Goal: Information Seeking & Learning: Check status

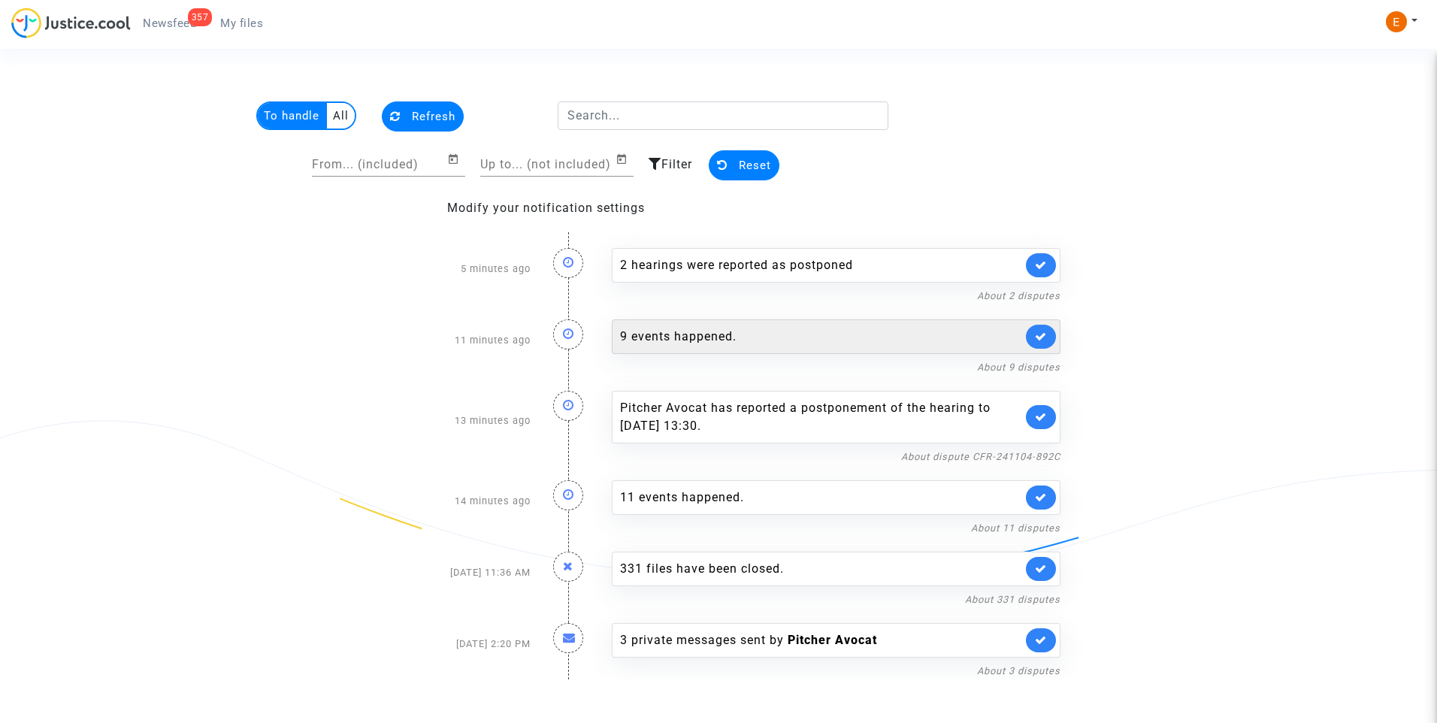
click at [715, 332] on div "9 events happened." at bounding box center [821, 337] width 402 height 18
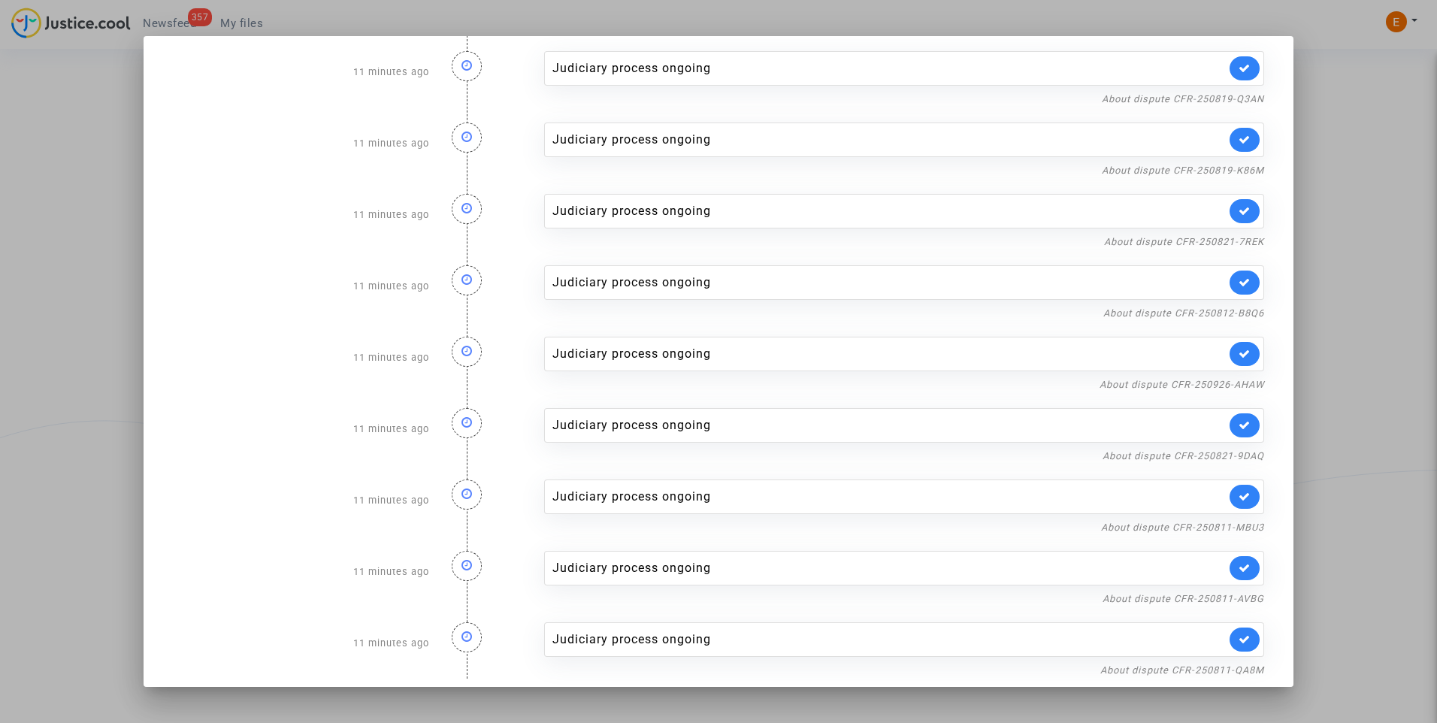
scroll to position [29, 0]
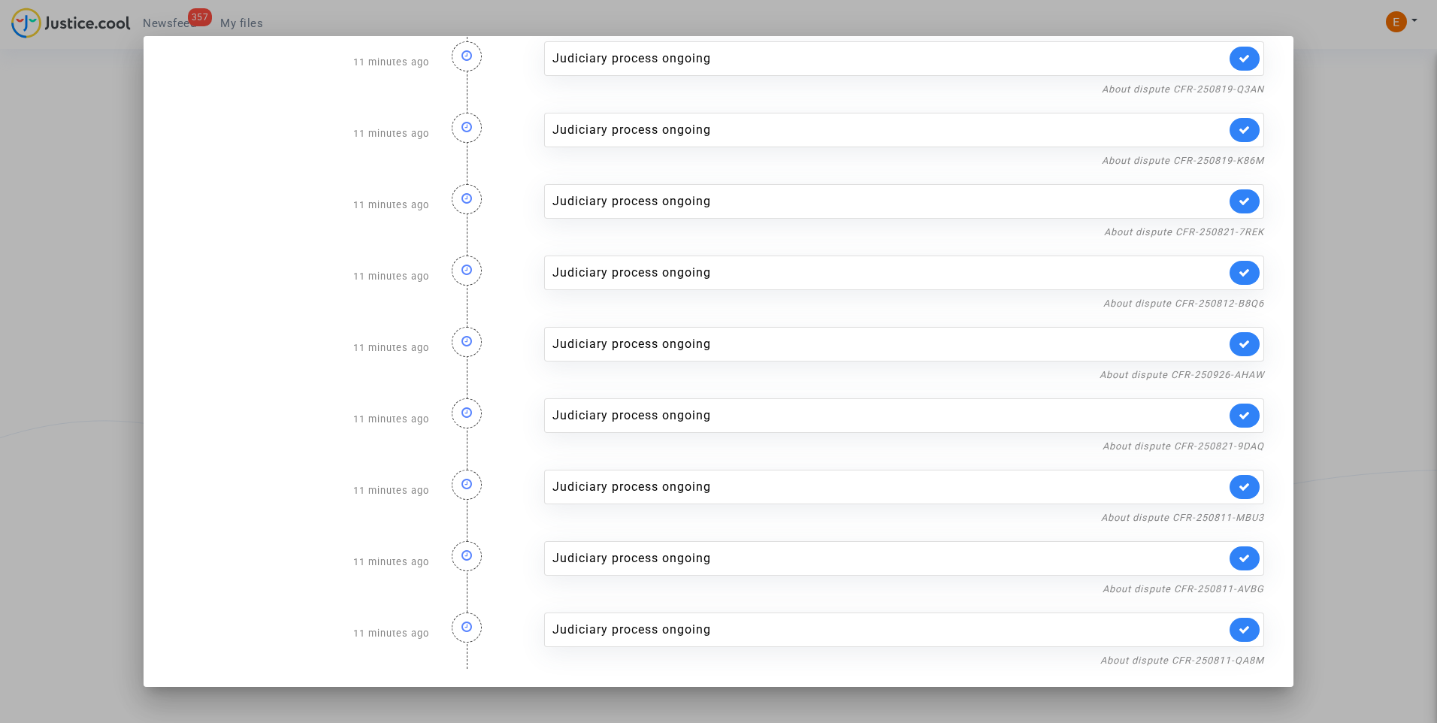
click at [1346, 206] on div at bounding box center [718, 361] width 1437 height 723
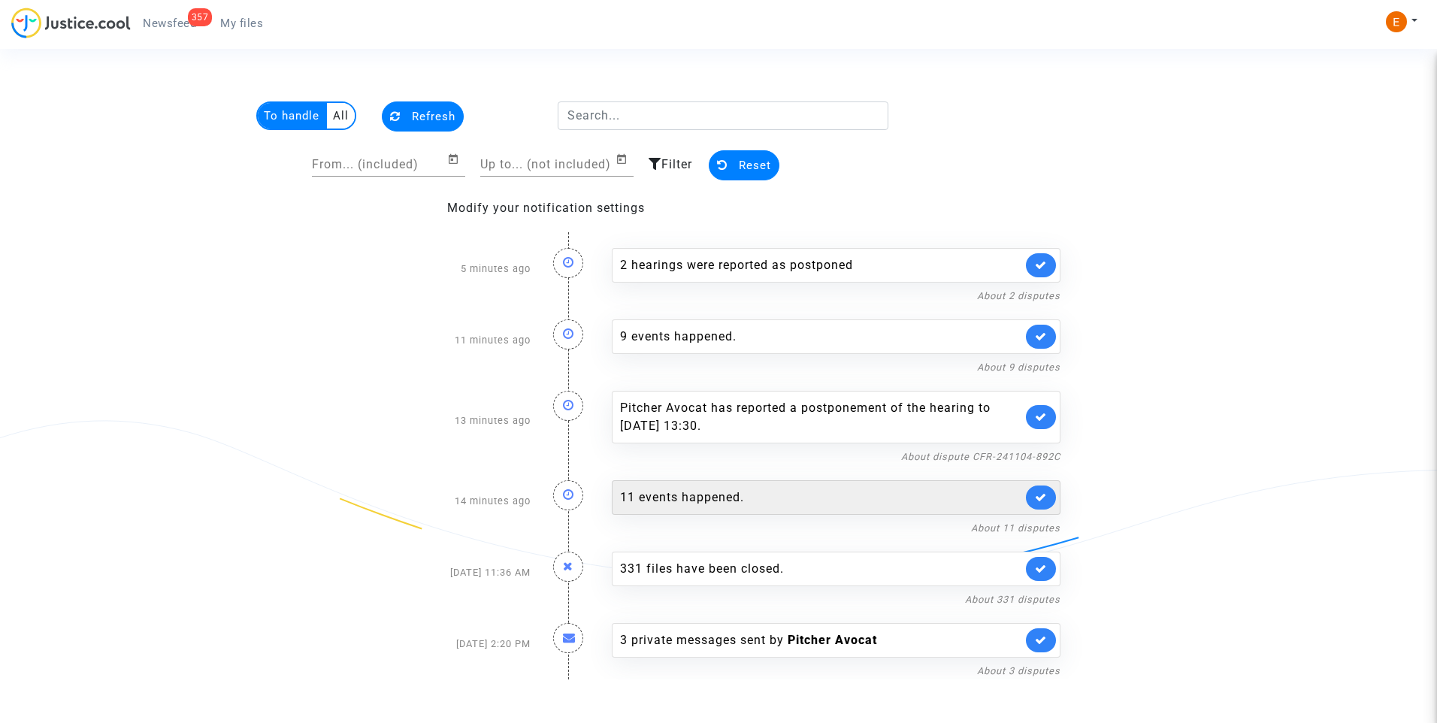
click at [697, 501] on div "11 events happened." at bounding box center [821, 498] width 402 height 18
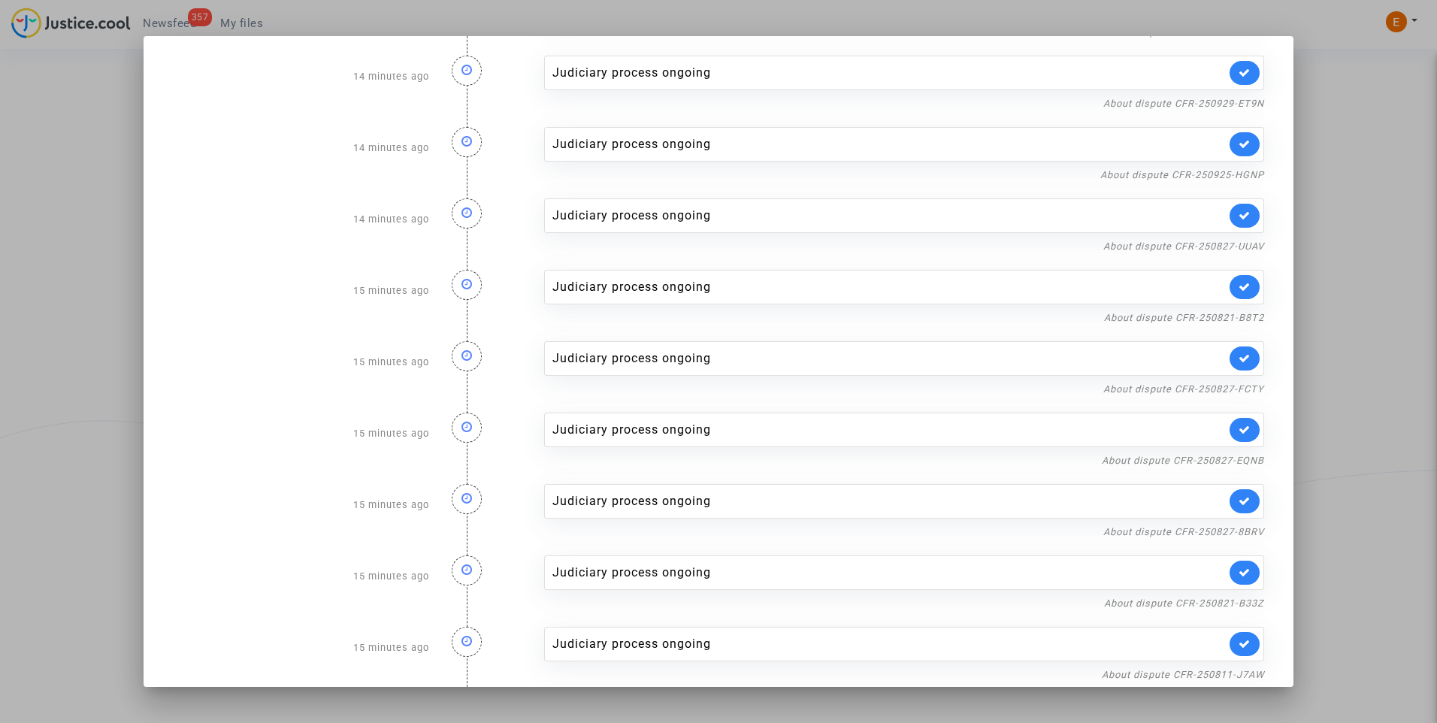
scroll to position [171, 0]
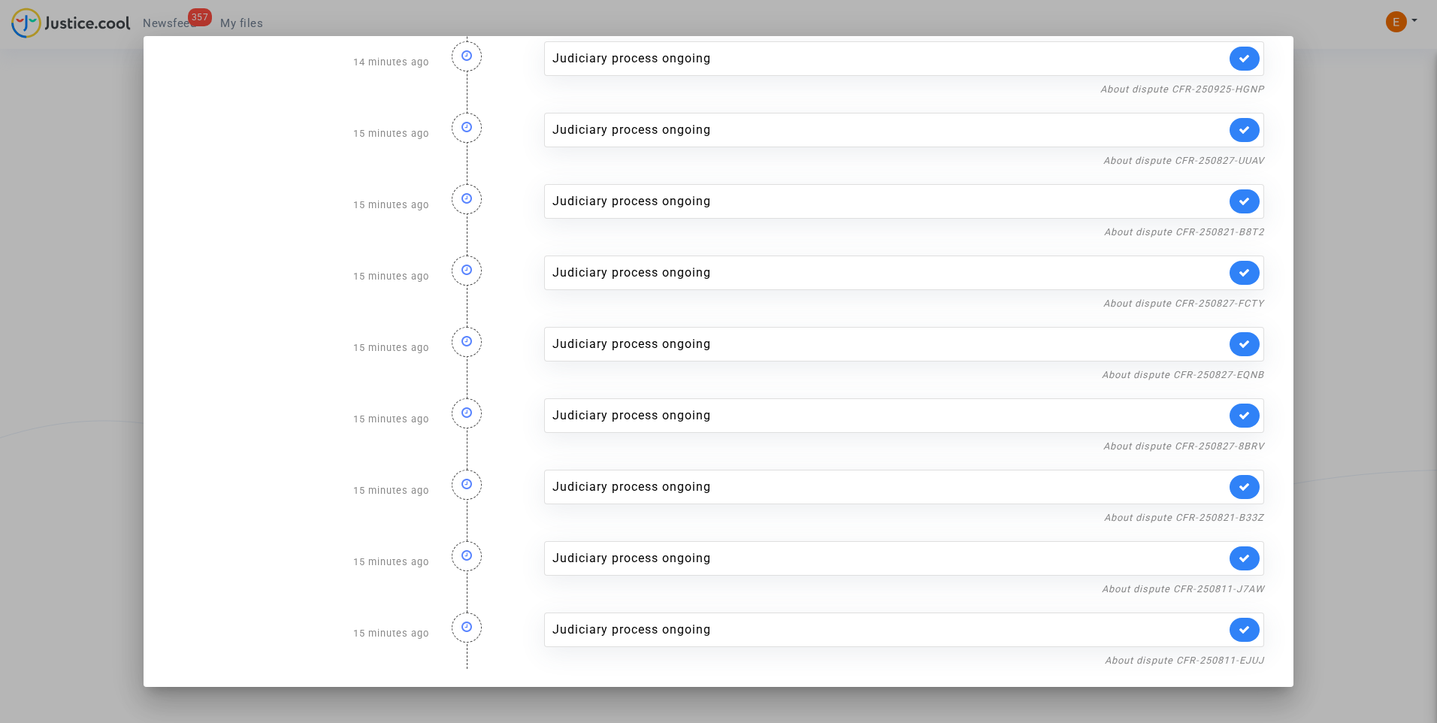
click at [1371, 229] on div at bounding box center [718, 361] width 1437 height 723
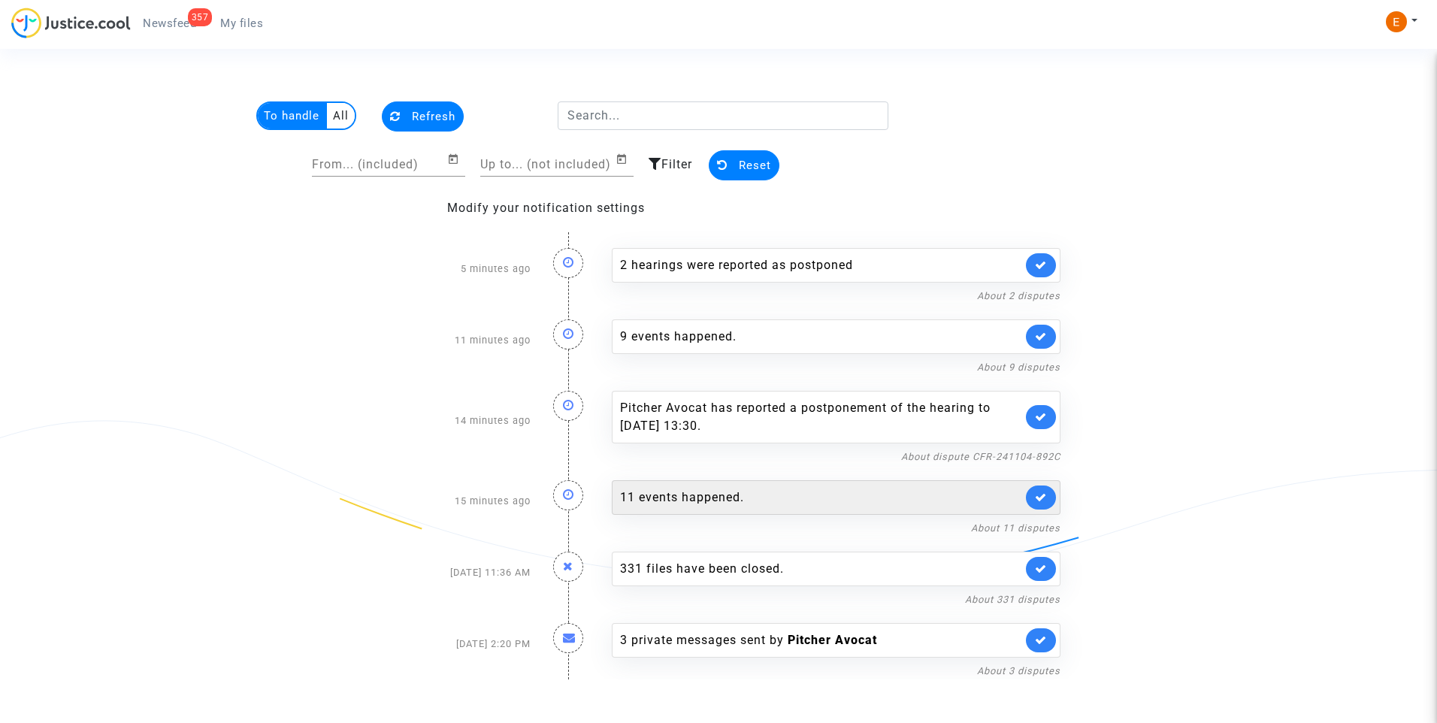
click at [709, 498] on div "11 events happened." at bounding box center [821, 498] width 402 height 18
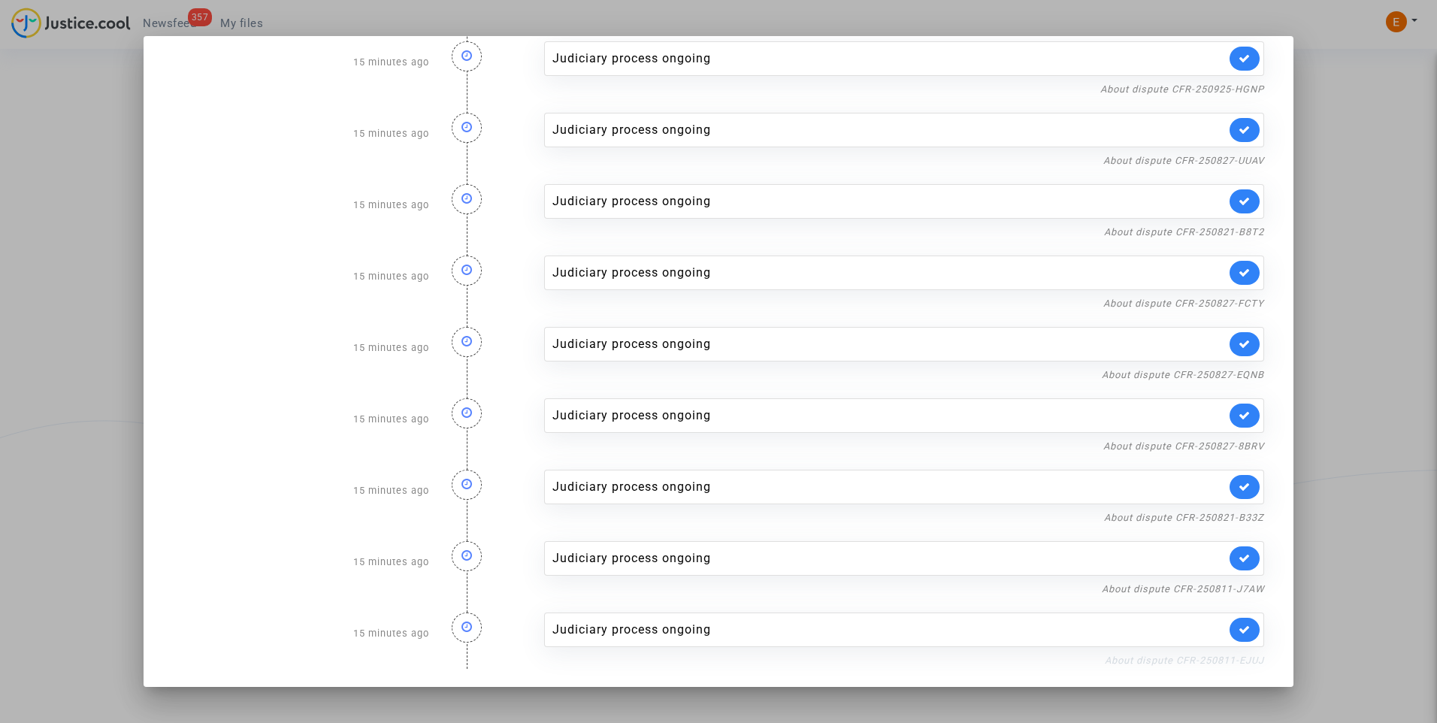
click at [1154, 659] on link "About dispute CFR-250811-EJUJ" at bounding box center [1184, 660] width 159 height 11
click at [1239, 631] on icon at bounding box center [1245, 629] width 12 height 11
click at [1245, 592] on link "About dispute CFR-250811-J7AW" at bounding box center [1183, 588] width 162 height 11
drag, startPoint x: 1243, startPoint y: 560, endPoint x: 1231, endPoint y: 507, distance: 54.0
click at [1242, 556] on link at bounding box center [1245, 559] width 30 height 24
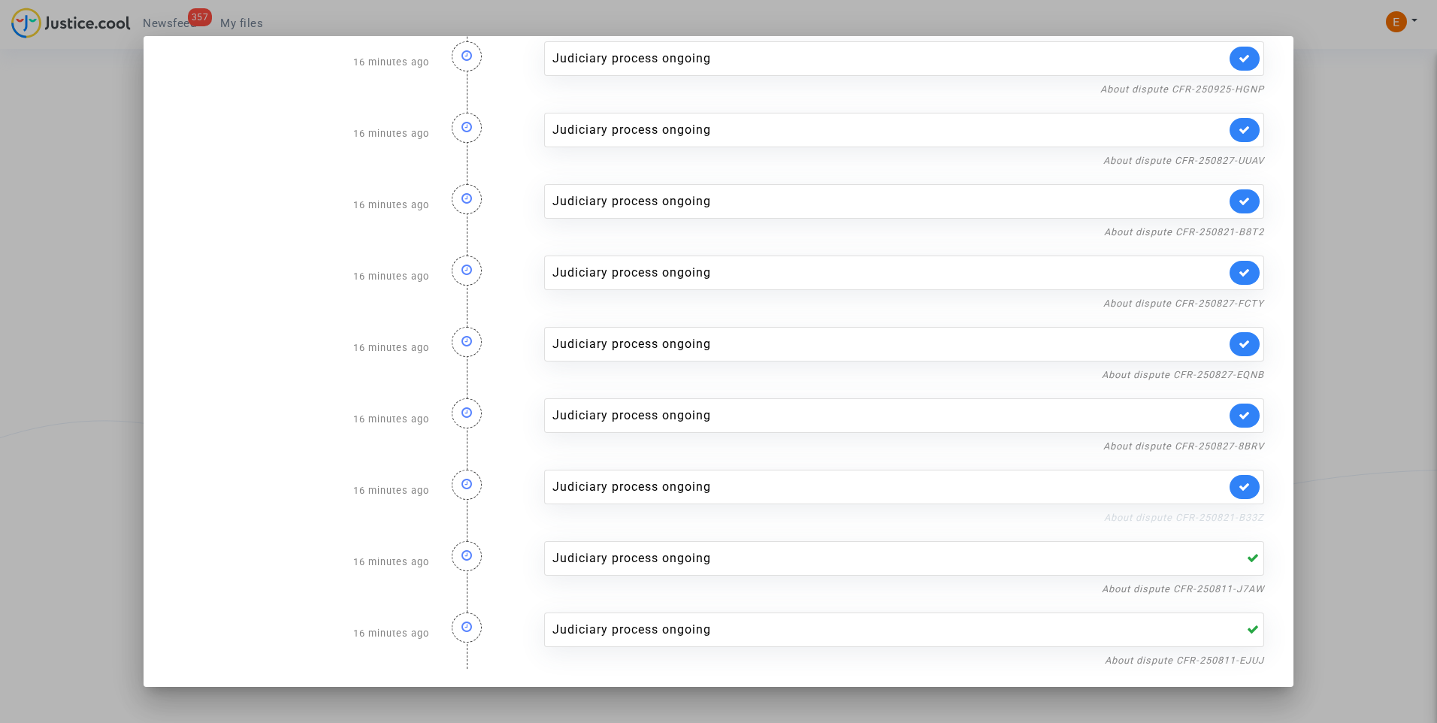
click at [1231, 514] on link "About dispute CFR-250821-B33Z" at bounding box center [1184, 517] width 160 height 11
drag, startPoint x: 1233, startPoint y: 486, endPoint x: 1237, endPoint y: 453, distance: 34.1
click at [1239, 484] on icon at bounding box center [1245, 486] width 12 height 11
click at [1235, 445] on link "About dispute CFR-250827-8BRV" at bounding box center [1184, 446] width 161 height 11
click at [1241, 413] on link at bounding box center [1245, 416] width 30 height 24
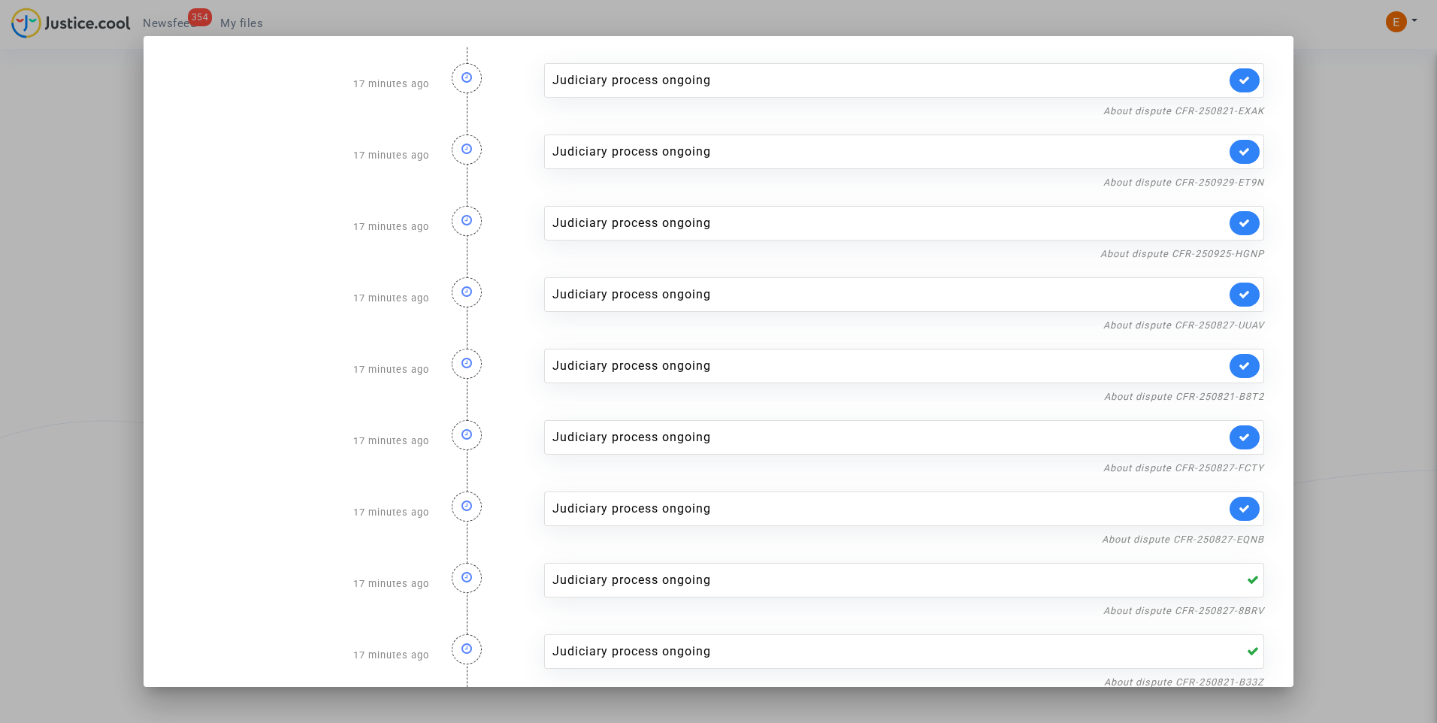
scroll to position [0, 0]
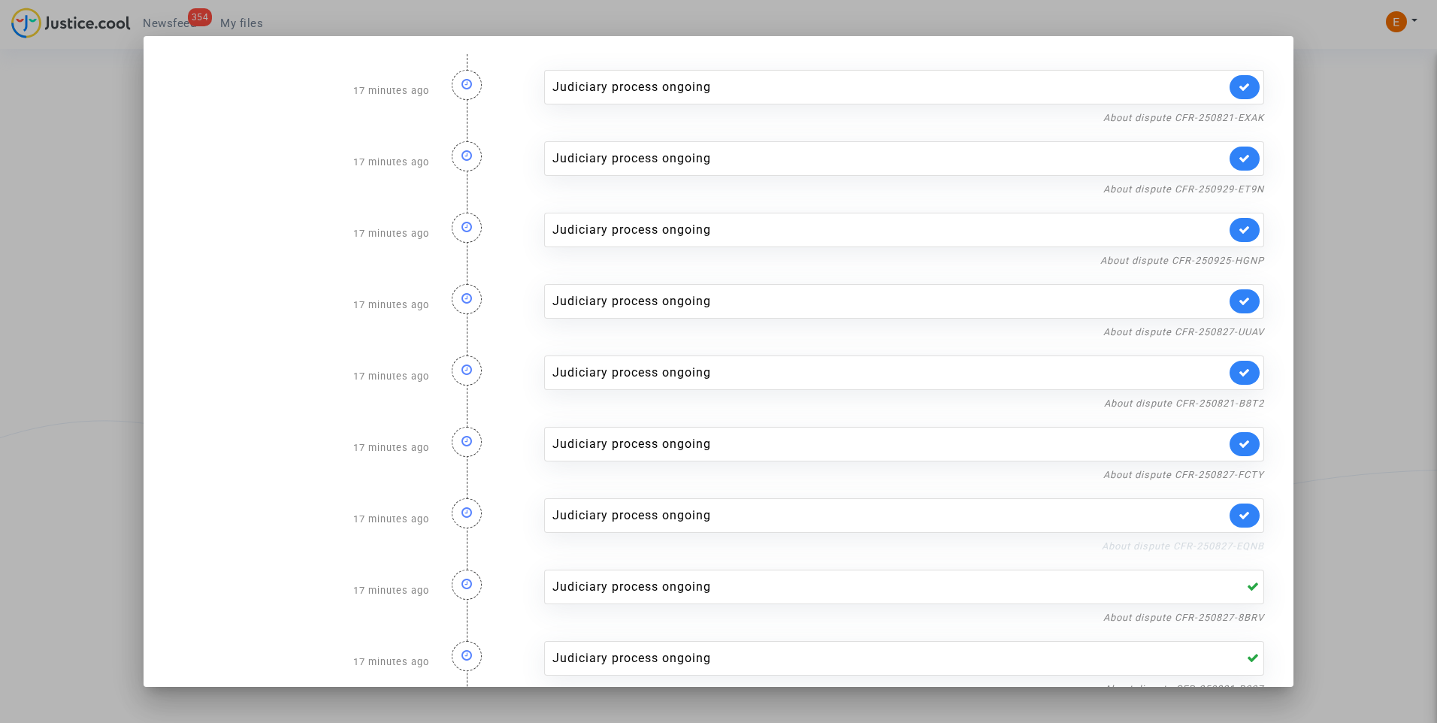
click at [1219, 546] on link "About dispute CFR-250827-EQNB" at bounding box center [1183, 546] width 162 height 11
click at [1234, 506] on link at bounding box center [1245, 516] width 30 height 24
click at [1236, 477] on link "About dispute CFR-250827-FCTY" at bounding box center [1184, 474] width 161 height 11
click at [1241, 456] on div "Judiciary process ongoing" at bounding box center [904, 444] width 720 height 35
click at [1243, 446] on link at bounding box center [1245, 444] width 30 height 24
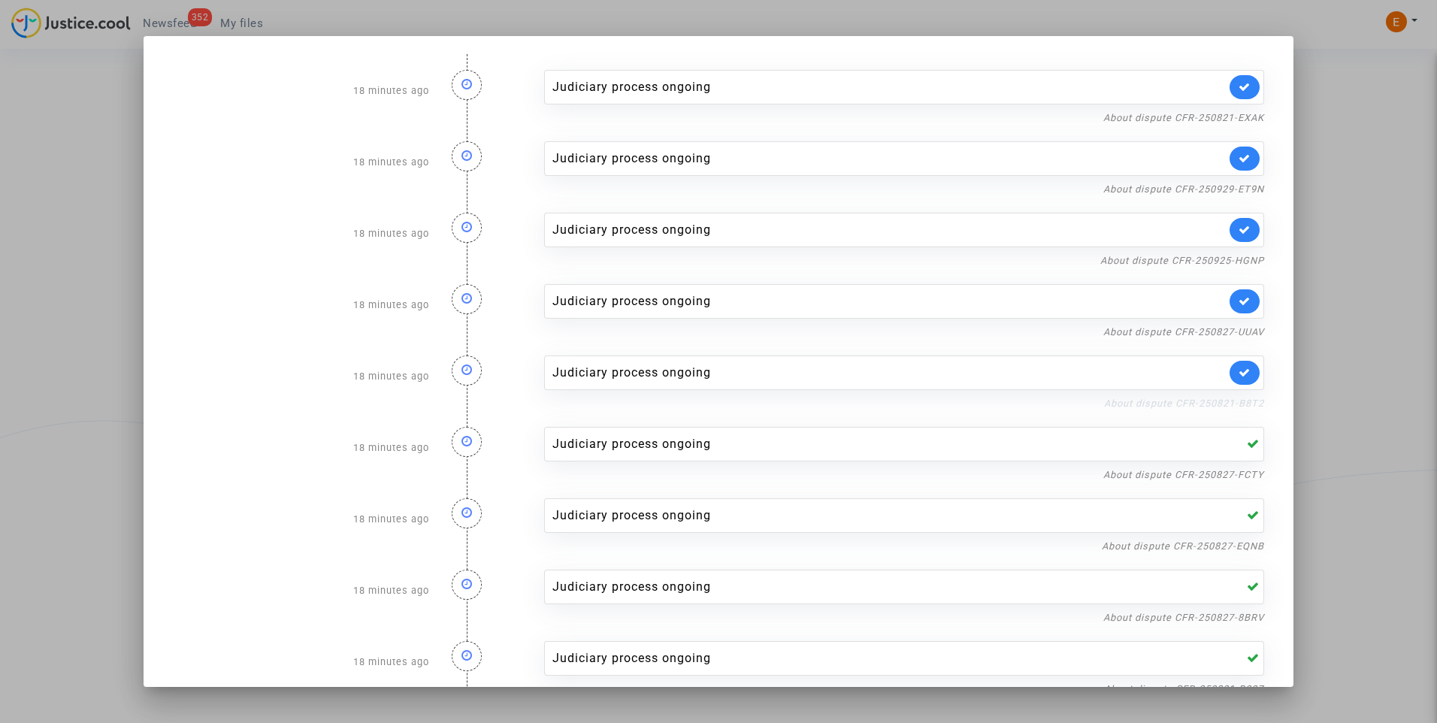
click at [1238, 404] on link "About dispute CFR-250821-B8T2" at bounding box center [1184, 403] width 160 height 11
click at [1243, 376] on link at bounding box center [1245, 373] width 30 height 24
click at [1239, 335] on link "About dispute CFR-250827-UUAV" at bounding box center [1184, 331] width 161 height 11
click at [1239, 299] on icon at bounding box center [1245, 300] width 12 height 11
click at [1244, 256] on link "About dispute CFR-250925-HGNP" at bounding box center [1183, 260] width 164 height 11
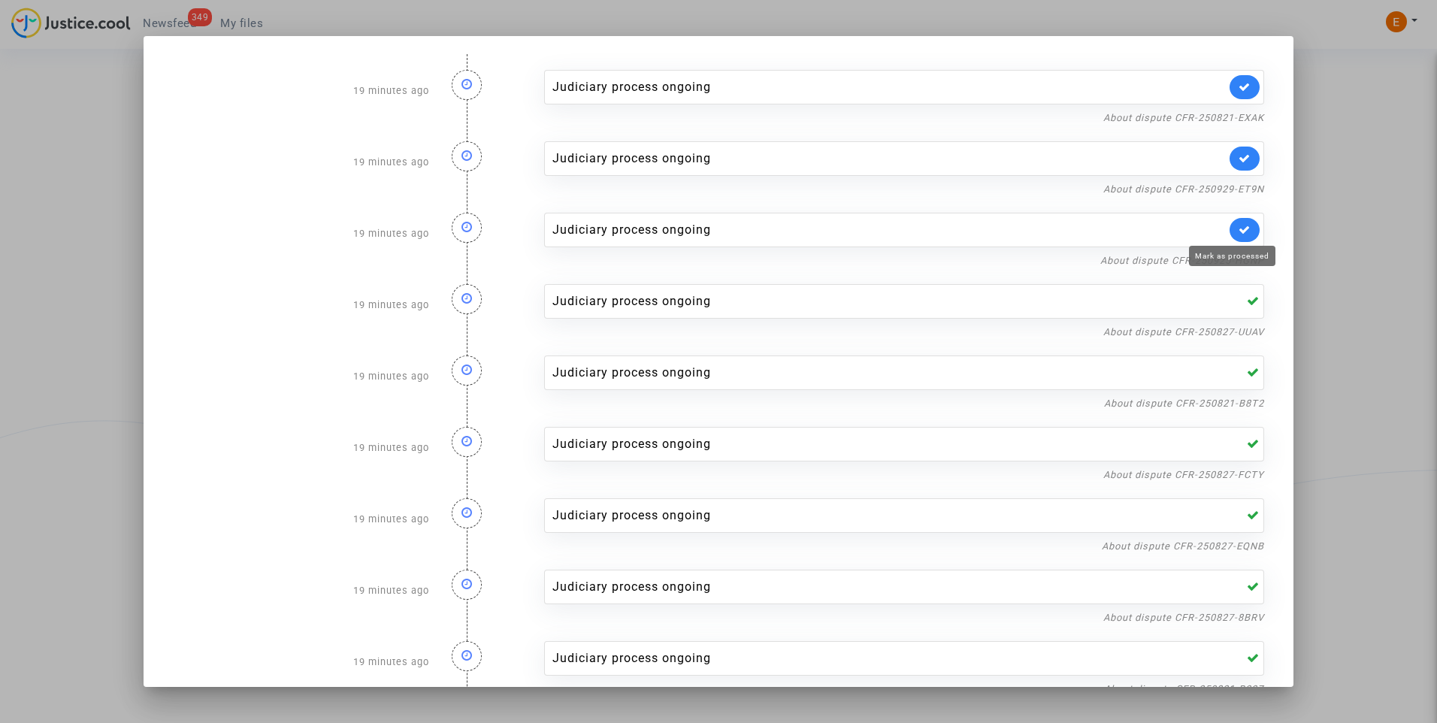
click at [1239, 226] on icon at bounding box center [1245, 229] width 12 height 11
click at [1235, 189] on link "About dispute CFR-250929-ET9N" at bounding box center [1184, 188] width 161 height 11
drag, startPoint x: 1237, startPoint y: 164, endPoint x: 1239, endPoint y: 149, distance: 15.2
click at [1239, 163] on icon at bounding box center [1245, 158] width 12 height 11
click at [1240, 111] on nf-filterlink "About dispute CFR-250821-EXAK" at bounding box center [1184, 117] width 161 height 14
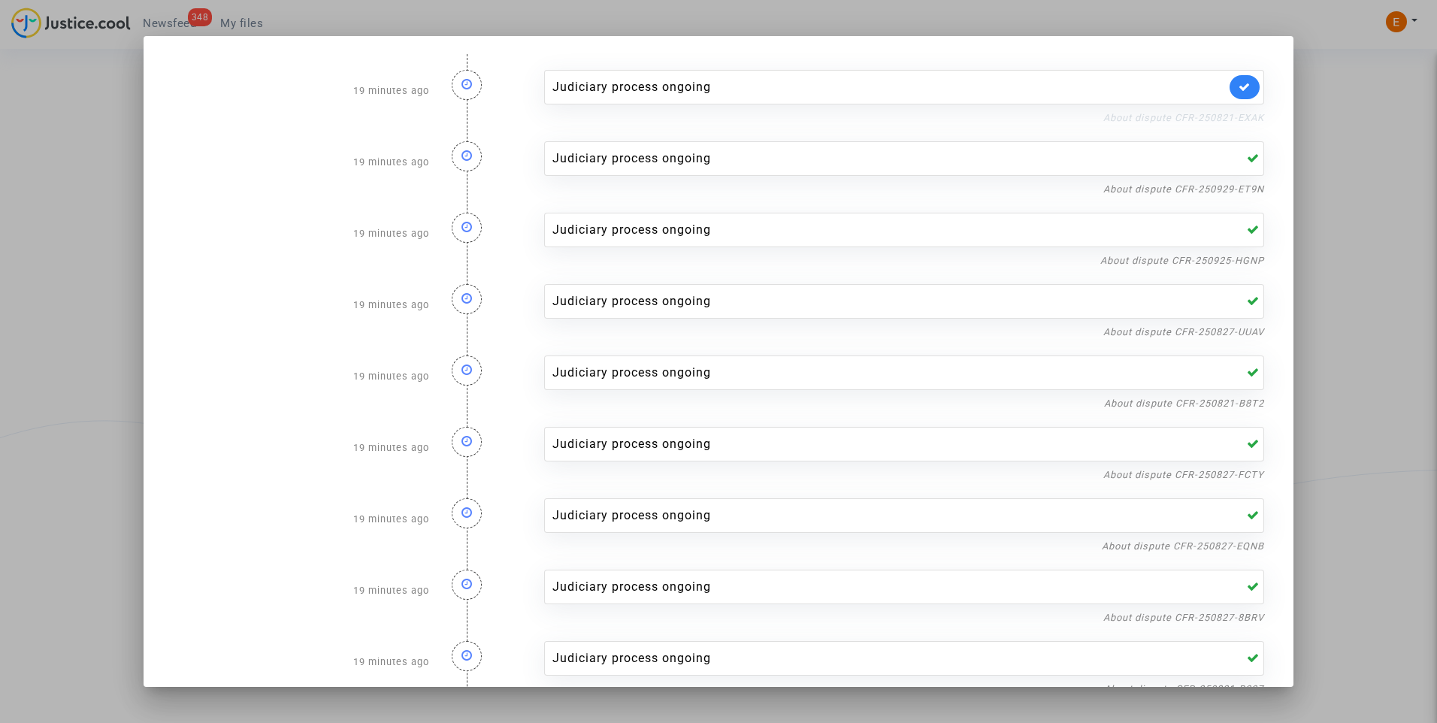
click at [1243, 115] on link "About dispute CFR-250821-EXAK" at bounding box center [1184, 117] width 161 height 11
click at [1241, 89] on link at bounding box center [1245, 87] width 30 height 24
drag, startPoint x: 1373, startPoint y: 94, endPoint x: 959, endPoint y: 94, distance: 414.2
click at [1374, 94] on div at bounding box center [718, 361] width 1437 height 723
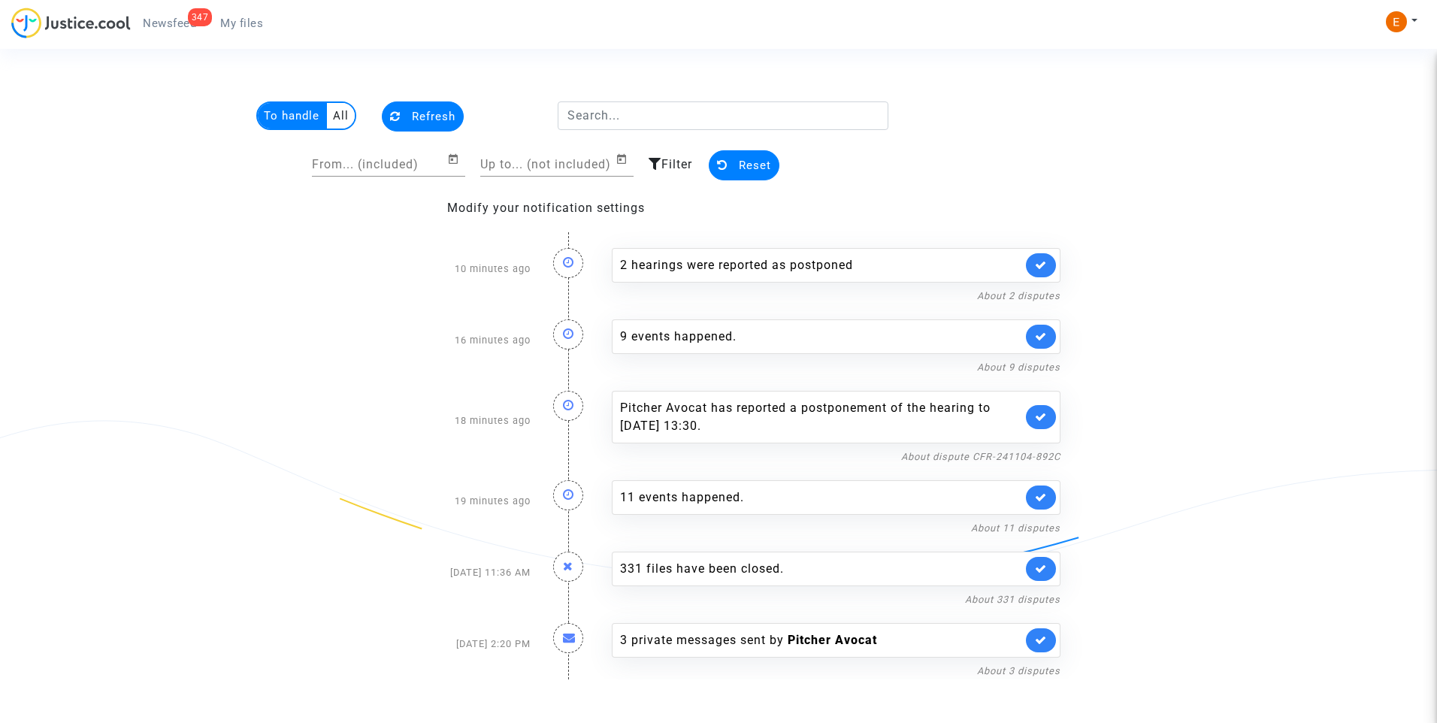
click at [243, 23] on span "My files" at bounding box center [241, 24] width 43 height 14
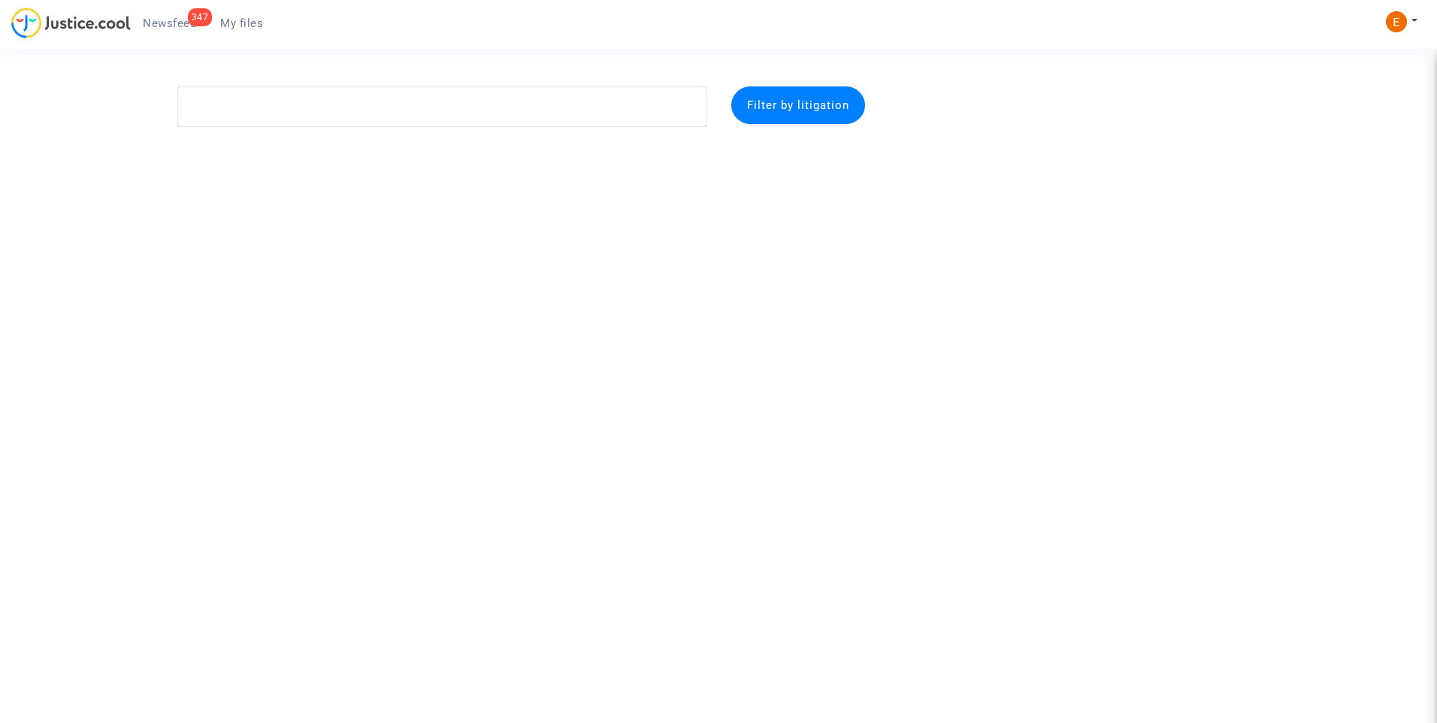
click at [171, 23] on span "Newsfeed" at bounding box center [169, 24] width 53 height 14
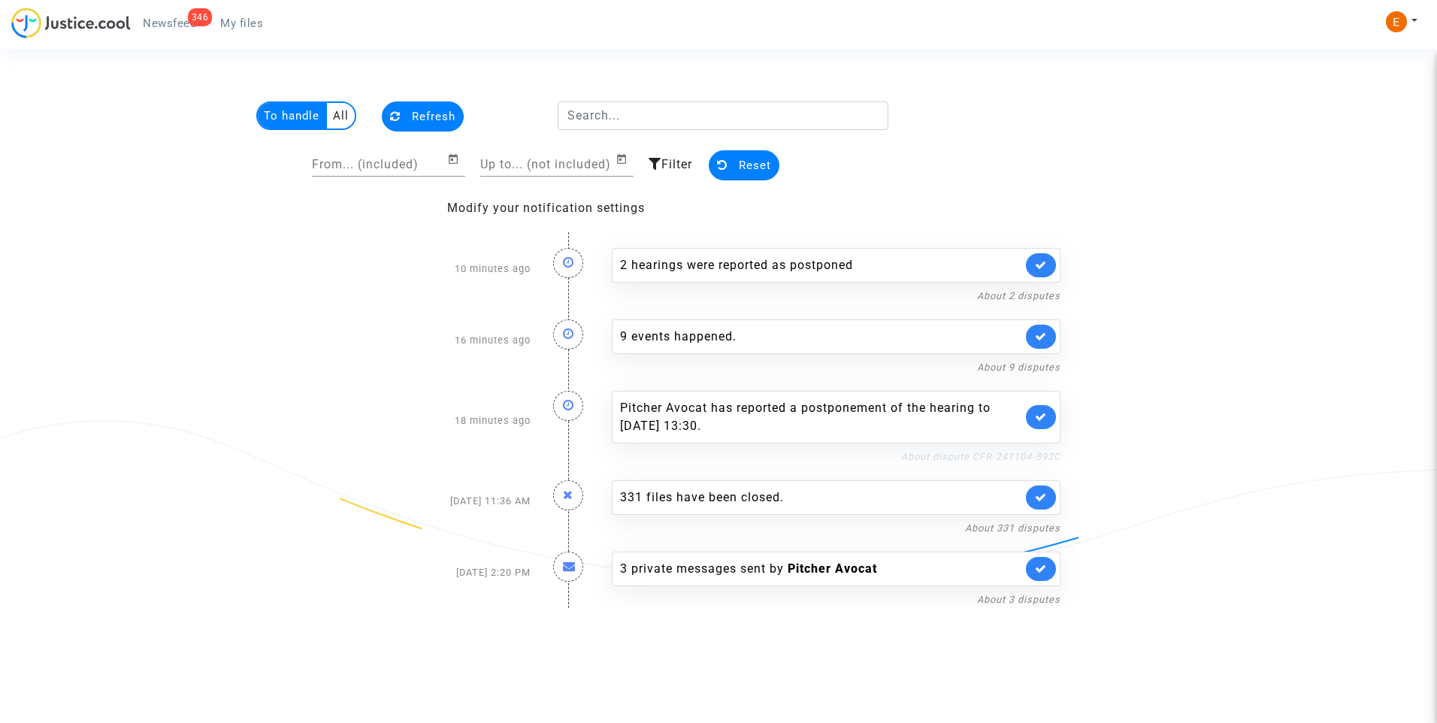
click at [997, 457] on link "About dispute CFR-241104-892C" at bounding box center [980, 456] width 159 height 11
click at [1037, 418] on icon at bounding box center [1041, 416] width 12 height 11
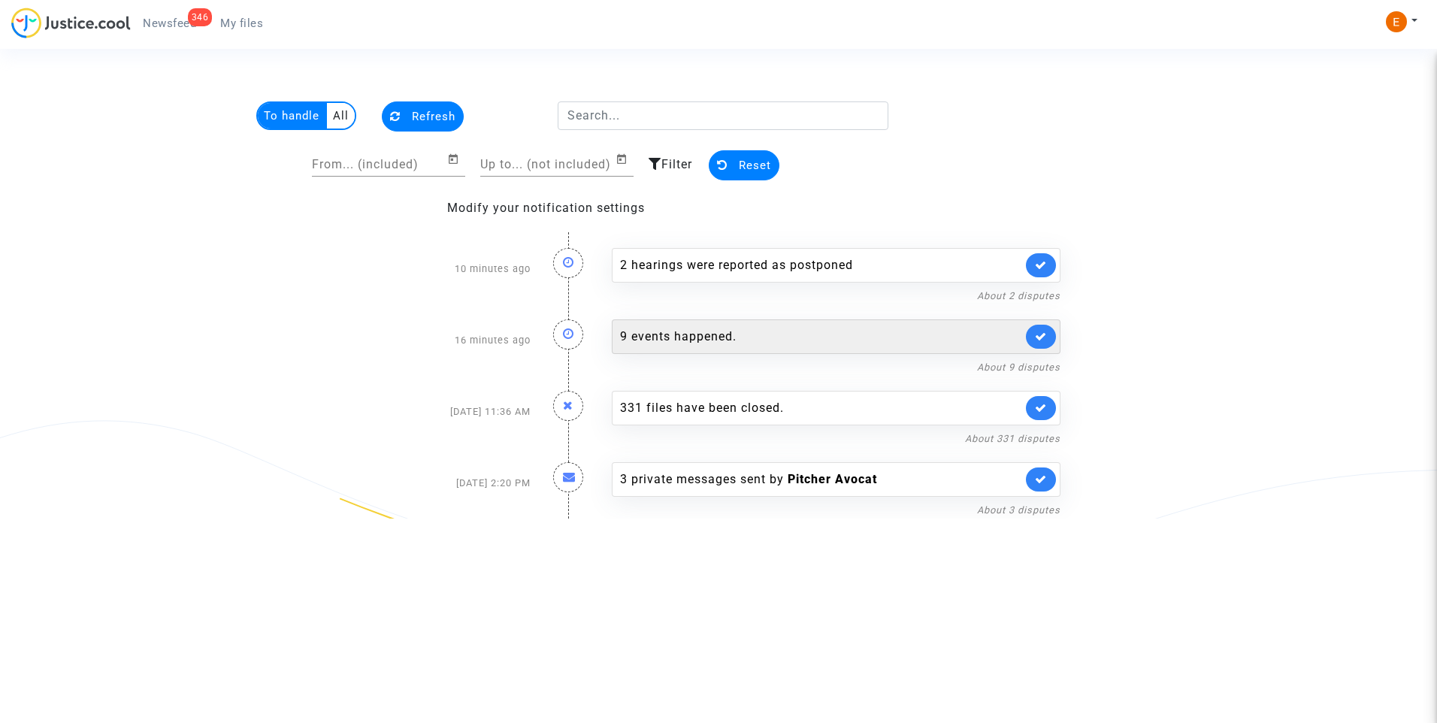
click at [673, 345] on div "9 events happened." at bounding box center [821, 337] width 402 height 18
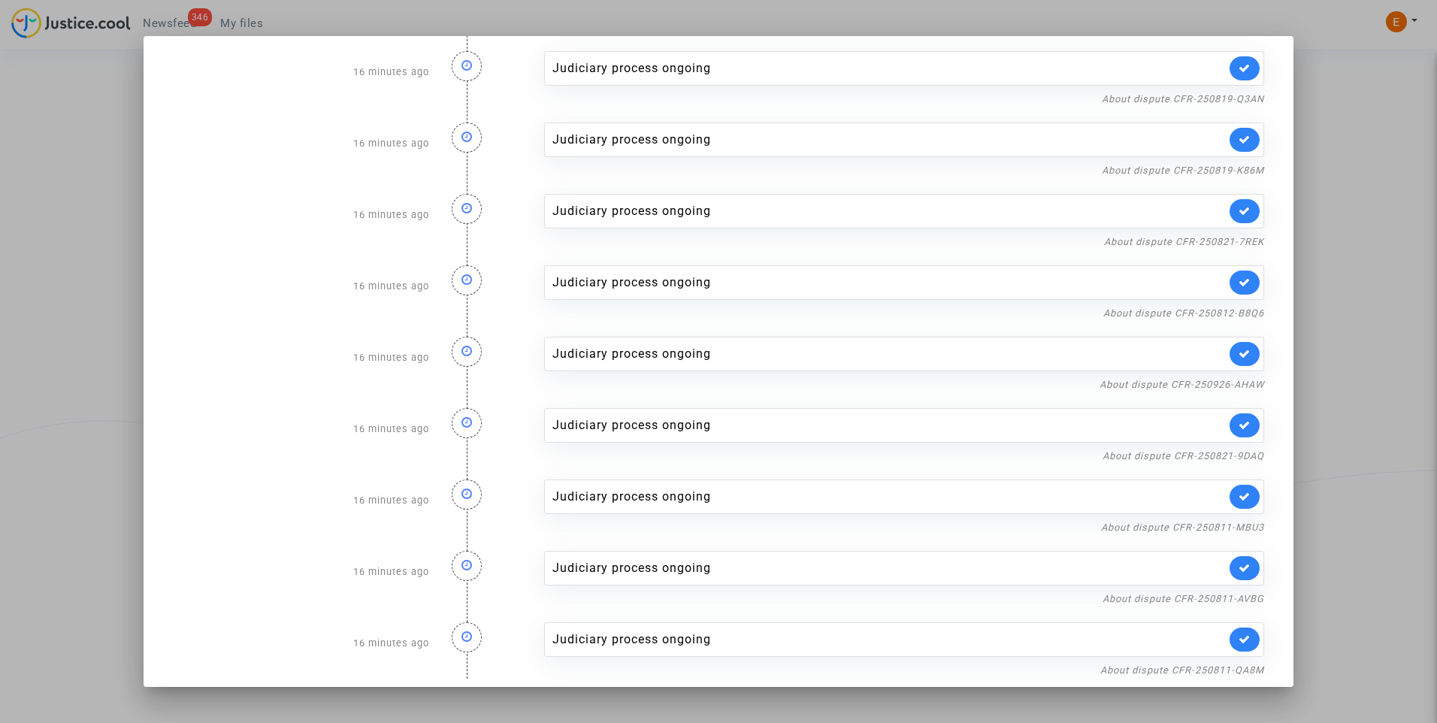
scroll to position [29, 0]
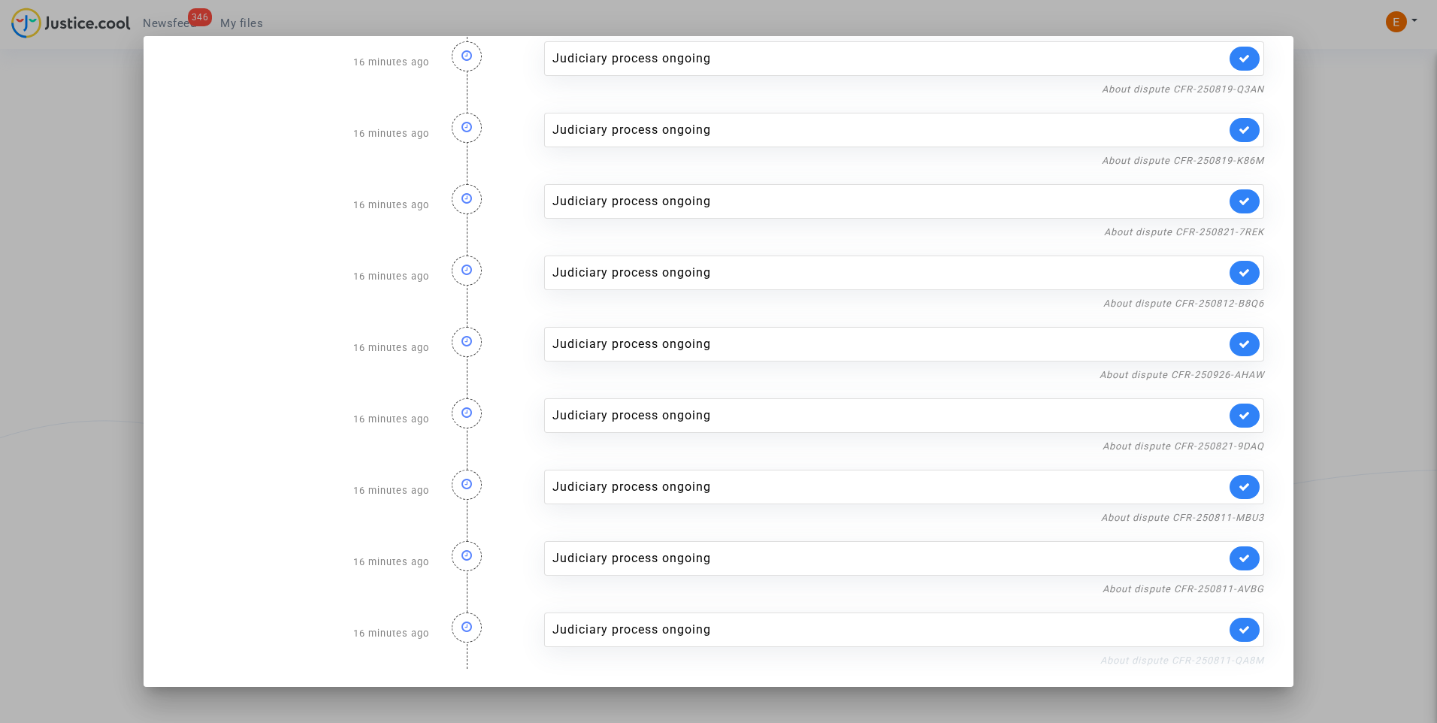
click at [1114, 659] on link "About dispute CFR-250811-QA8M" at bounding box center [1183, 660] width 164 height 11
click at [1239, 635] on icon at bounding box center [1245, 629] width 12 height 11
click at [1246, 592] on link "About dispute CFR-250811-AVBG" at bounding box center [1184, 588] width 162 height 11
click at [1239, 556] on icon at bounding box center [1245, 558] width 12 height 11
click at [1241, 511] on nf-filterlink "About dispute CFR-250811-MBU3" at bounding box center [1182, 517] width 163 height 14
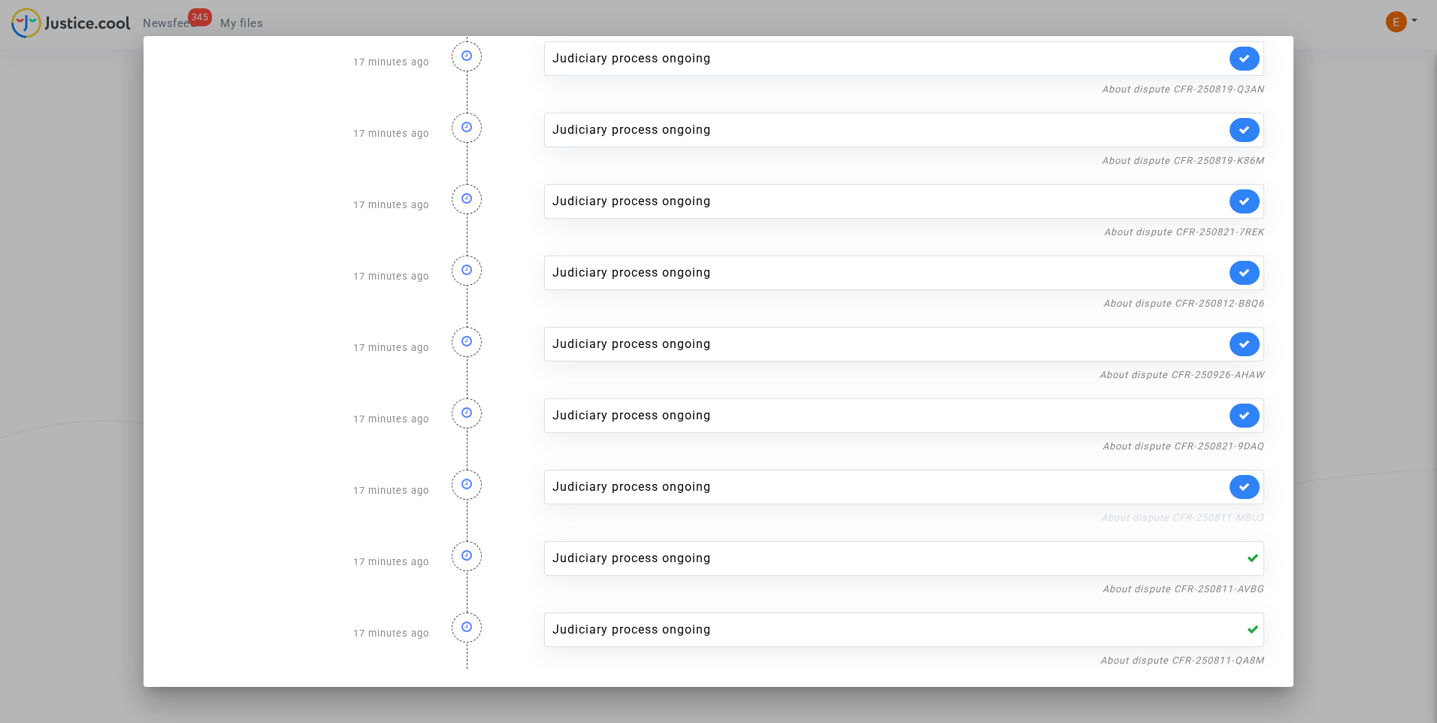
click at [1237, 517] on link "About dispute CFR-250811-MBU3" at bounding box center [1182, 517] width 163 height 11
click at [1239, 481] on icon at bounding box center [1245, 486] width 12 height 11
click at [1240, 449] on link "About dispute CFR-250821-9DAQ" at bounding box center [1184, 446] width 162 height 11
click at [1239, 414] on icon at bounding box center [1245, 415] width 12 height 11
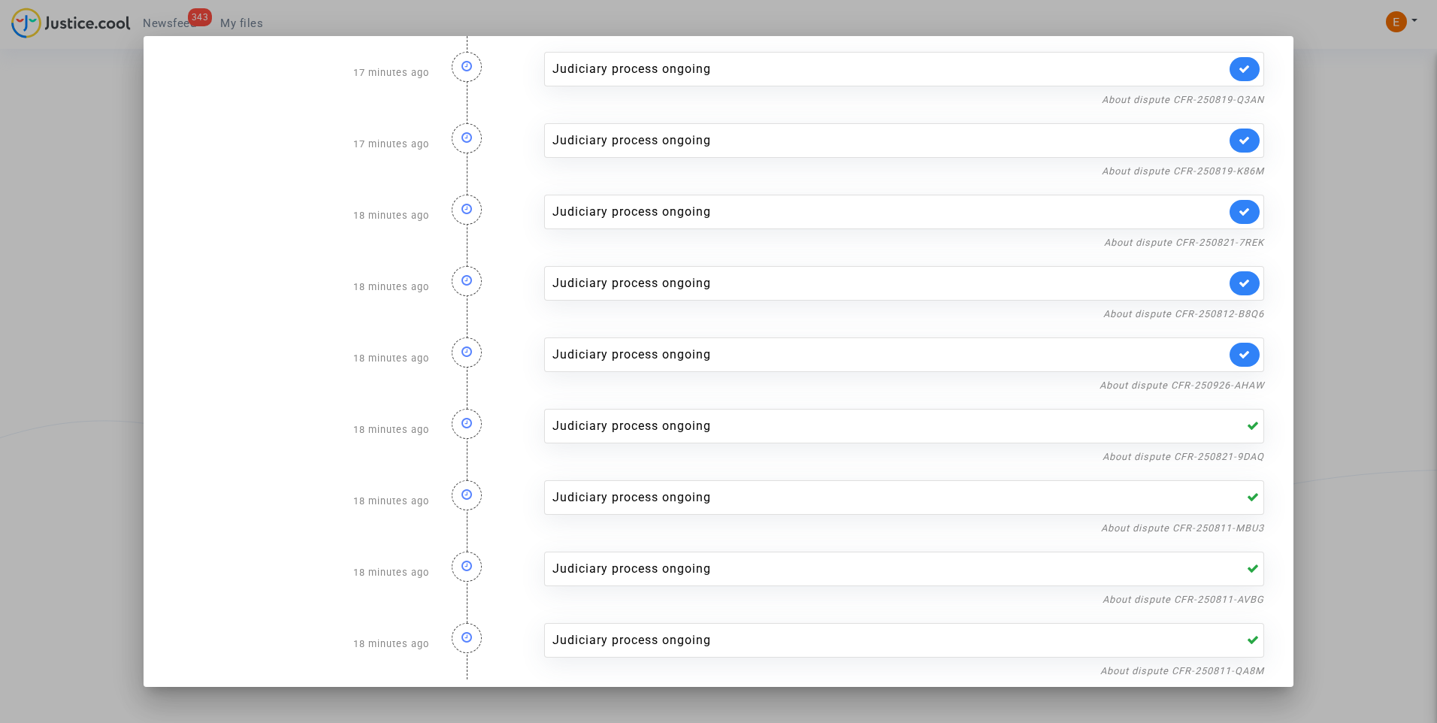
scroll to position [0, 0]
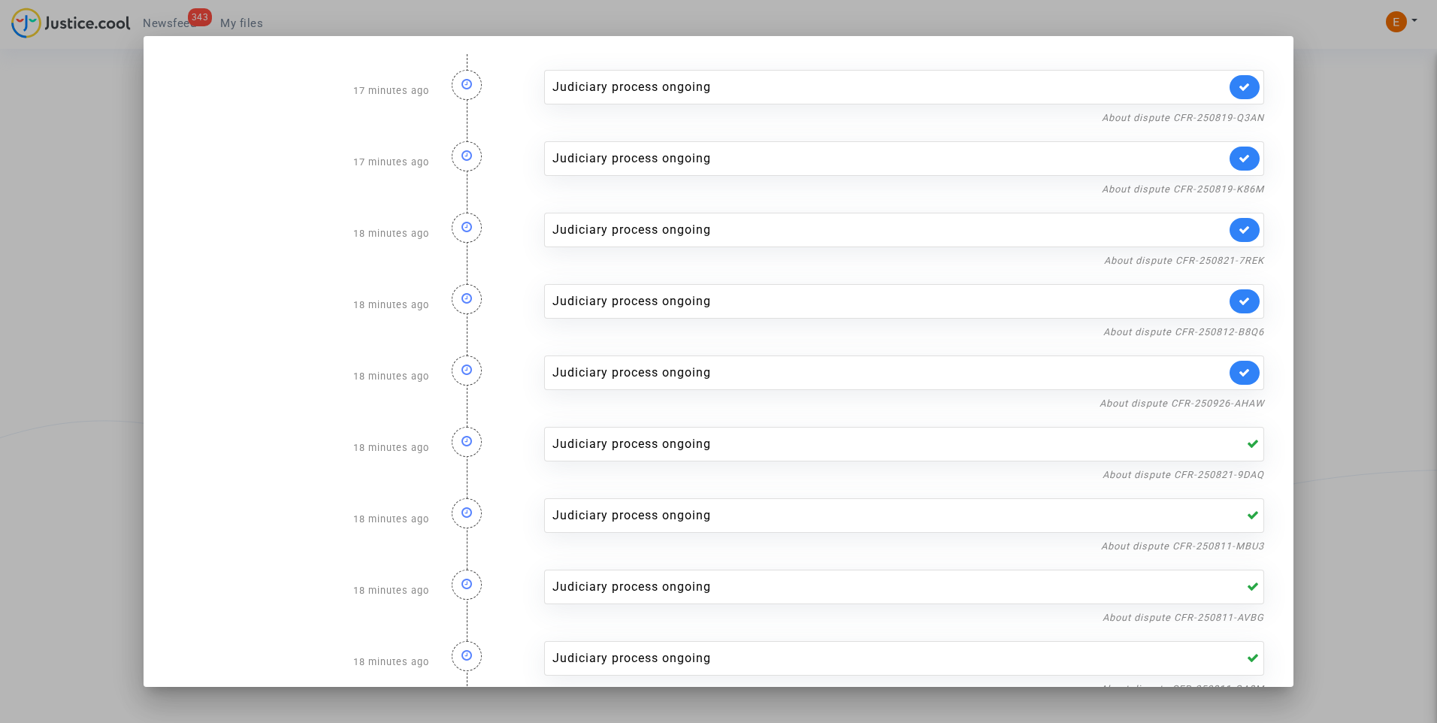
drag, startPoint x: 1211, startPoint y: 399, endPoint x: 1140, endPoint y: 380, distance: 73.1
click at [1210, 395] on nf-filterlink "About dispute CFR-250926-AHAW" at bounding box center [1182, 402] width 165 height 14
click at [1162, 402] on link "About dispute CFR-250926-AHAW" at bounding box center [1182, 403] width 165 height 11
drag, startPoint x: 1232, startPoint y: 374, endPoint x: 1235, endPoint y: 362, distance: 13.1
click at [1239, 373] on icon at bounding box center [1245, 372] width 12 height 11
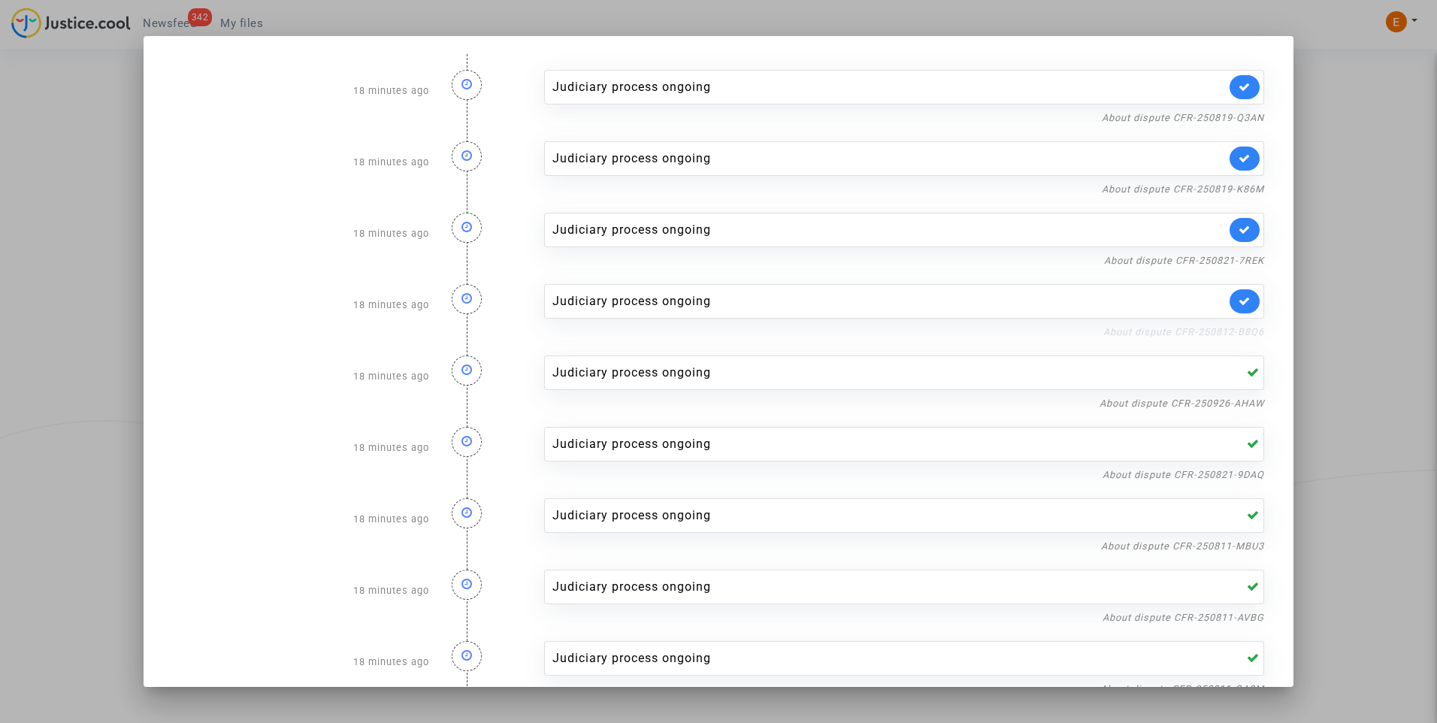
click at [1241, 326] on link "About dispute CFR-250812-B8Q6" at bounding box center [1184, 331] width 161 height 11
drag, startPoint x: 1243, startPoint y: 306, endPoint x: 1234, endPoint y: 285, distance: 22.9
click at [1243, 307] on link at bounding box center [1245, 301] width 30 height 24
click at [1228, 264] on link "About dispute CFR-250821-7REK" at bounding box center [1184, 260] width 160 height 11
click at [1239, 232] on icon at bounding box center [1245, 229] width 12 height 11
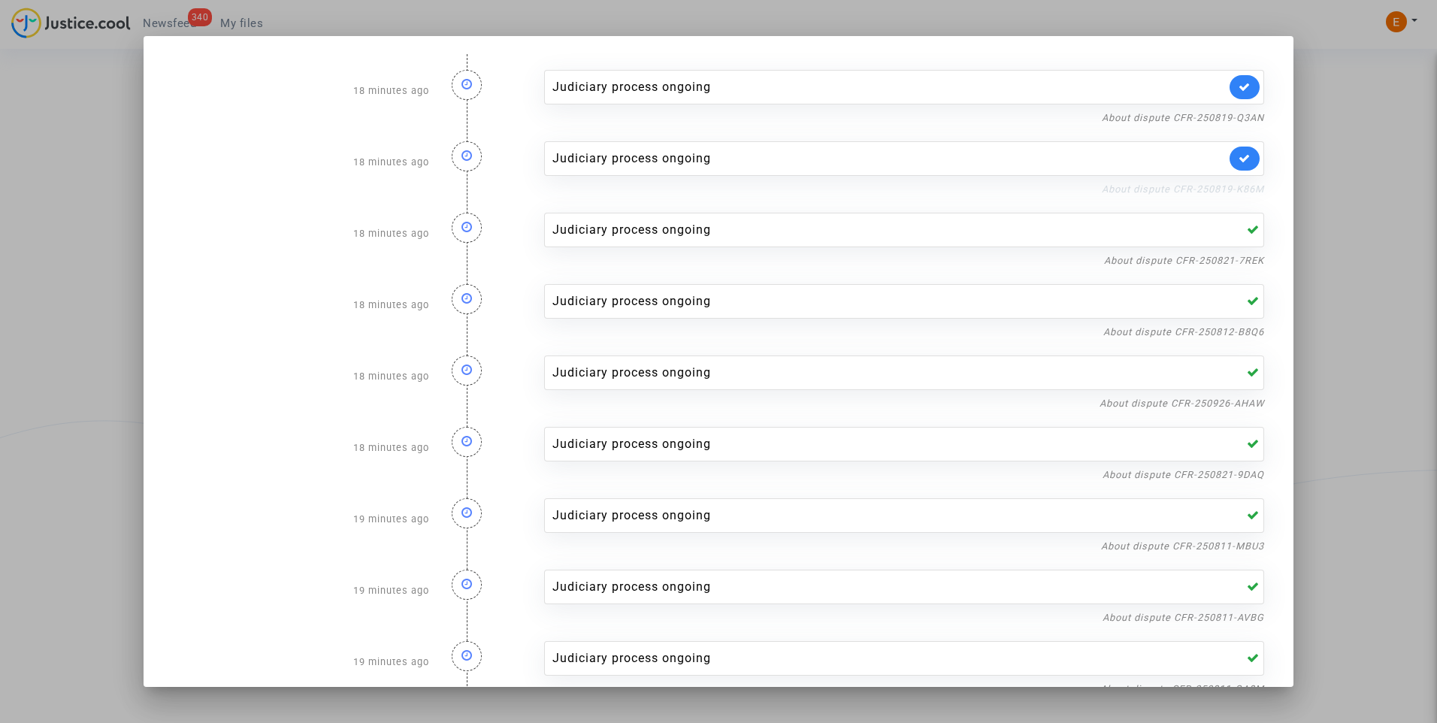
click at [1234, 186] on link "About dispute CFR-250819-K86M" at bounding box center [1183, 188] width 162 height 11
drag, startPoint x: 1228, startPoint y: 165, endPoint x: 1233, endPoint y: 159, distance: 8.0
click at [1230, 165] on link at bounding box center [1245, 159] width 30 height 24
click at [1237, 115] on link "About dispute CFR-250819-Q3AN" at bounding box center [1183, 117] width 162 height 11
click at [1233, 98] on link at bounding box center [1245, 87] width 30 height 24
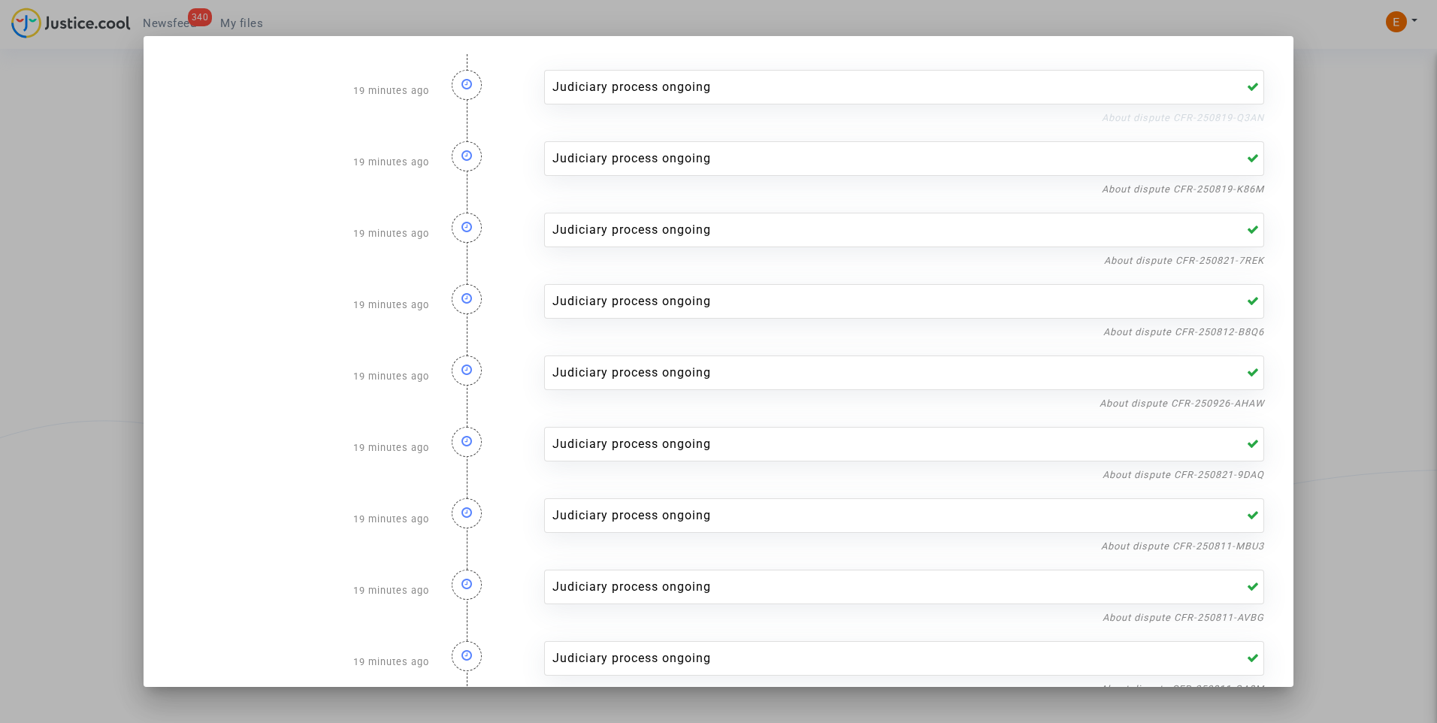
drag, startPoint x: 1331, startPoint y: 114, endPoint x: 1241, endPoint y: 114, distance: 89.5
click at [1332, 114] on div at bounding box center [718, 361] width 1437 height 723
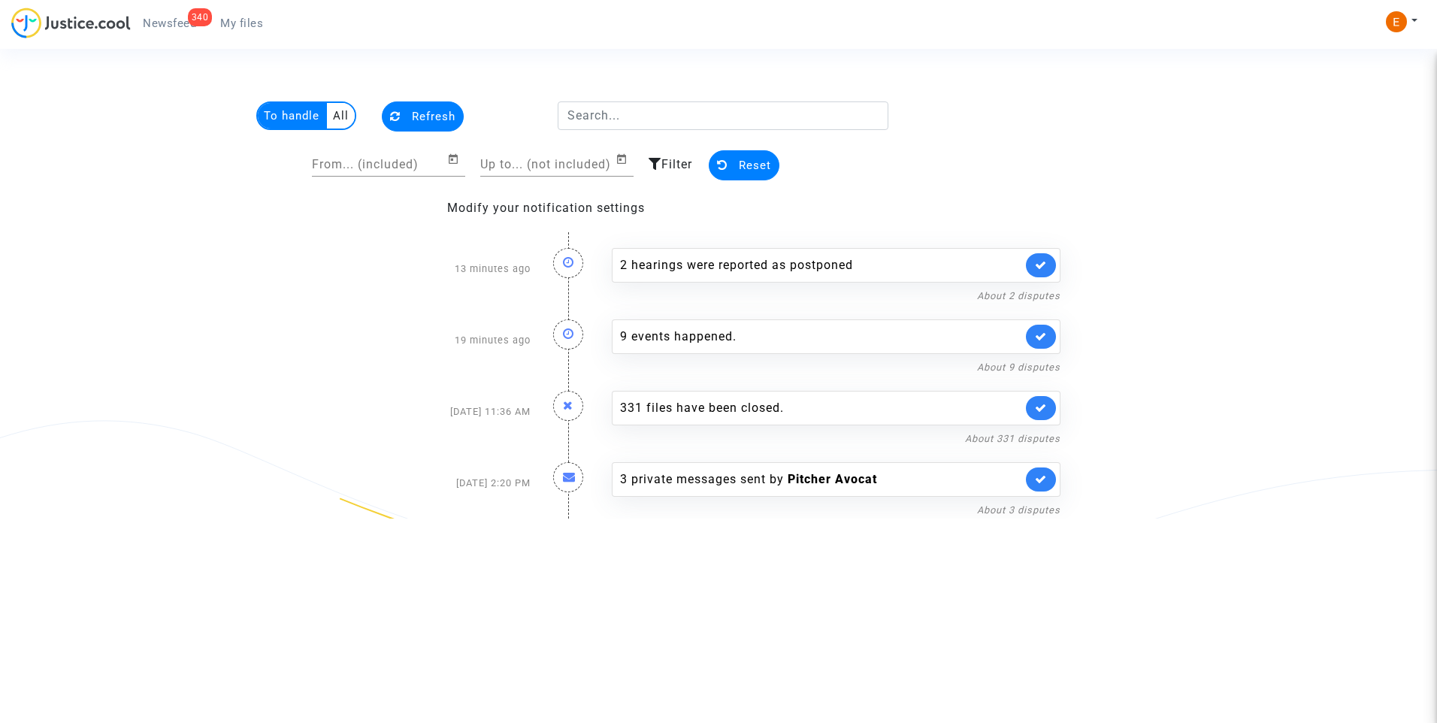
click at [248, 33] on link "My files" at bounding box center [241, 23] width 67 height 23
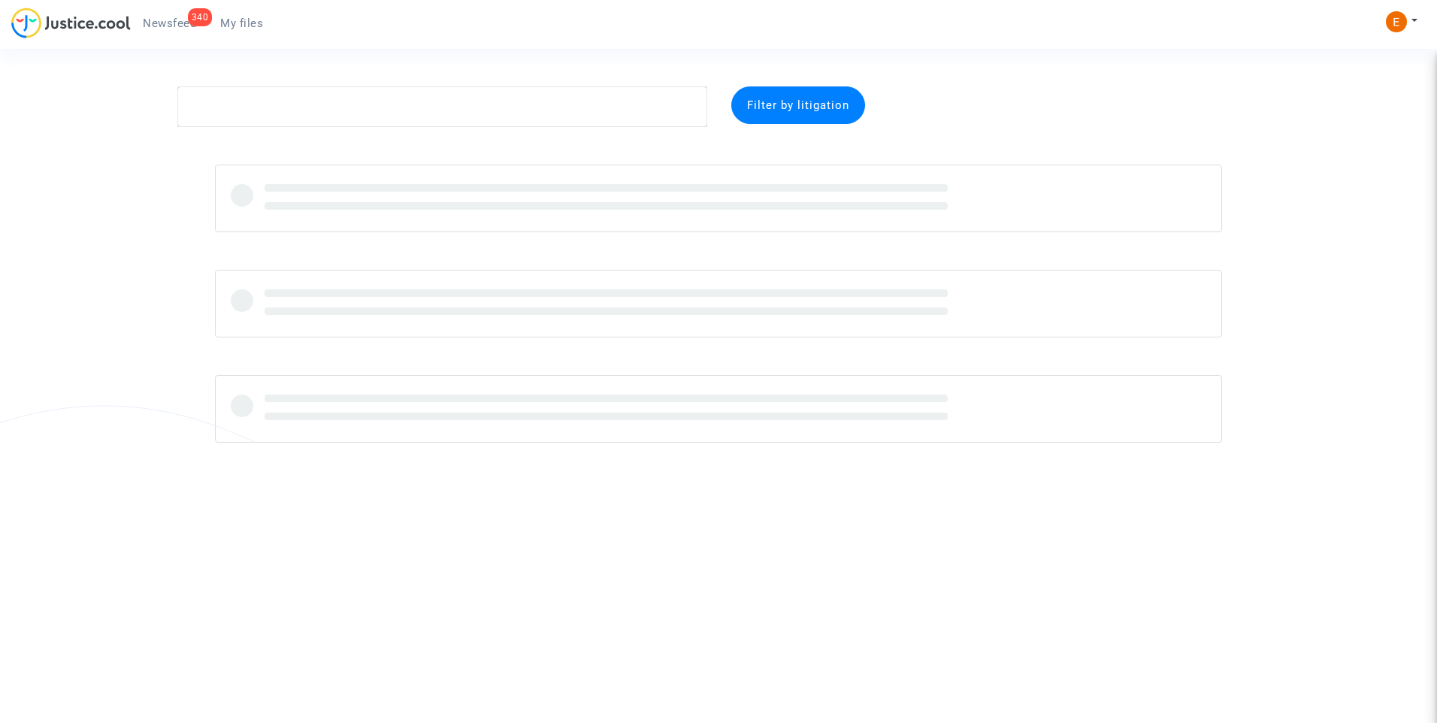
click at [158, 20] on span "Newsfeed" at bounding box center [169, 24] width 53 height 14
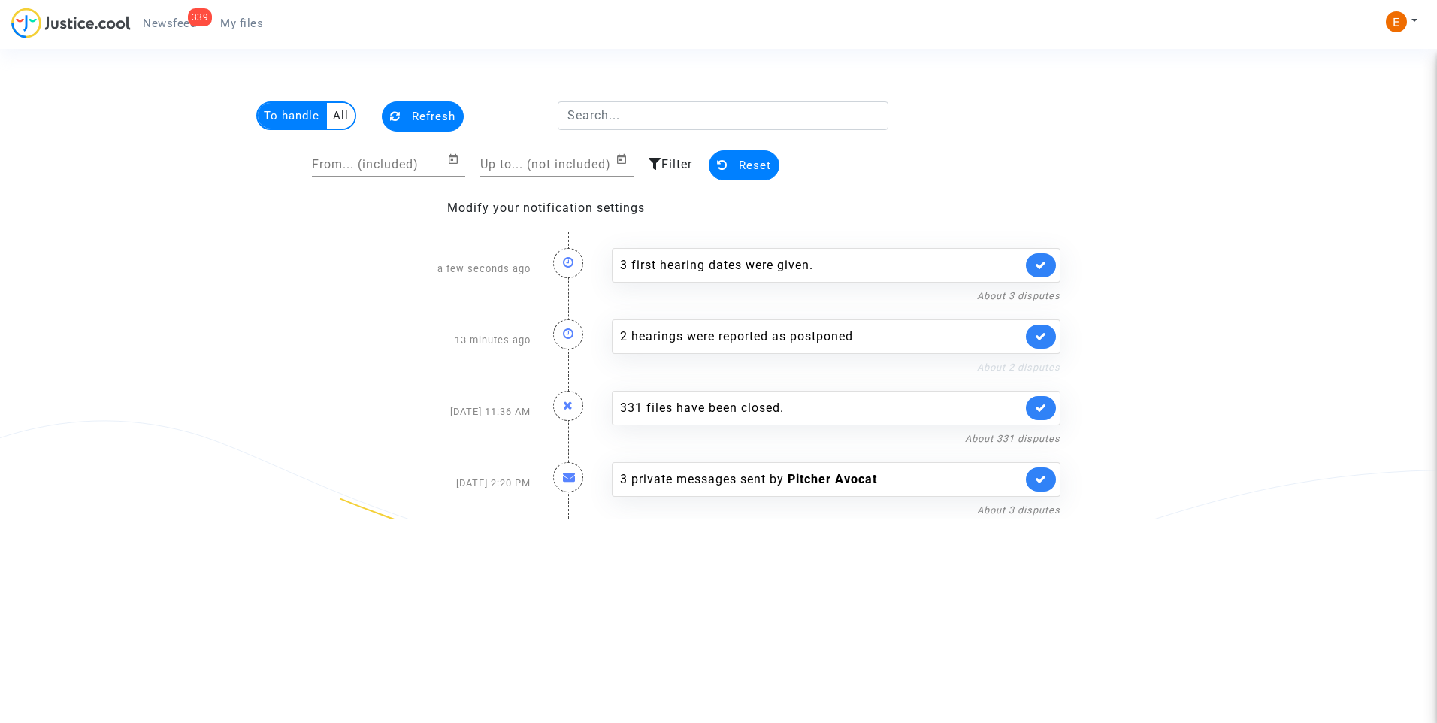
click at [982, 371] on link "About 2 disputes" at bounding box center [1018, 367] width 83 height 11
click at [717, 335] on div "2 hearings were reported as postponed" at bounding box center [821, 337] width 402 height 18
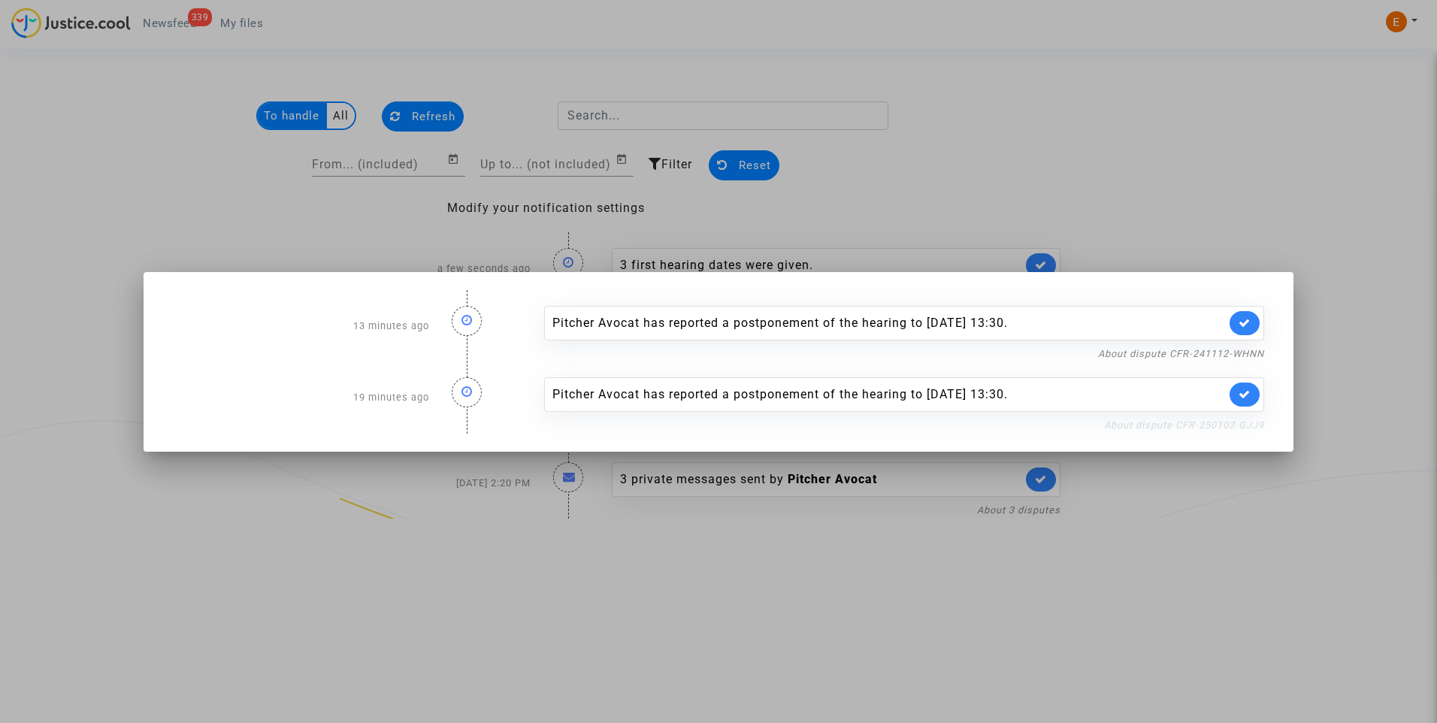
click at [1199, 426] on link "About dispute CFR-250103-GJJ9" at bounding box center [1184, 425] width 160 height 11
click at [1246, 395] on icon at bounding box center [1245, 394] width 12 height 11
click at [1243, 351] on link "About dispute CFR-241112-WHNN" at bounding box center [1181, 353] width 166 height 11
click at [1237, 321] on link at bounding box center [1245, 323] width 30 height 24
click at [1252, 220] on div at bounding box center [718, 361] width 1437 height 723
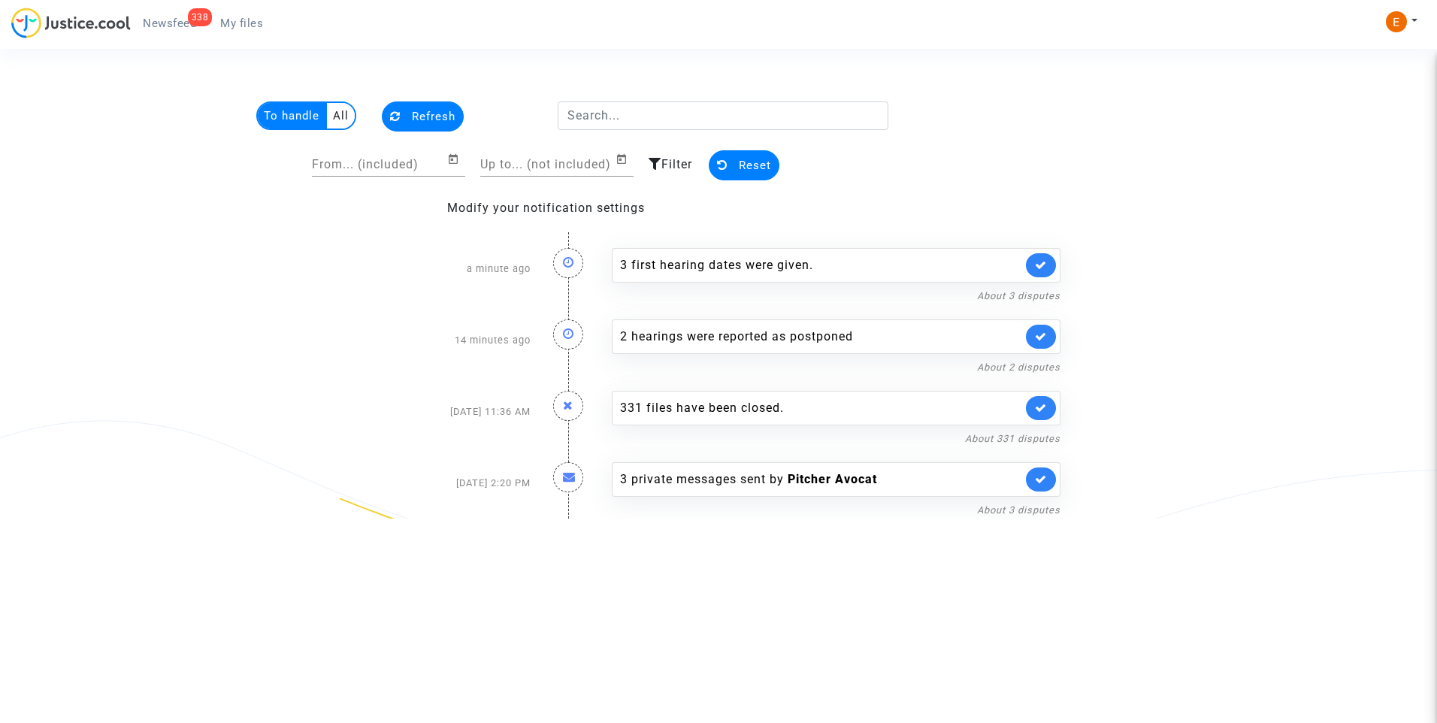
drag, startPoint x: 250, startPoint y: 17, endPoint x: 235, endPoint y: 17, distance: 15.8
click at [250, 17] on span "My files" at bounding box center [241, 24] width 43 height 14
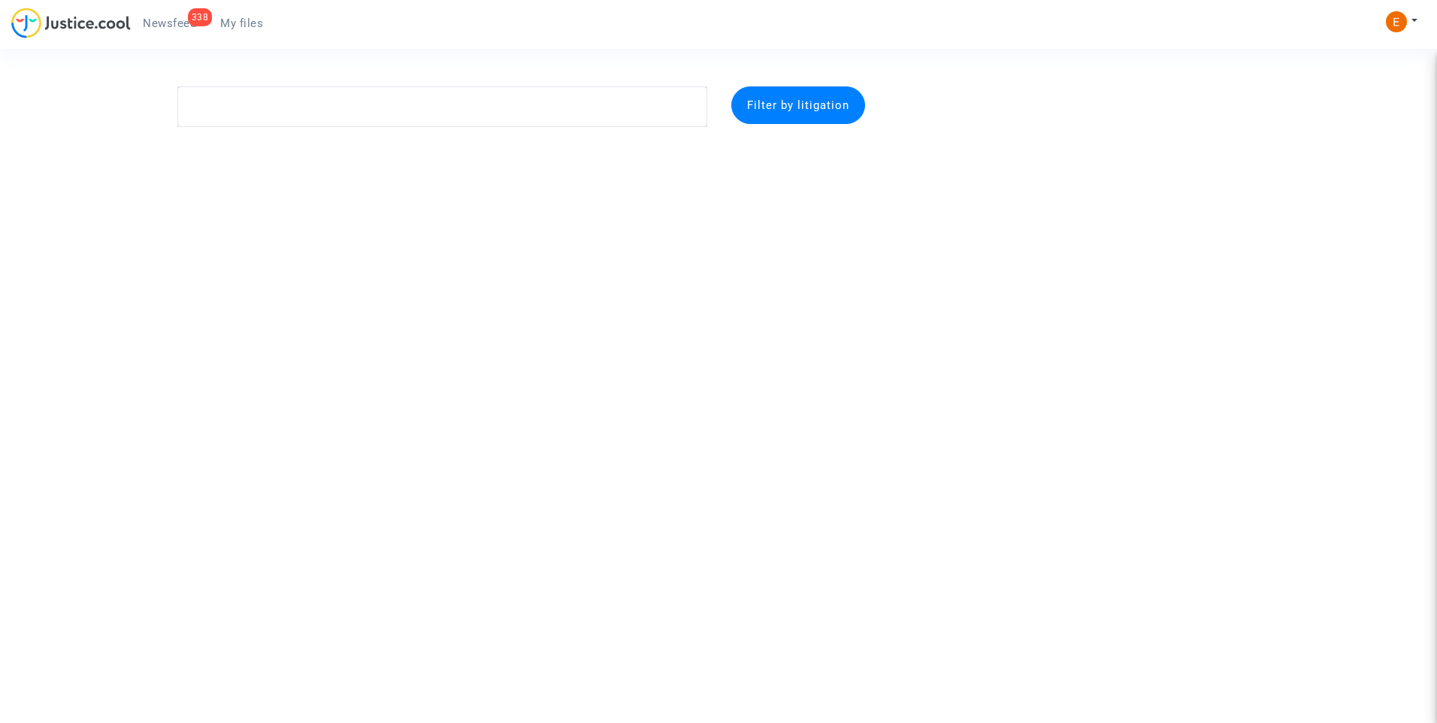
click at [186, 23] on span "Newsfeed" at bounding box center [169, 24] width 53 height 14
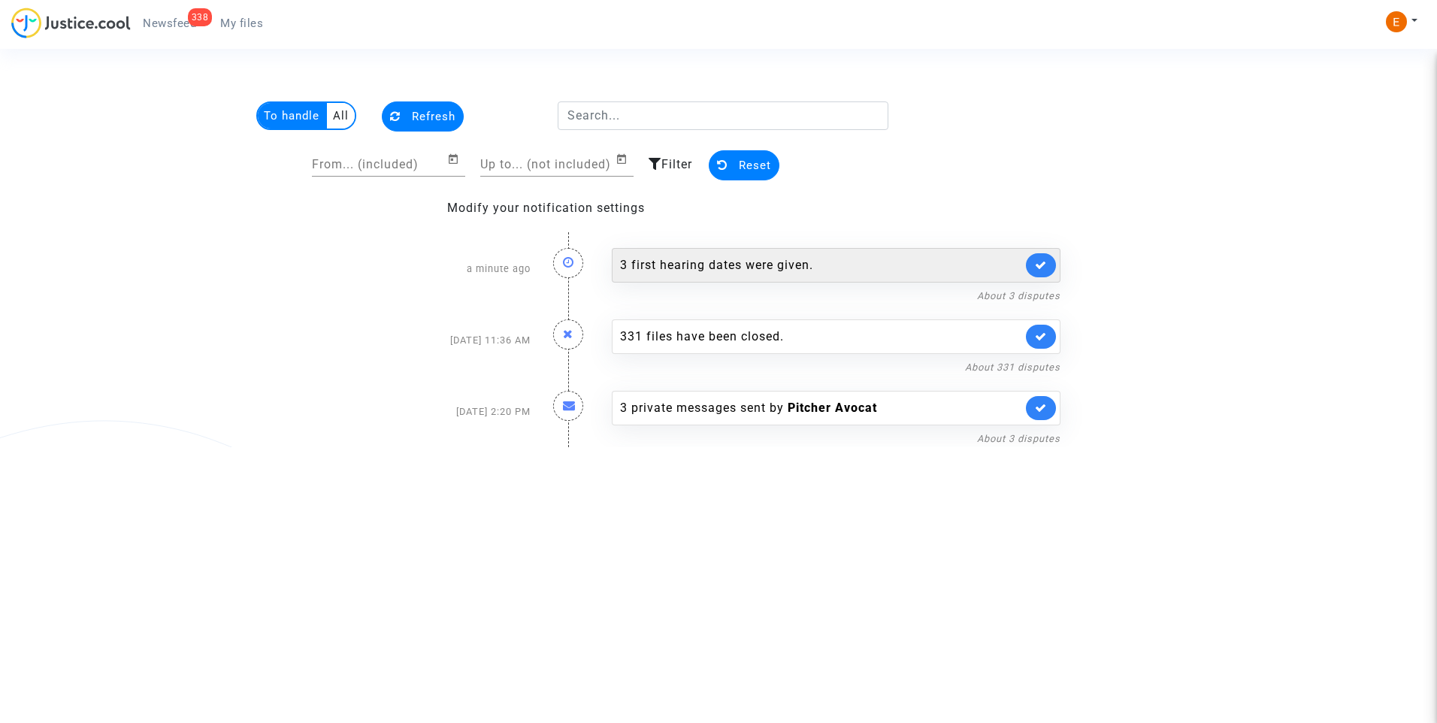
click at [733, 265] on div "3 first hearing dates were given." at bounding box center [821, 265] width 402 height 18
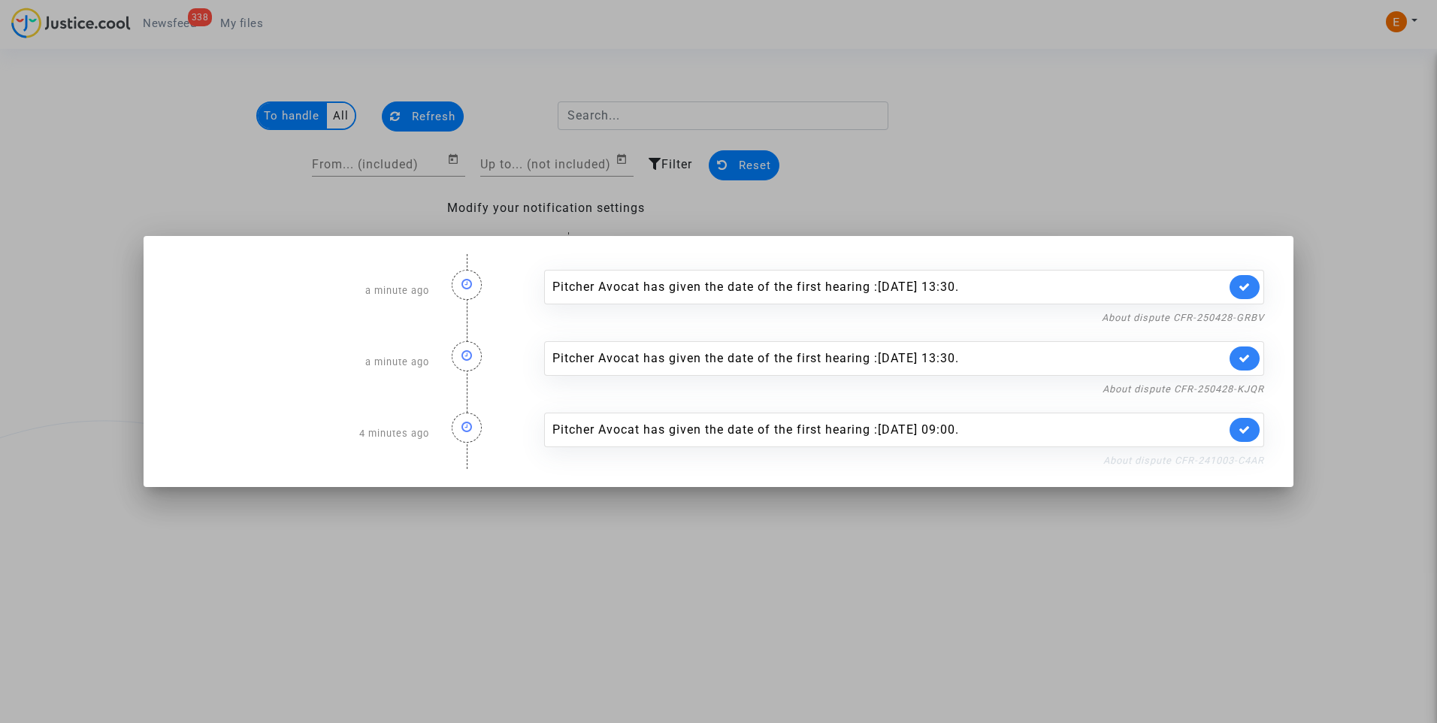
click at [1123, 459] on link "About dispute CFR-241003-C4AR" at bounding box center [1184, 460] width 161 height 11
drag, startPoint x: 1246, startPoint y: 424, endPoint x: 1244, endPoint y: 382, distance: 42.1
click at [1246, 423] on link at bounding box center [1245, 430] width 30 height 24
click at [1244, 380] on div "About dispute CFR-250428-KJQR" at bounding box center [904, 389] width 720 height 18
click at [1234, 387] on link "About dispute CFR-250428-KJQR" at bounding box center [1184, 388] width 162 height 11
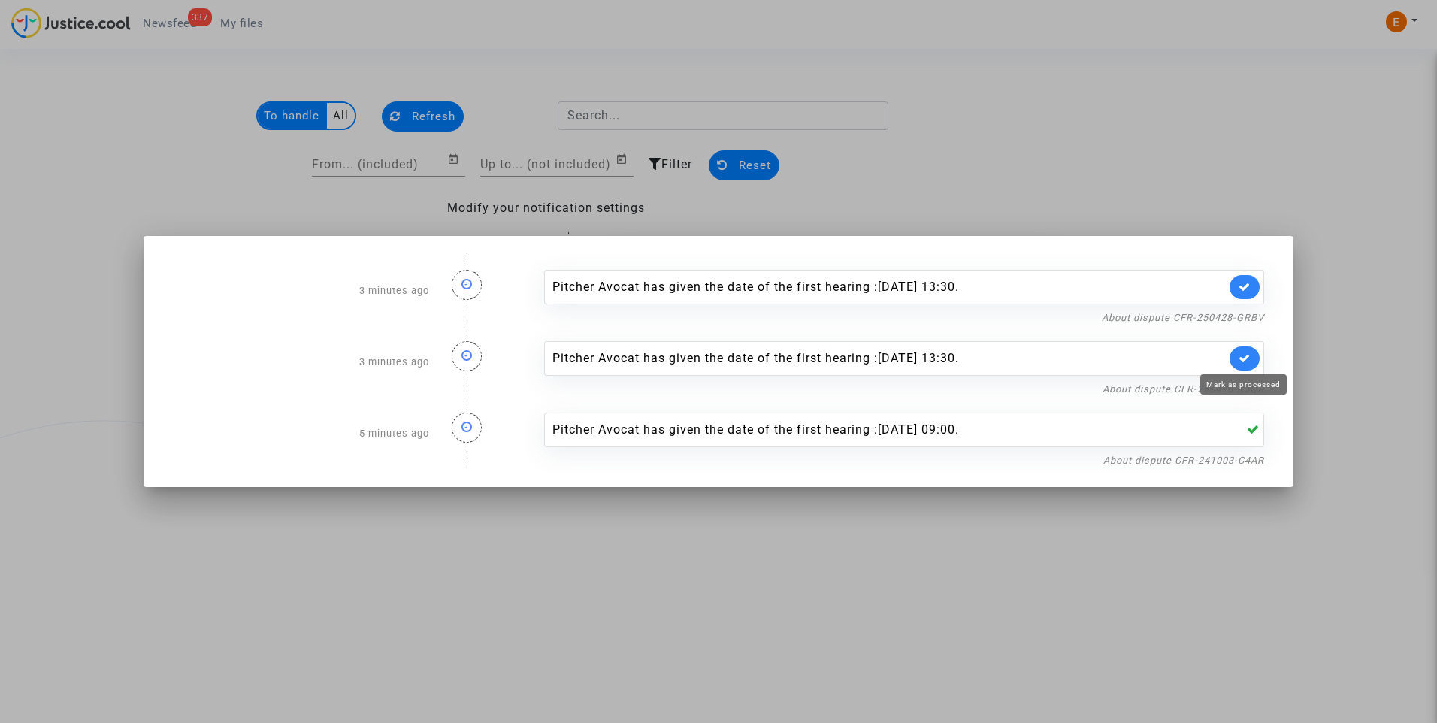
click at [1245, 359] on icon at bounding box center [1245, 358] width 12 height 11
click at [1240, 320] on link "About dispute CFR-250428-GRBV" at bounding box center [1183, 317] width 162 height 11
click at [1240, 286] on icon at bounding box center [1245, 286] width 12 height 11
drag, startPoint x: 1205, startPoint y: 158, endPoint x: 649, endPoint y: 52, distance: 566.3
click at [1204, 156] on div at bounding box center [718, 361] width 1437 height 723
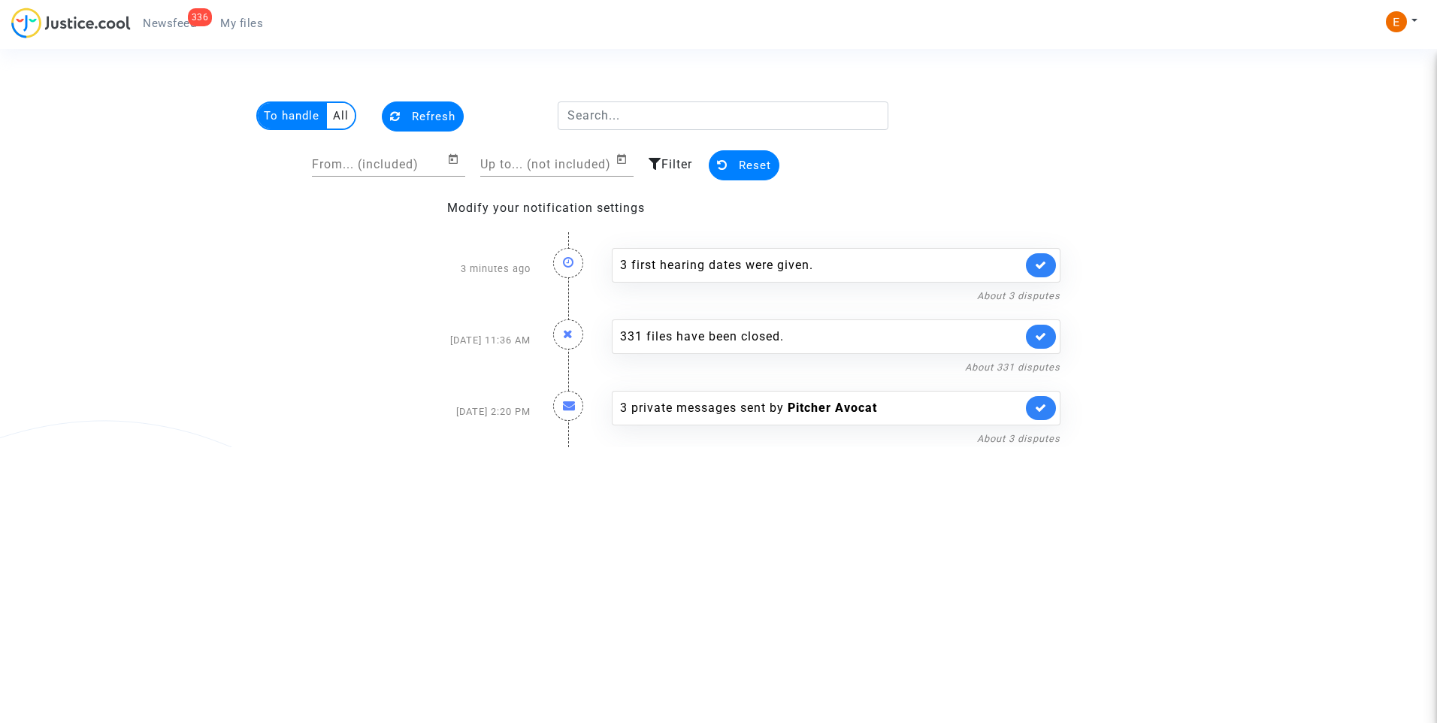
click at [241, 20] on span "My files" at bounding box center [241, 24] width 43 height 14
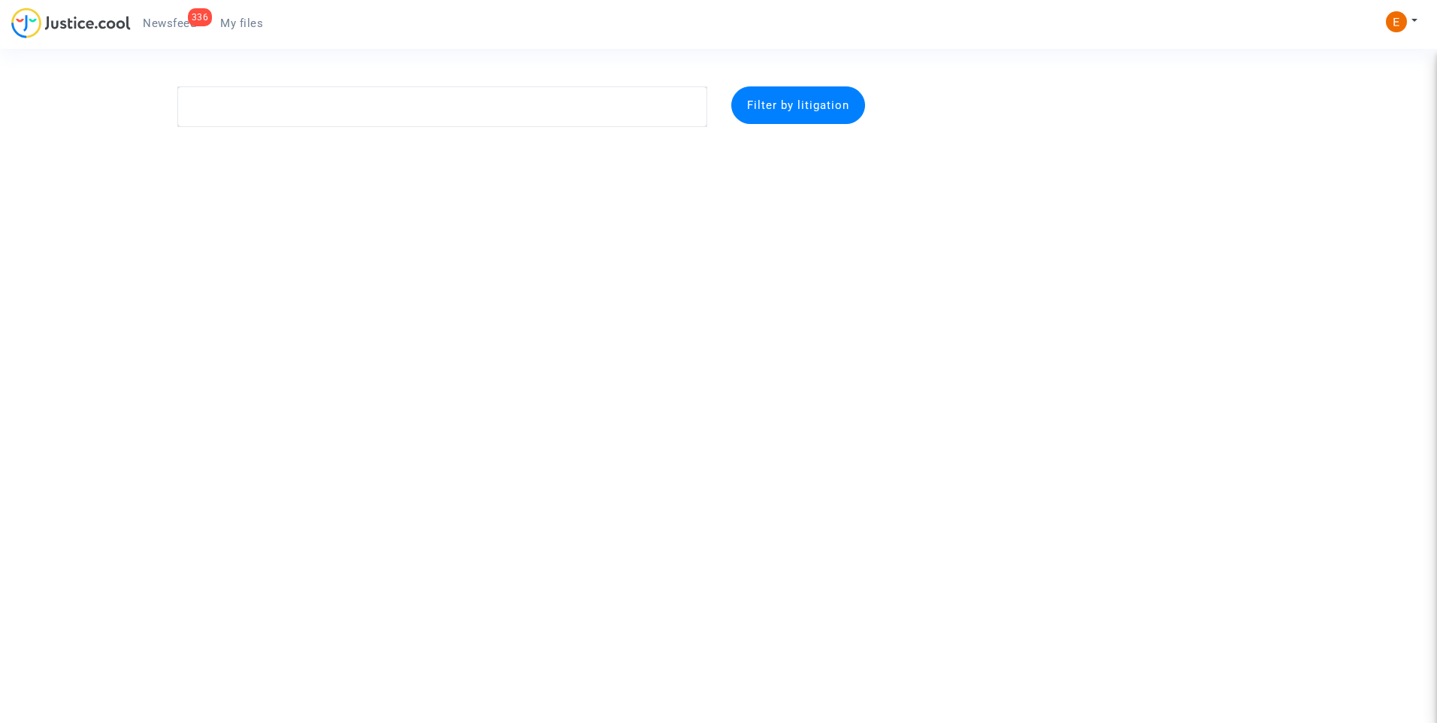
click at [183, 16] on link "336 Newsfeed" at bounding box center [169, 23] width 77 height 23
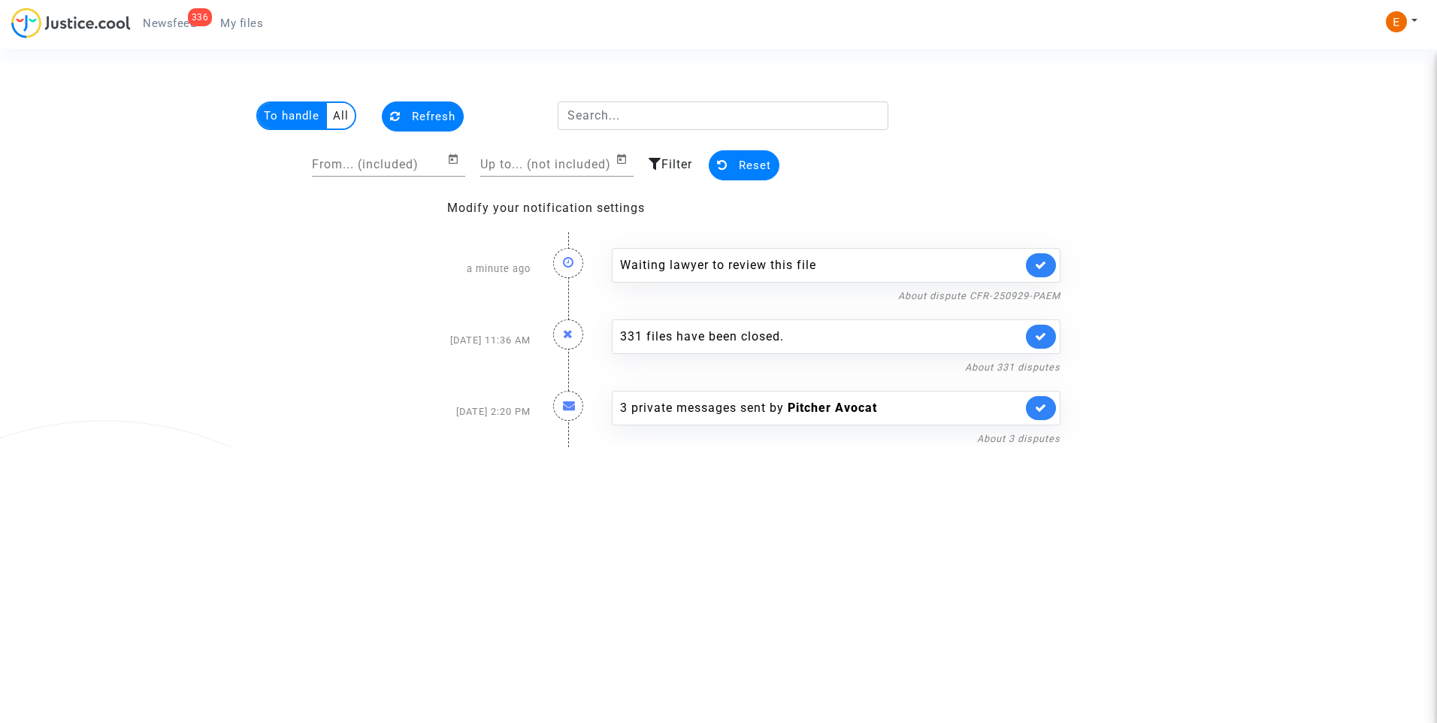
click at [1047, 271] on link at bounding box center [1041, 265] width 30 height 24
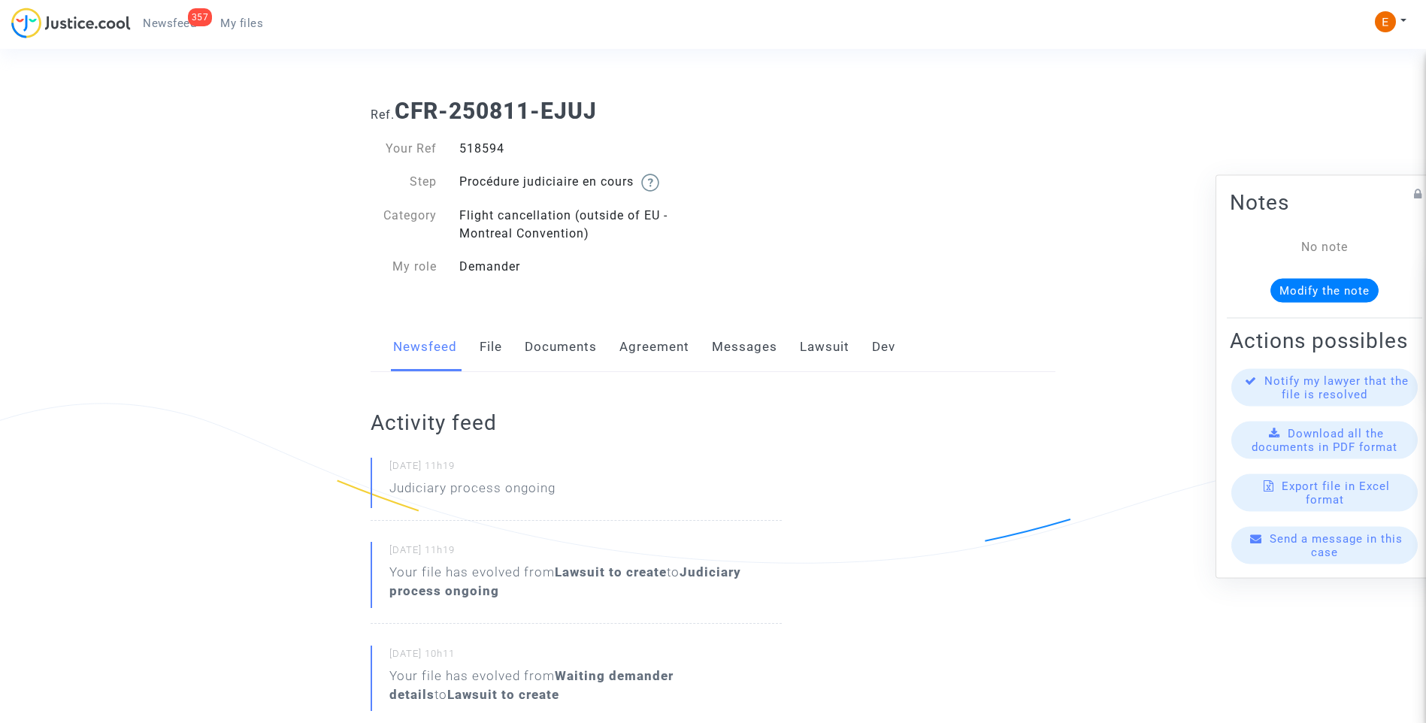
click at [489, 147] on div "518594" at bounding box center [580, 149] width 265 height 18
copy div "518594"
click at [483, 148] on div "531871" at bounding box center [580, 149] width 265 height 18
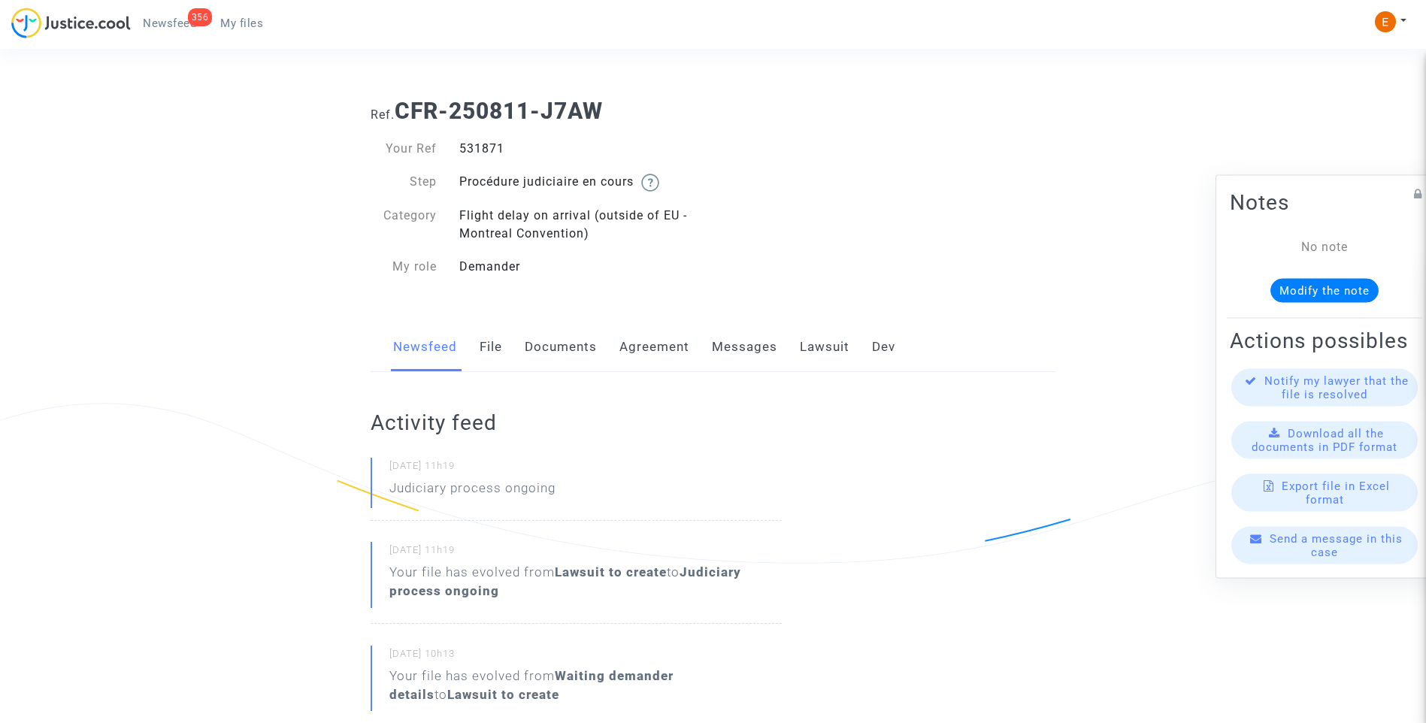
copy div "531871"
click at [479, 144] on div "522084" at bounding box center [580, 149] width 265 height 18
copy div "522084"
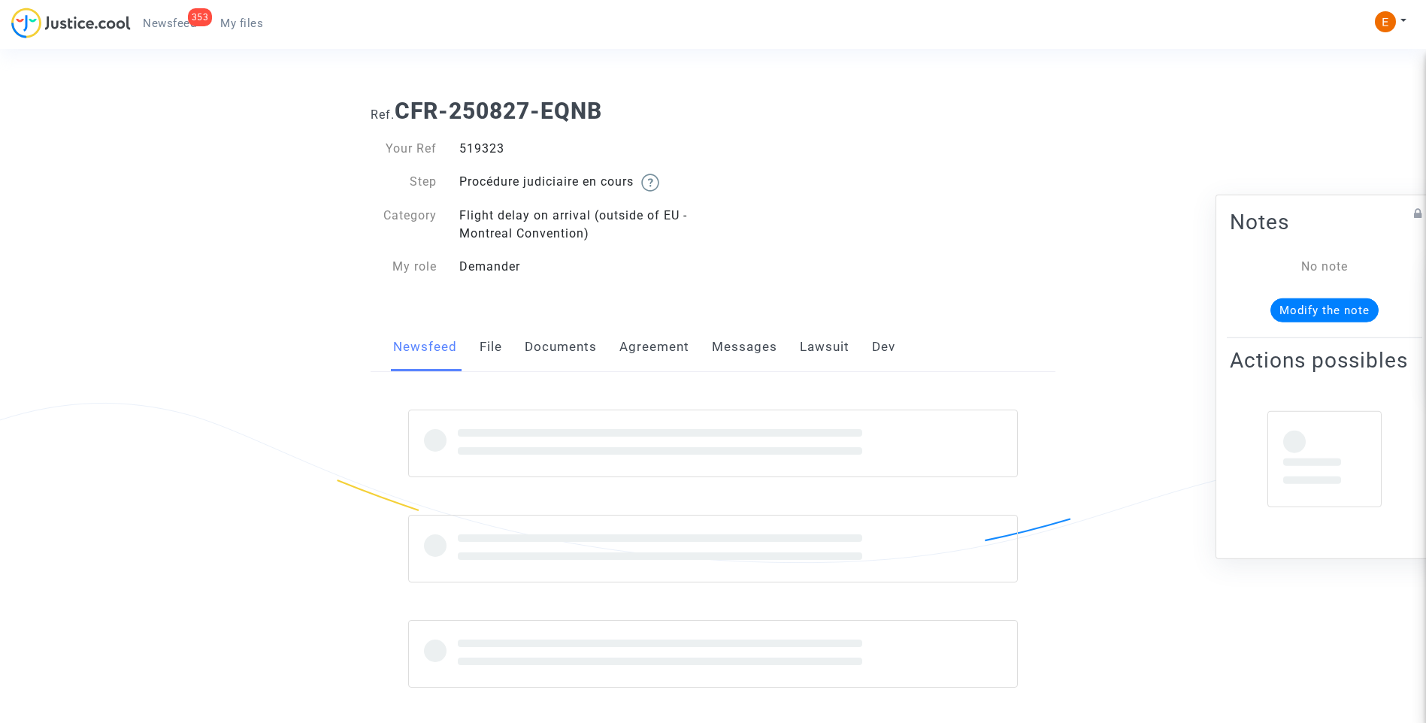
drag, startPoint x: 0, startPoint y: 0, endPoint x: 482, endPoint y: 150, distance: 504.6
click at [482, 150] on div "519323" at bounding box center [580, 149] width 265 height 18
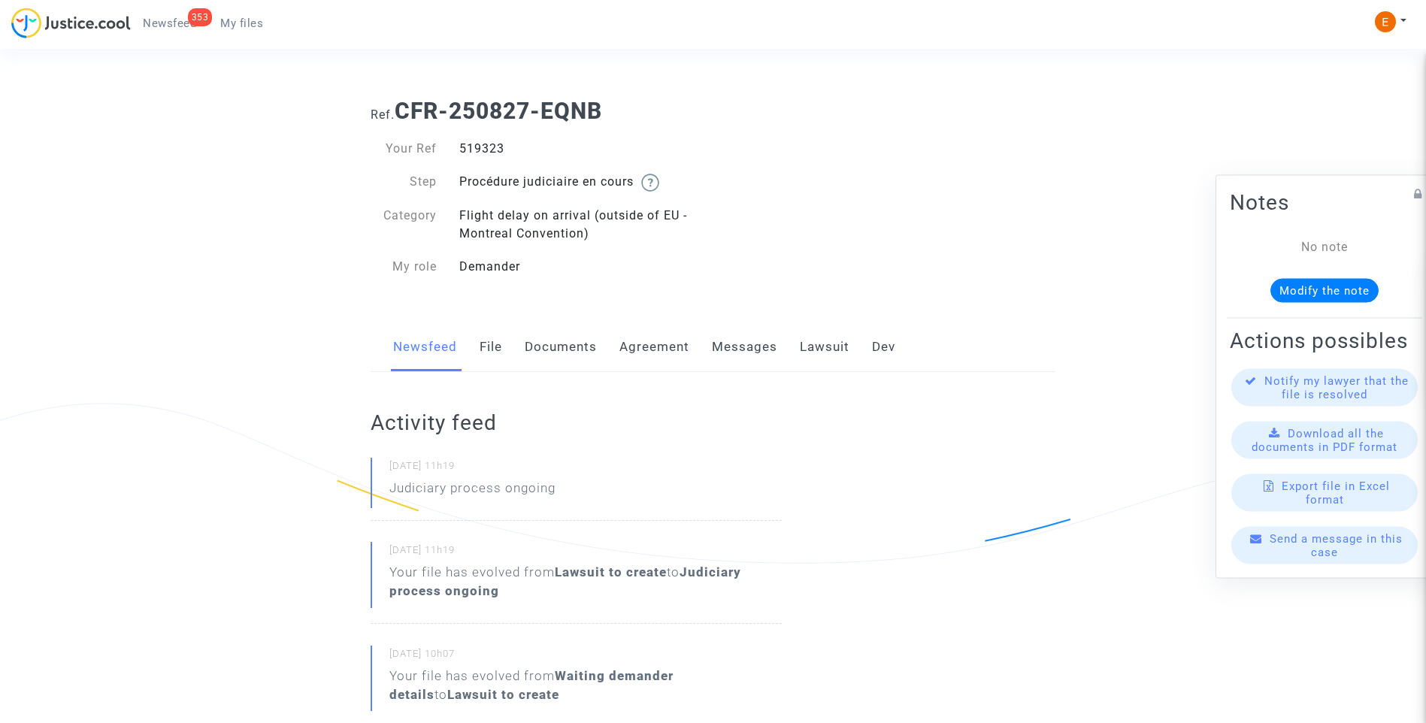
click at [482, 150] on div "519323" at bounding box center [580, 149] width 265 height 18
copy div "519323"
click at [490, 155] on div "538824" at bounding box center [580, 149] width 265 height 18
drag, startPoint x: 490, startPoint y: 155, endPoint x: 480, endPoint y: 150, distance: 11.1
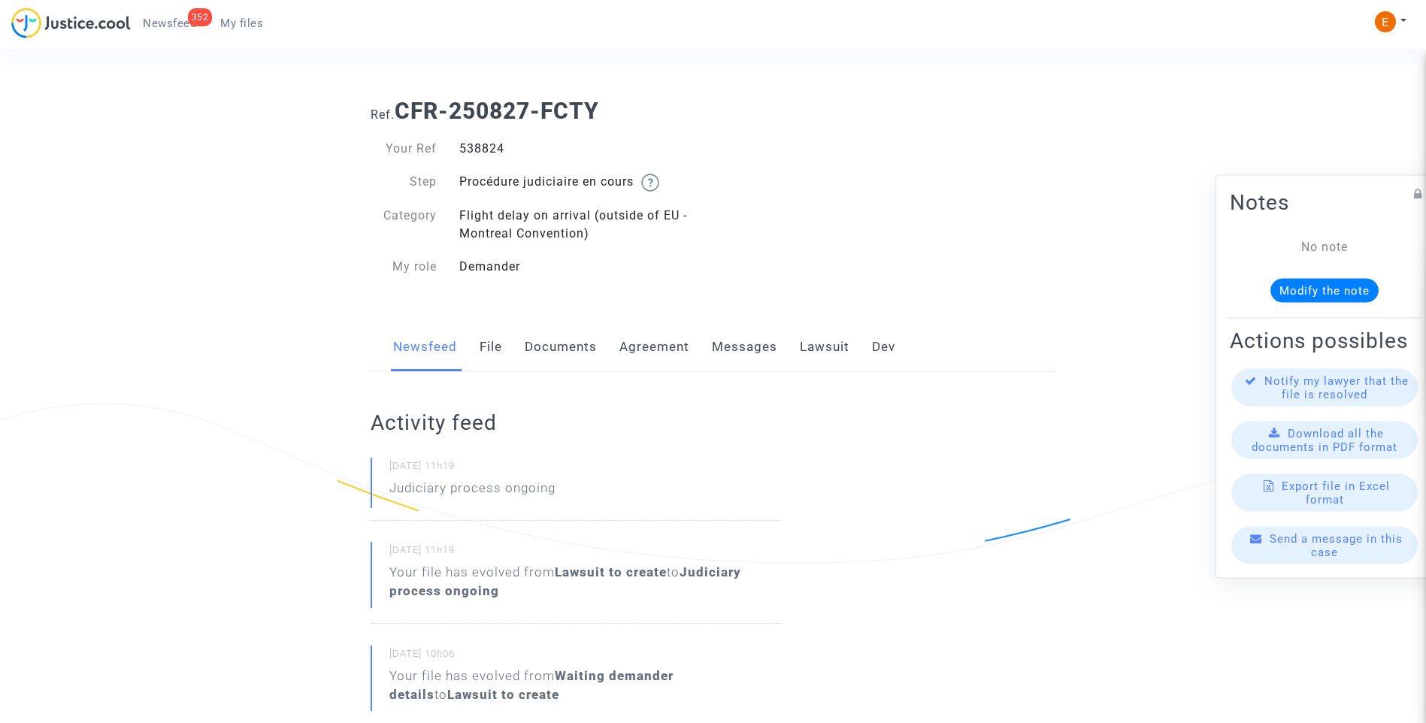
copy div "538824"
click at [484, 144] on div "536947" at bounding box center [580, 149] width 265 height 18
copy div "536947"
click at [477, 144] on div "519695" at bounding box center [580, 149] width 265 height 18
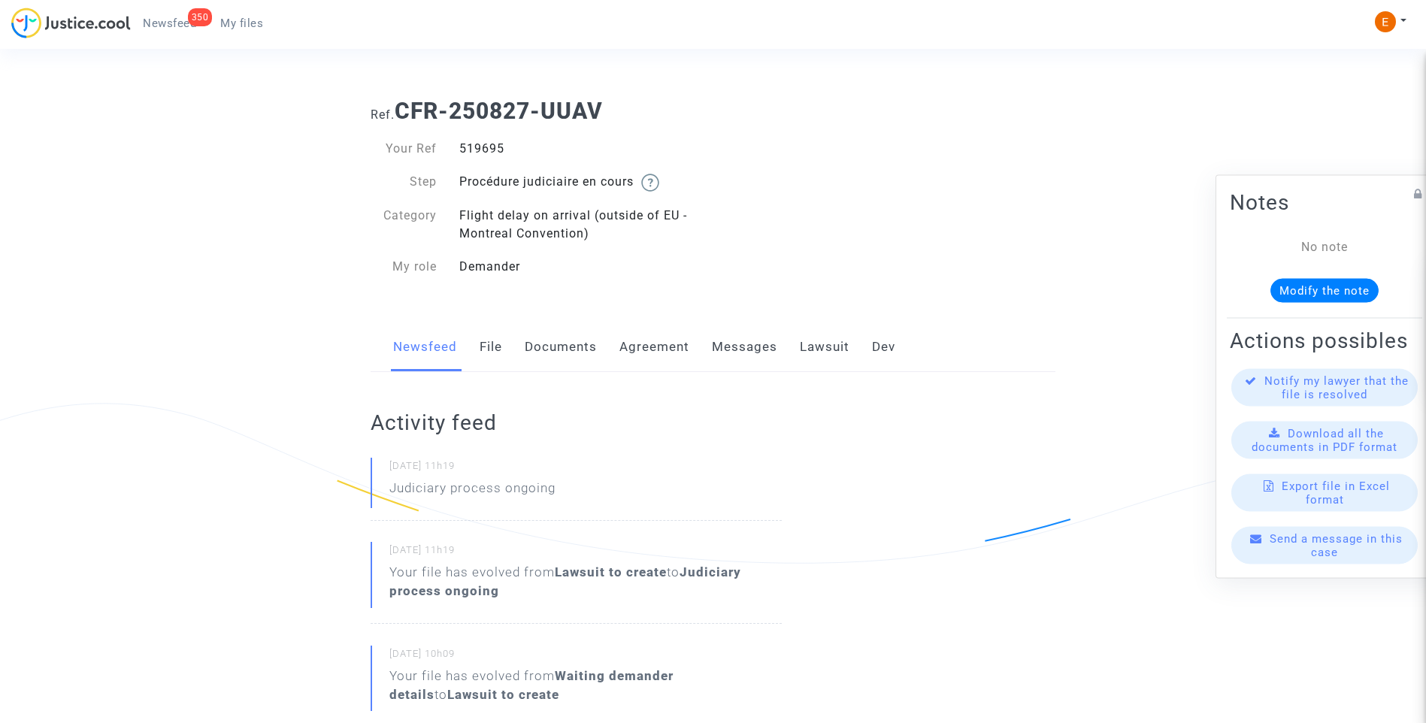
click at [477, 144] on div "519695" at bounding box center [580, 149] width 265 height 18
copy div "519695"
drag, startPoint x: 0, startPoint y: 0, endPoint x: 480, endPoint y: 153, distance: 504.3
click at [480, 153] on div "529672" at bounding box center [580, 149] width 265 height 18
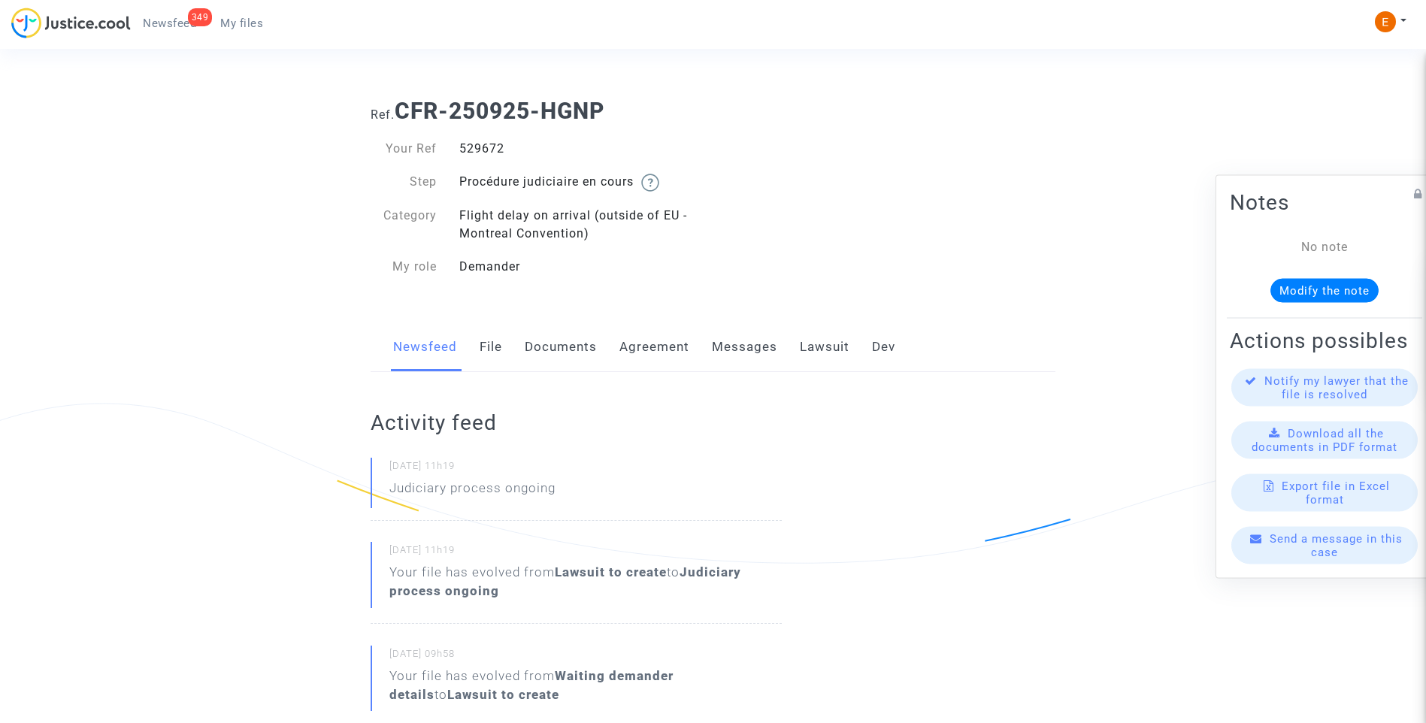
copy div "529672"
click at [487, 142] on div "537037" at bounding box center [580, 149] width 265 height 18
copy div "537037"
drag, startPoint x: 0, startPoint y: 0, endPoint x: 486, endPoint y: 146, distance: 507.8
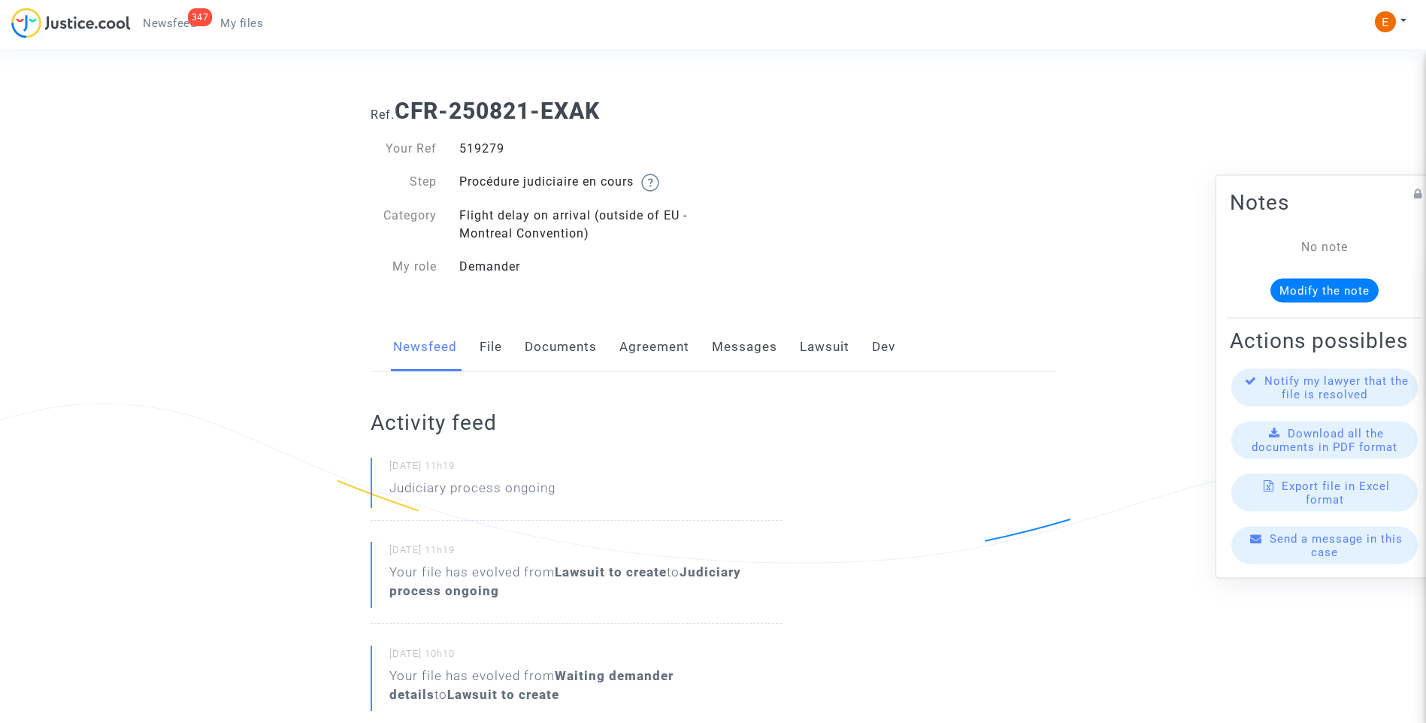
click at [486, 146] on div "519279" at bounding box center [580, 149] width 265 height 18
click at [487, 147] on div "519279" at bounding box center [580, 149] width 265 height 18
copy div "519279"
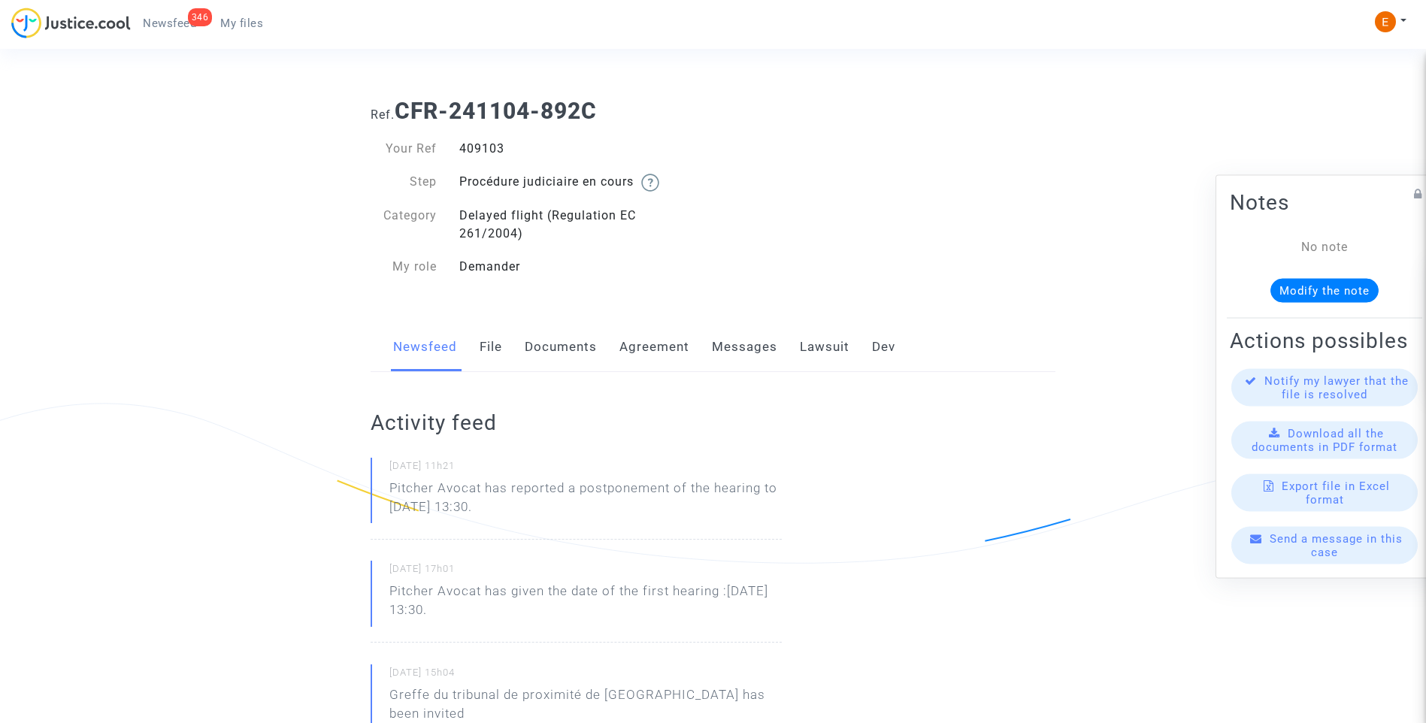
click at [495, 146] on div "409103" at bounding box center [580, 149] width 265 height 18
copy div "409103"
drag, startPoint x: 571, startPoint y: 514, endPoint x: 366, endPoint y: 495, distance: 206.1
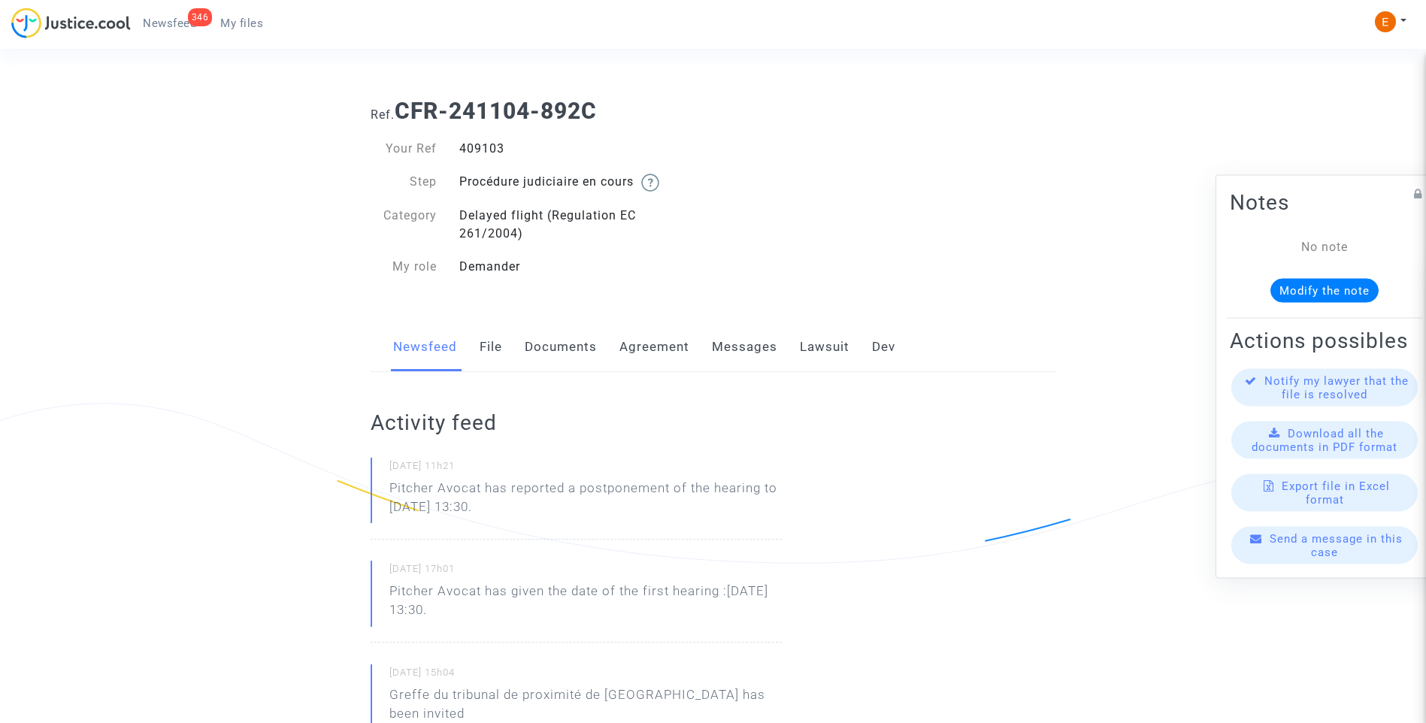
drag, startPoint x: 366, startPoint y: 495, endPoint x: 427, endPoint y: 501, distance: 61.1
click at [483, 509] on p "Pitcher Avocat ha informado de un aplazamiento de la audiencia hasta el 8 de di…" at bounding box center [585, 501] width 392 height 45
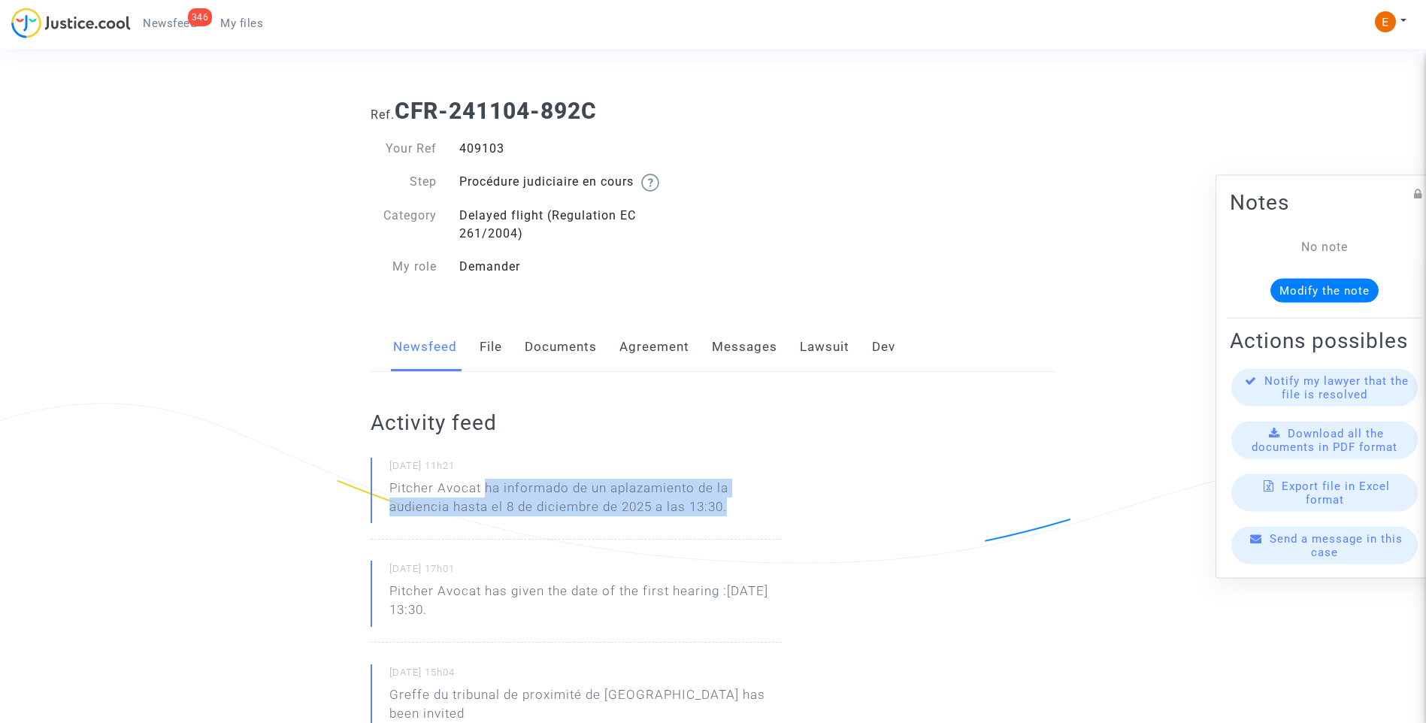
drag, startPoint x: 486, startPoint y: 485, endPoint x: 829, endPoint y: 498, distance: 343.1
drag, startPoint x: 829, startPoint y: 498, endPoint x: 674, endPoint y: 494, distance: 155.7
copy p "ha informado de un aplazamiento de la audiencia hasta el 8 de diciembre de 2025…"
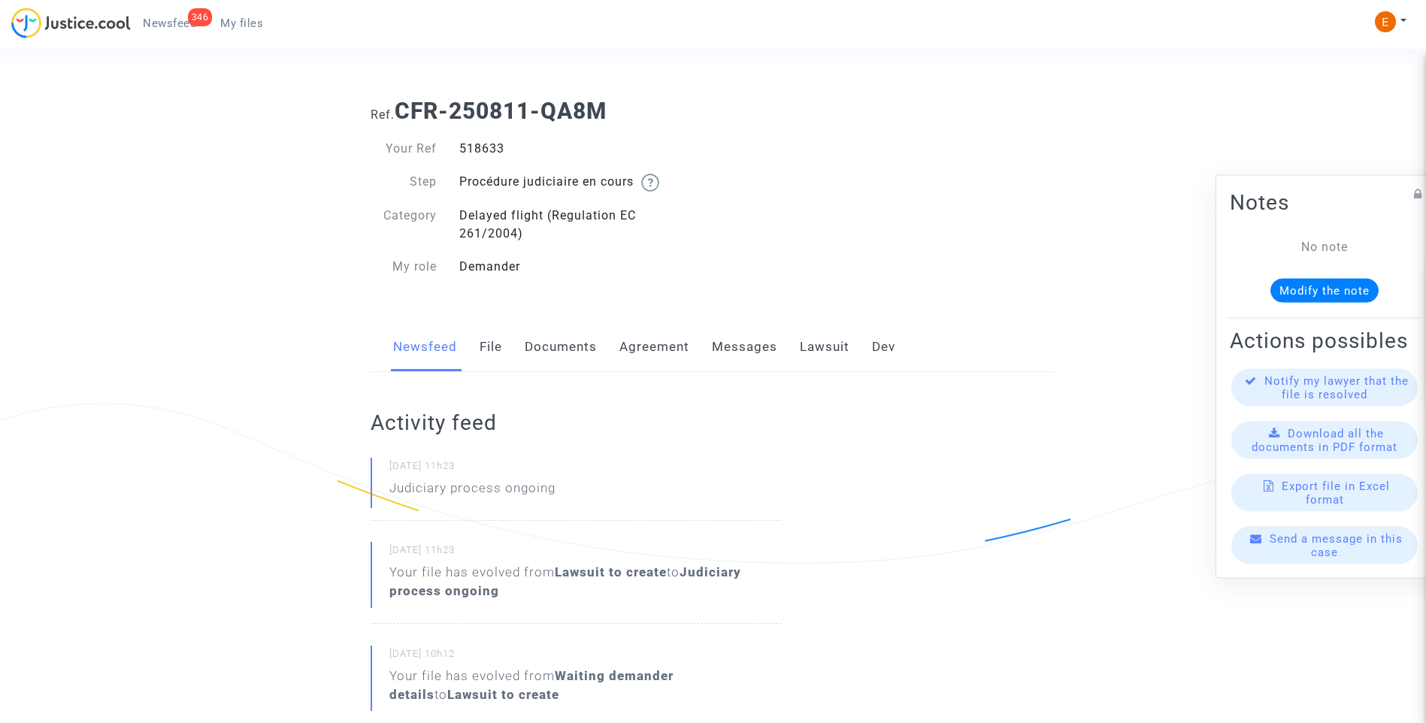
click at [489, 149] on div "518633" at bounding box center [580, 149] width 265 height 18
copy div "518633"
click at [484, 143] on div "518928" at bounding box center [580, 149] width 265 height 18
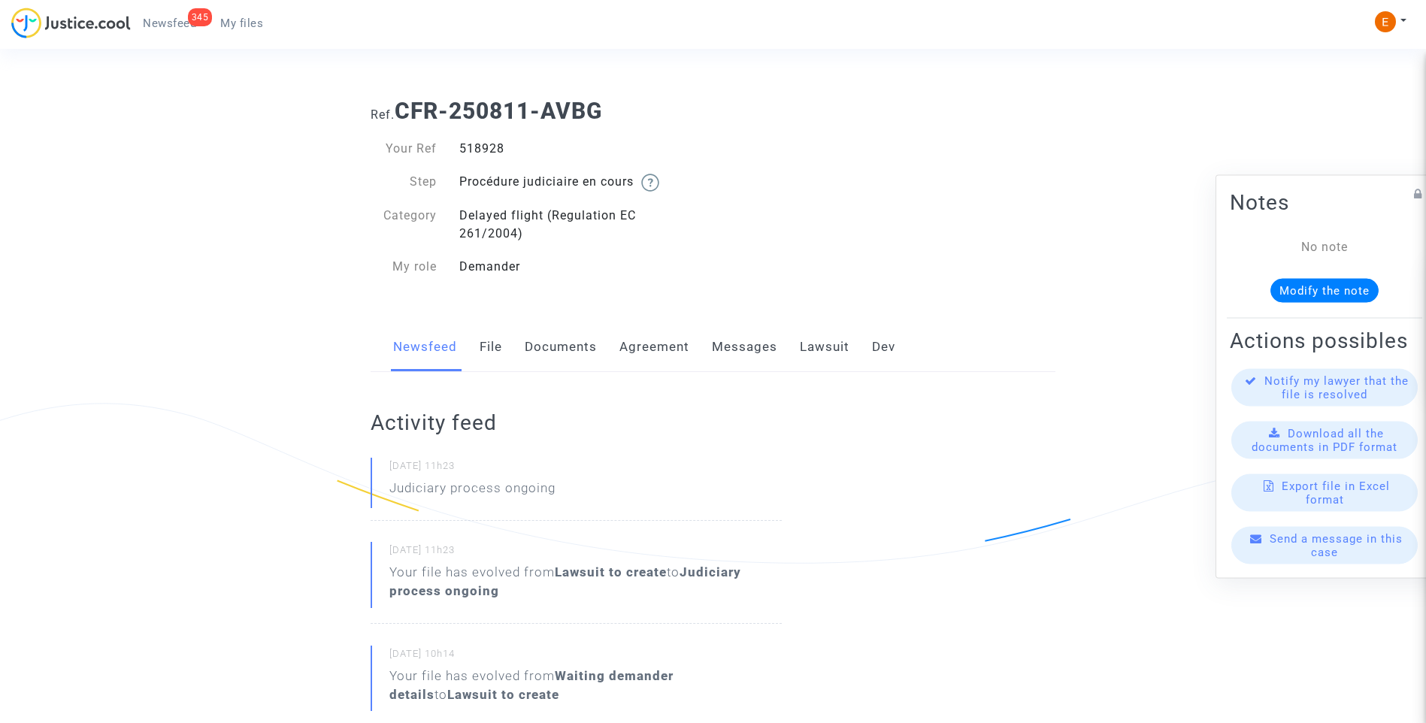
copy div "518928"
click at [483, 150] on div "518617" at bounding box center [580, 149] width 265 height 18
copy div "518617"
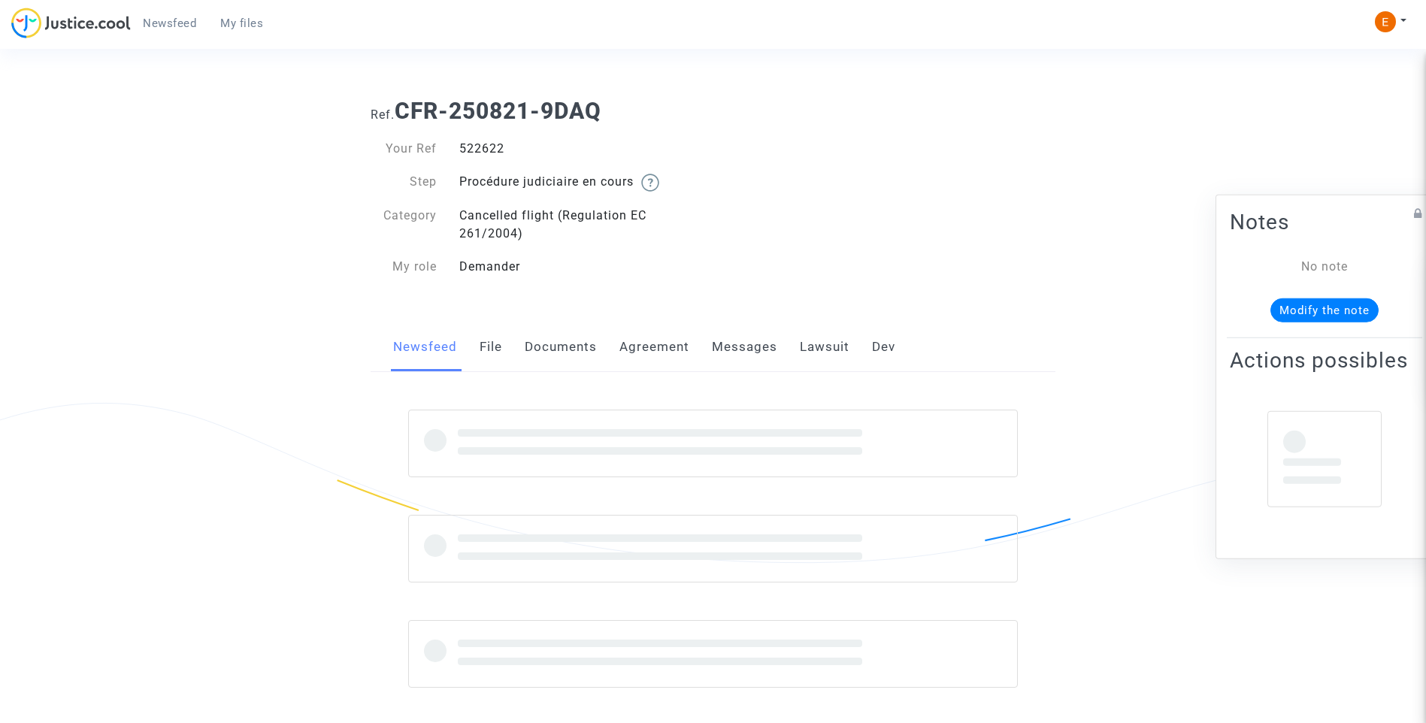
click at [470, 147] on div "522622" at bounding box center [580, 149] width 265 height 18
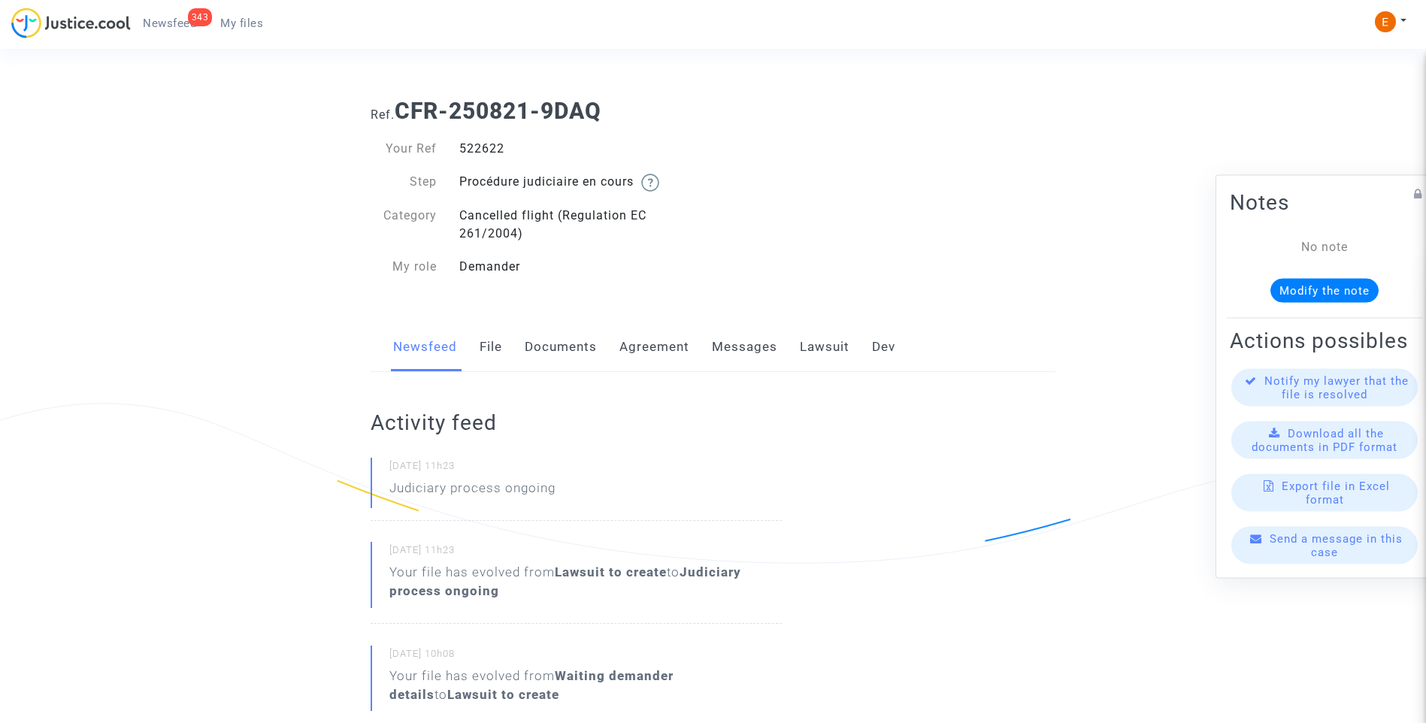
click at [470, 147] on div "522622" at bounding box center [580, 149] width 265 height 18
copy div "522622"
drag, startPoint x: 0, startPoint y: 0, endPoint x: 491, endPoint y: 147, distance: 512.6
click at [488, 142] on div "522107" at bounding box center [580, 149] width 265 height 18
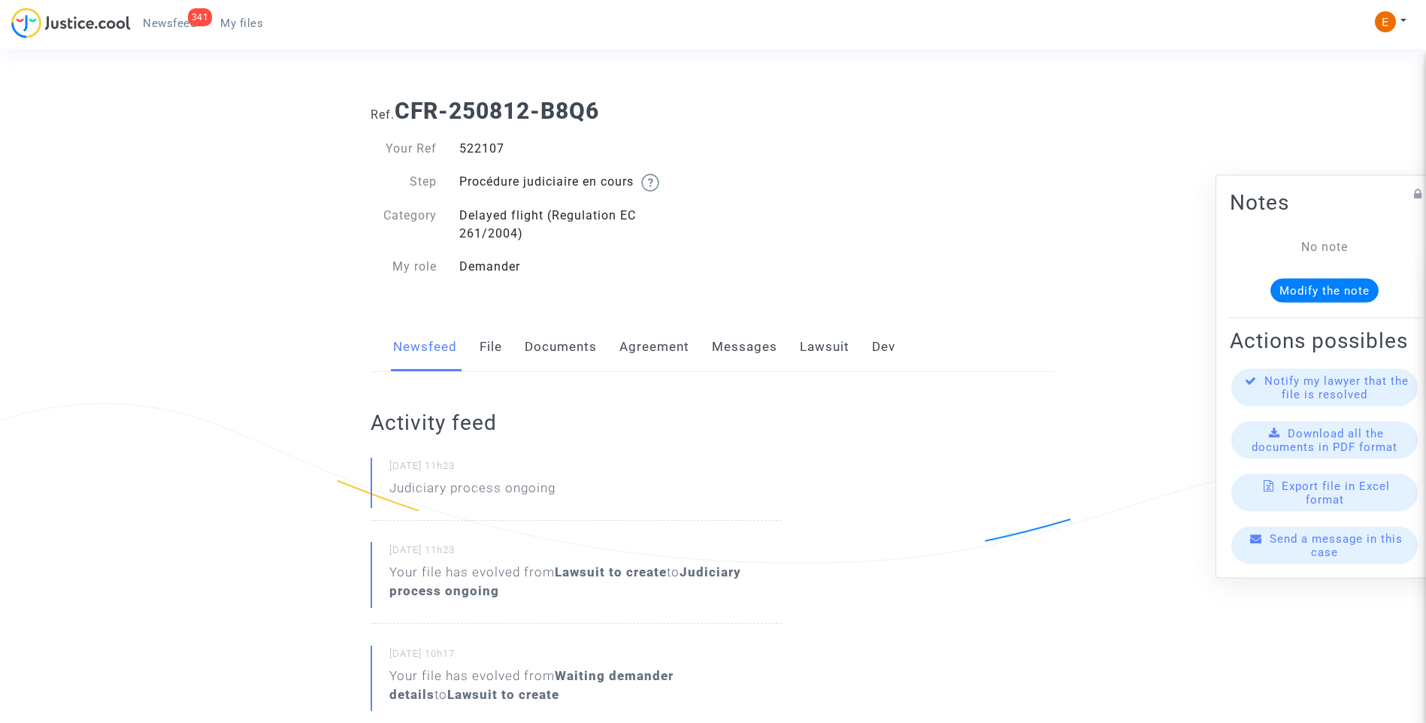
copy div "522107"
click at [483, 150] on div "520119" at bounding box center [580, 149] width 265 height 18
copy div "520119"
click at [487, 156] on div "518732" at bounding box center [580, 149] width 265 height 18
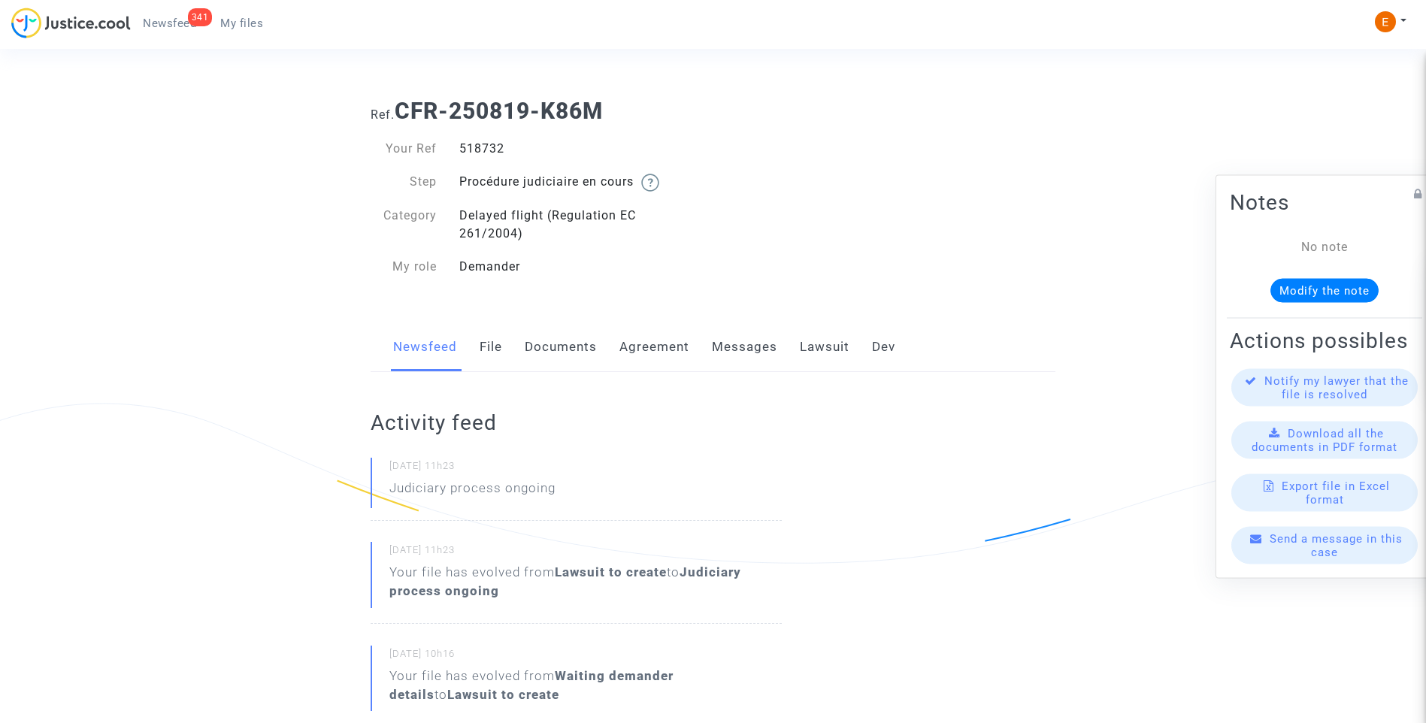
click at [487, 150] on div "518732" at bounding box center [580, 149] width 265 height 18
copy div "518732"
click at [485, 149] on div "518294" at bounding box center [580, 149] width 265 height 18
drag, startPoint x: 0, startPoint y: 0, endPoint x: 485, endPoint y: 149, distance: 507.2
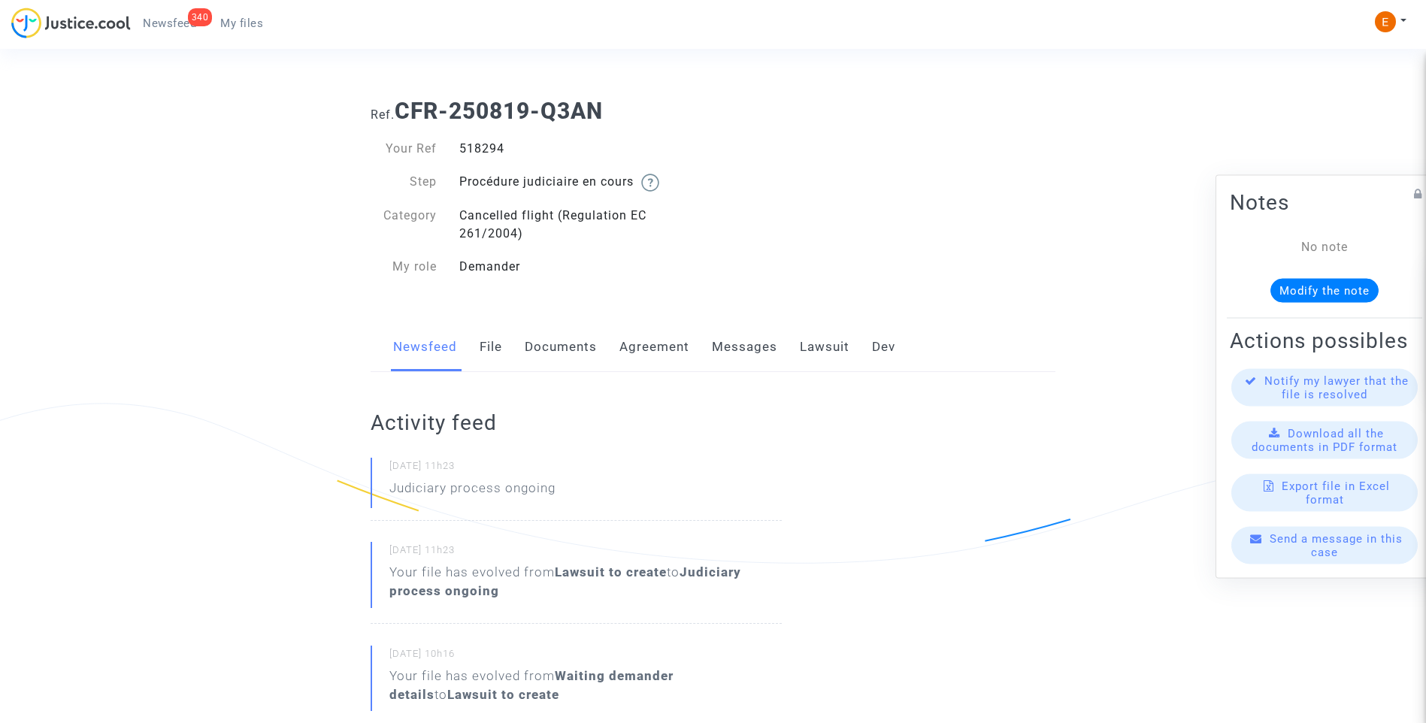
click at [485, 149] on div "518294" at bounding box center [580, 149] width 265 height 18
copy div "518294"
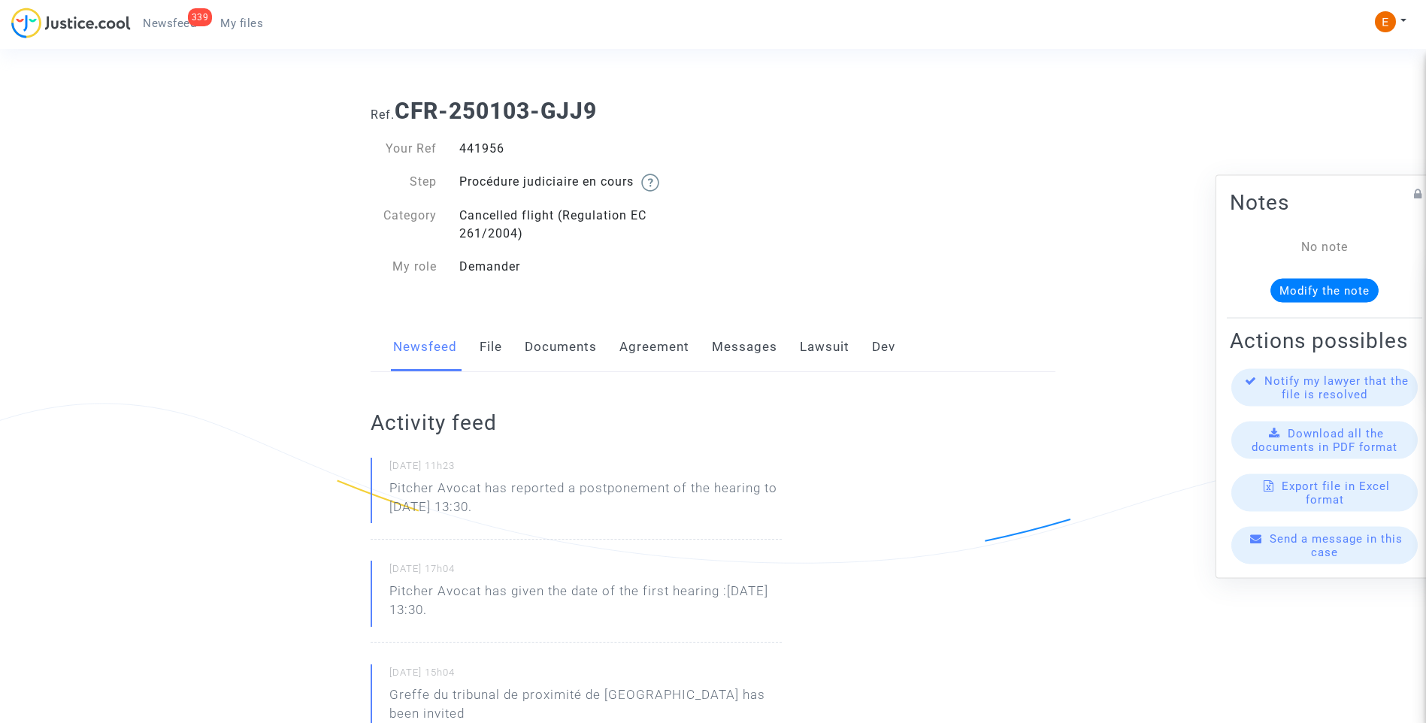
click at [489, 147] on div "441956" at bounding box center [580, 149] width 265 height 18
copy div "441956"
drag, startPoint x: 550, startPoint y: 504, endPoint x: 362, endPoint y: 482, distance: 188.5
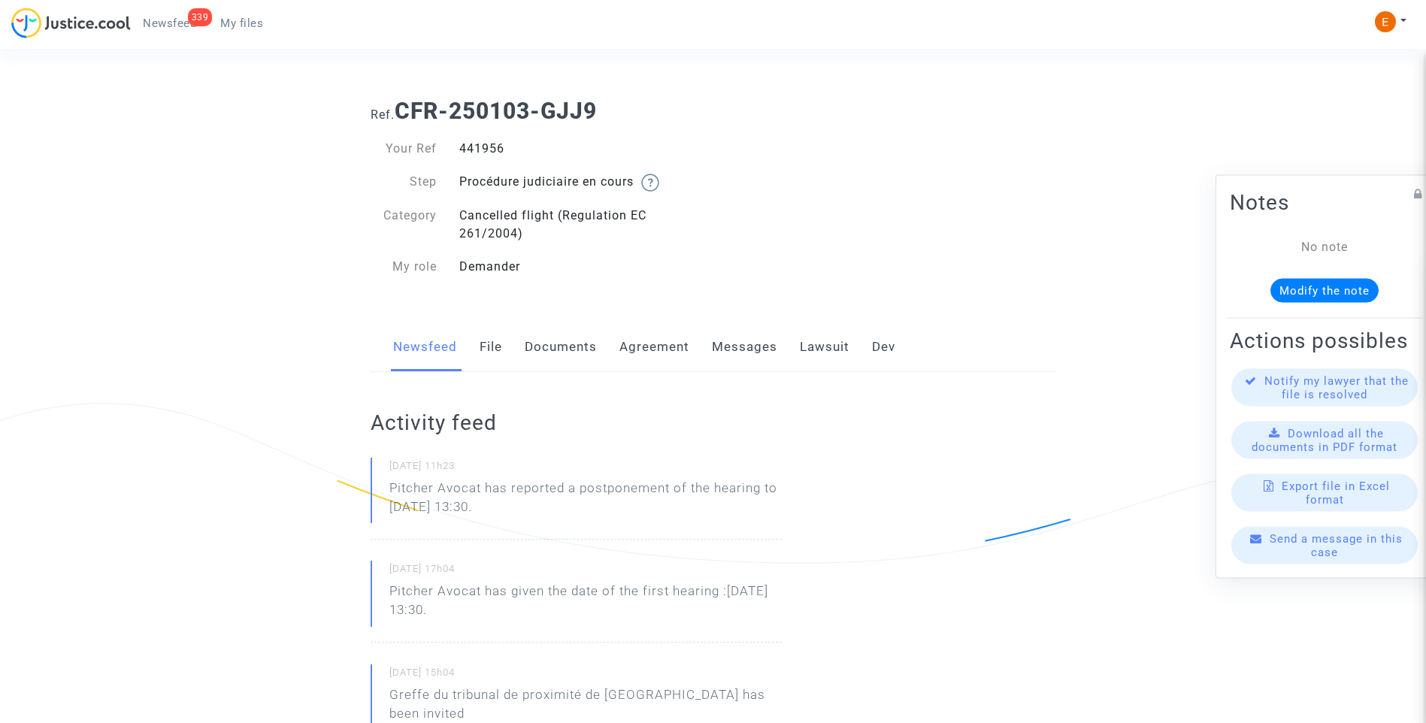
drag, startPoint x: 362, startPoint y: 482, endPoint x: 460, endPoint y: 496, distance: 98.8
click at [498, 506] on p "Pitcher Avocat ha informado de un aplazamiento de la audiencia hasta el 8 de di…" at bounding box center [585, 501] width 392 height 45
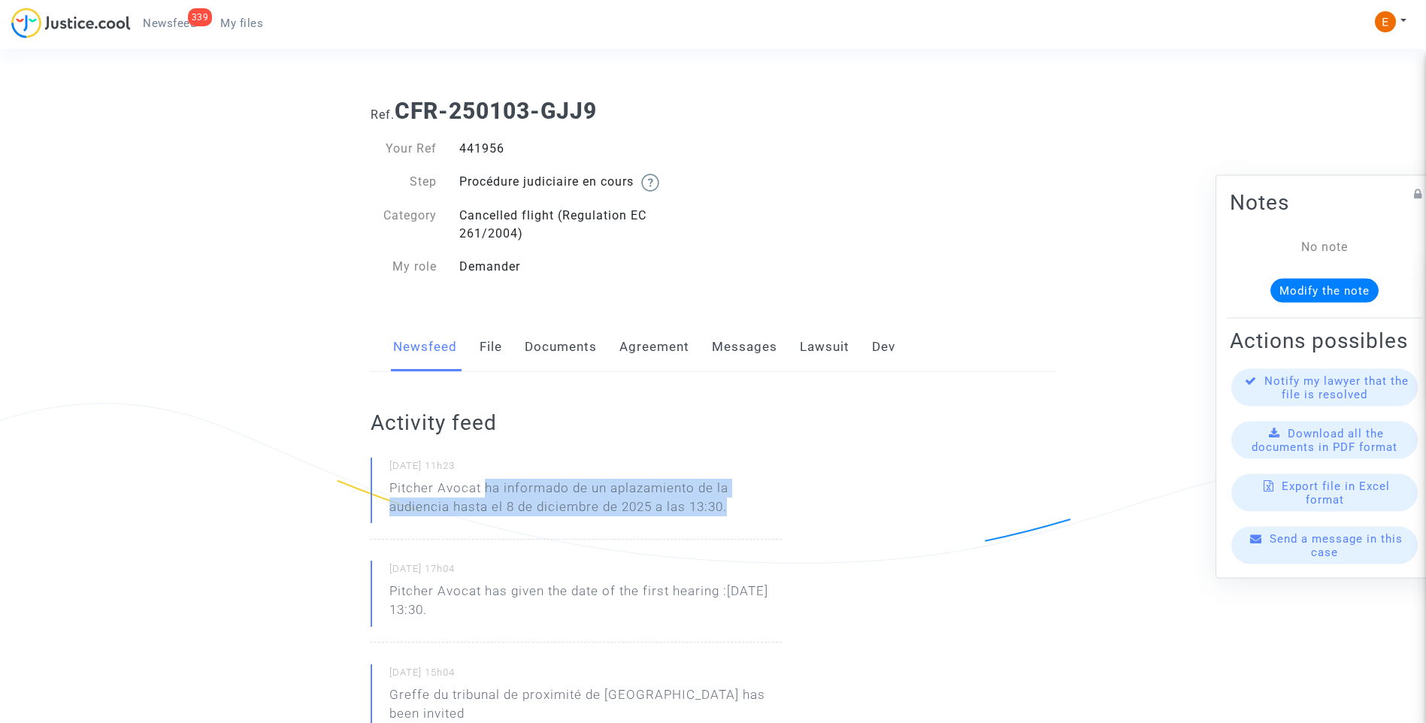
drag, startPoint x: 580, startPoint y: 487, endPoint x: 819, endPoint y: 490, distance: 238.3
drag, startPoint x: 819, startPoint y: 490, endPoint x: 671, endPoint y: 498, distance: 147.6
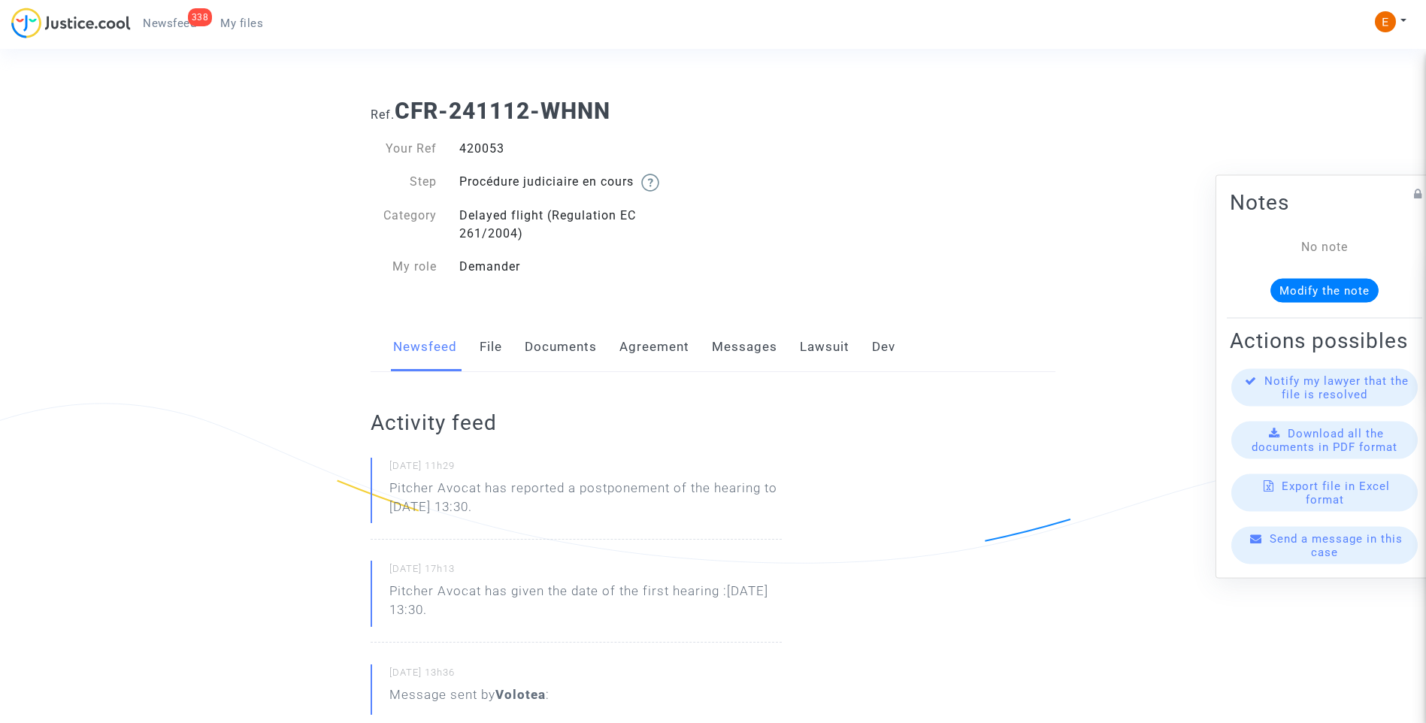
click at [479, 145] on div "420053" at bounding box center [580, 149] width 265 height 18
drag, startPoint x: 0, startPoint y: 0, endPoint x: 479, endPoint y: 145, distance: 500.4
drag, startPoint x: 579, startPoint y: 504, endPoint x: 353, endPoint y: 503, distance: 226.3
drag, startPoint x: 353, startPoint y: 503, endPoint x: 427, endPoint y: 503, distance: 74.4
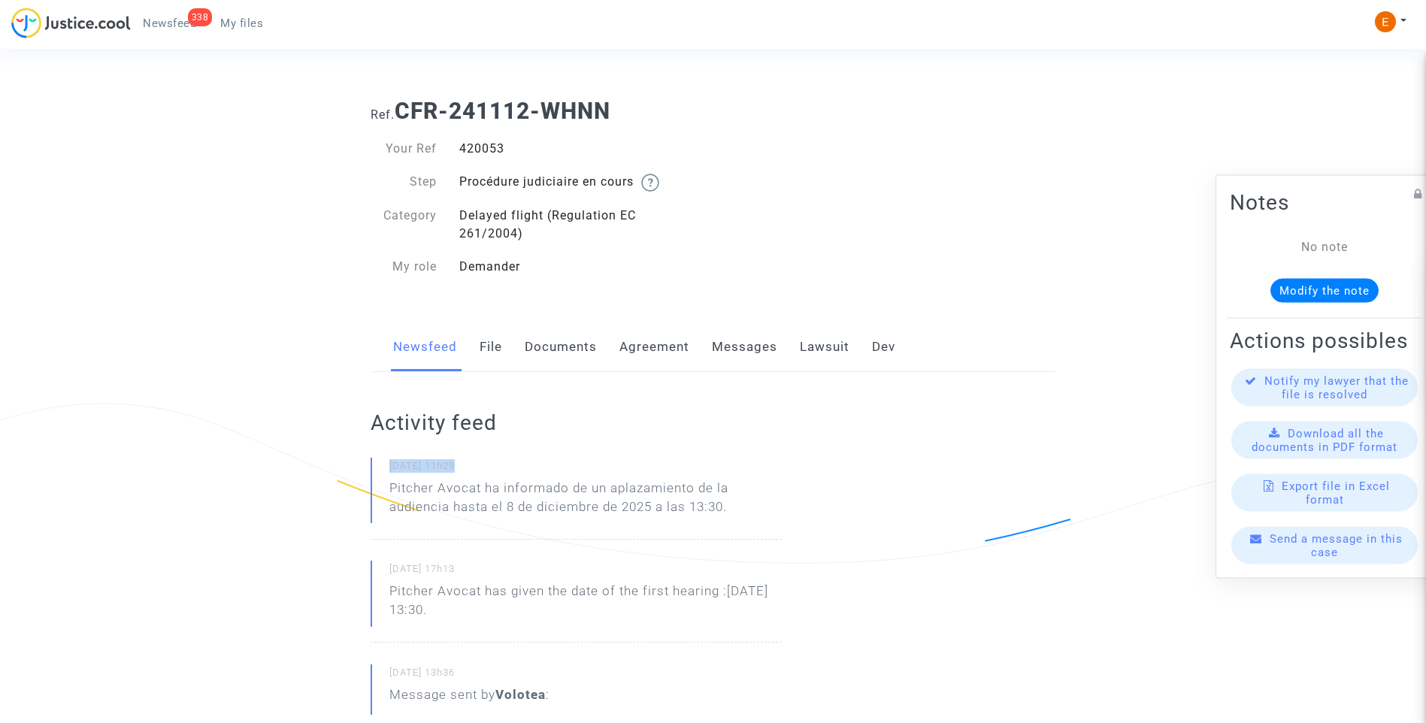
click at [464, 501] on p "Pitcher Avocat ha informado de un aplazamiento de la audiencia hasta el 8 de di…" at bounding box center [585, 501] width 392 height 45
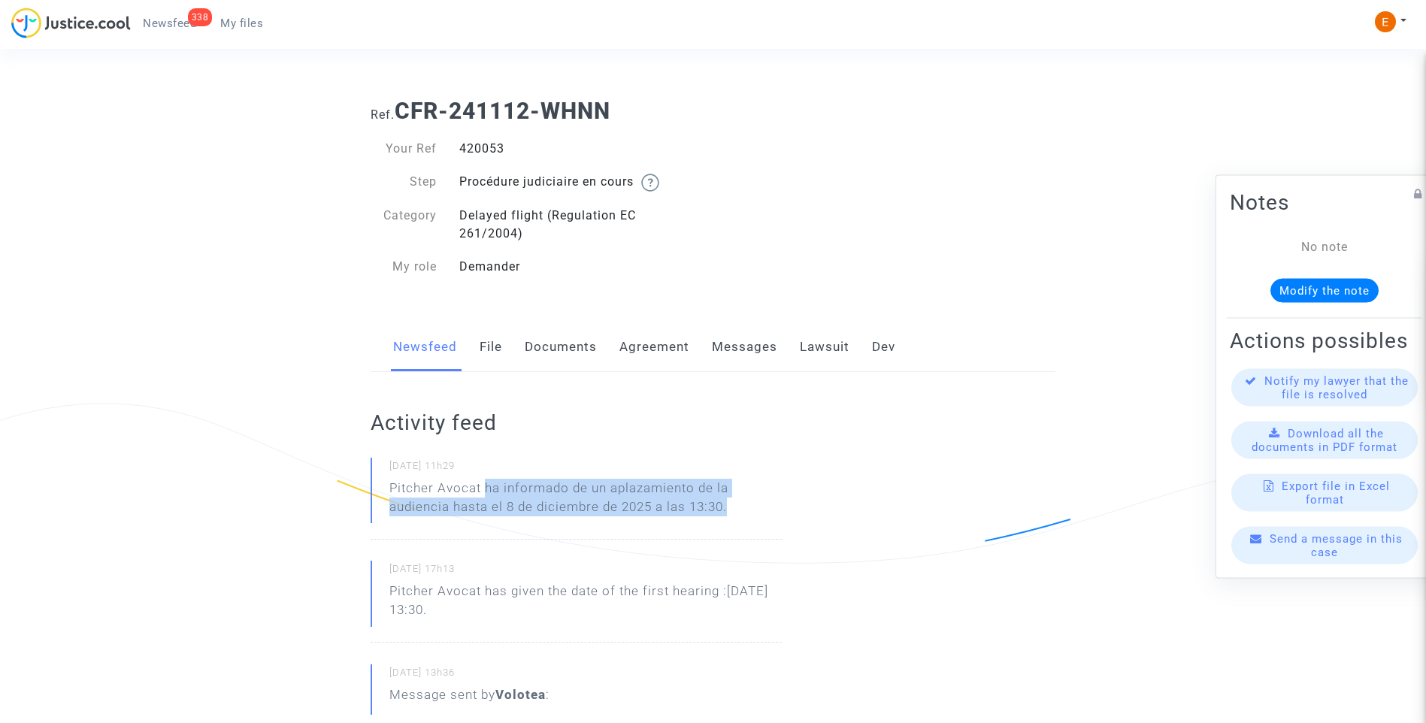
drag, startPoint x: 574, startPoint y: 486, endPoint x: 765, endPoint y: 501, distance: 190.8
click at [765, 501] on p "Pitcher Avocat ha informado de un aplazamiento de la audiencia hasta el 8 de di…" at bounding box center [585, 501] width 392 height 45
drag, startPoint x: 765, startPoint y: 501, endPoint x: 715, endPoint y: 501, distance: 49.6
copy p "ha informado de un aplazamiento de la audiencia hasta el 8 de diciembre de 2025…"
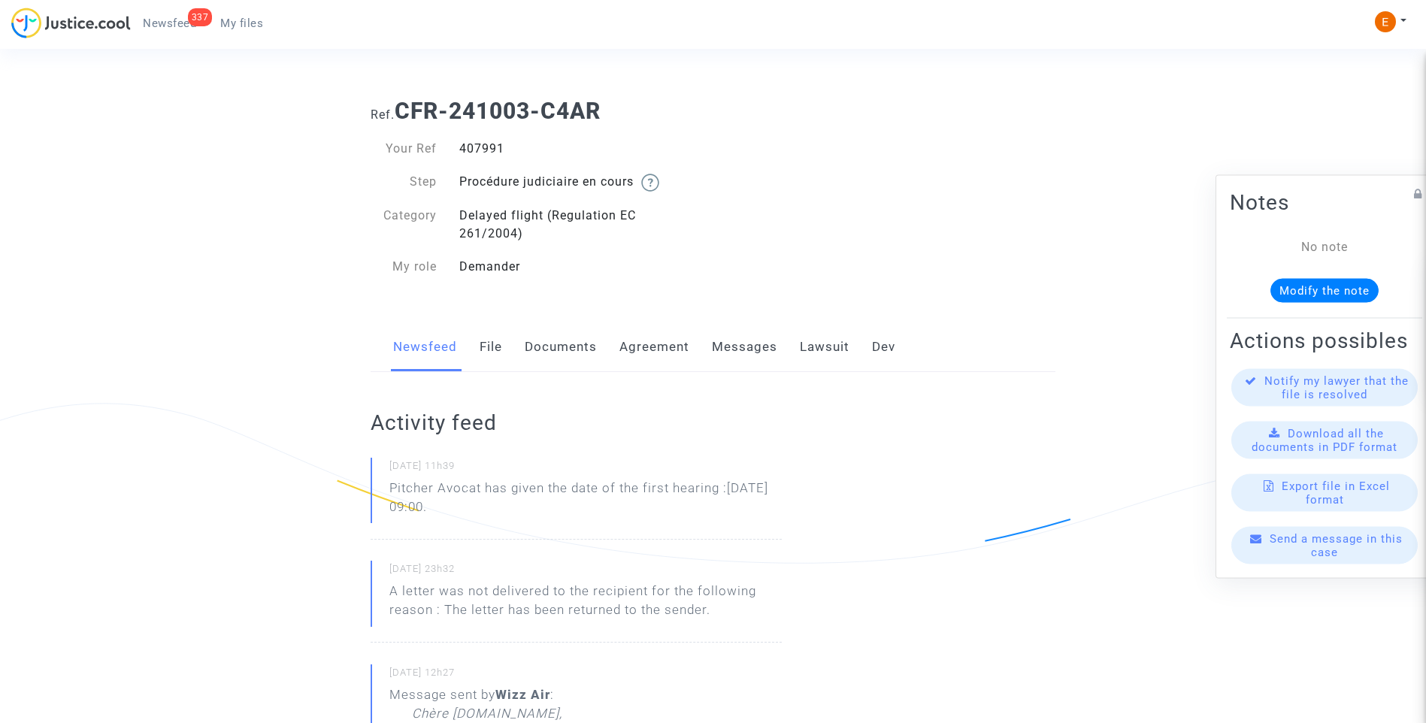
drag, startPoint x: 0, startPoint y: 0, endPoint x: 477, endPoint y: 144, distance: 498.0
click at [477, 144] on div "407991" at bounding box center [580, 149] width 265 height 18
click at [476, 144] on div "407991" at bounding box center [580, 149] width 265 height 18
copy div "407991"
drag, startPoint x: 598, startPoint y: 513, endPoint x: 346, endPoint y: 495, distance: 252.5
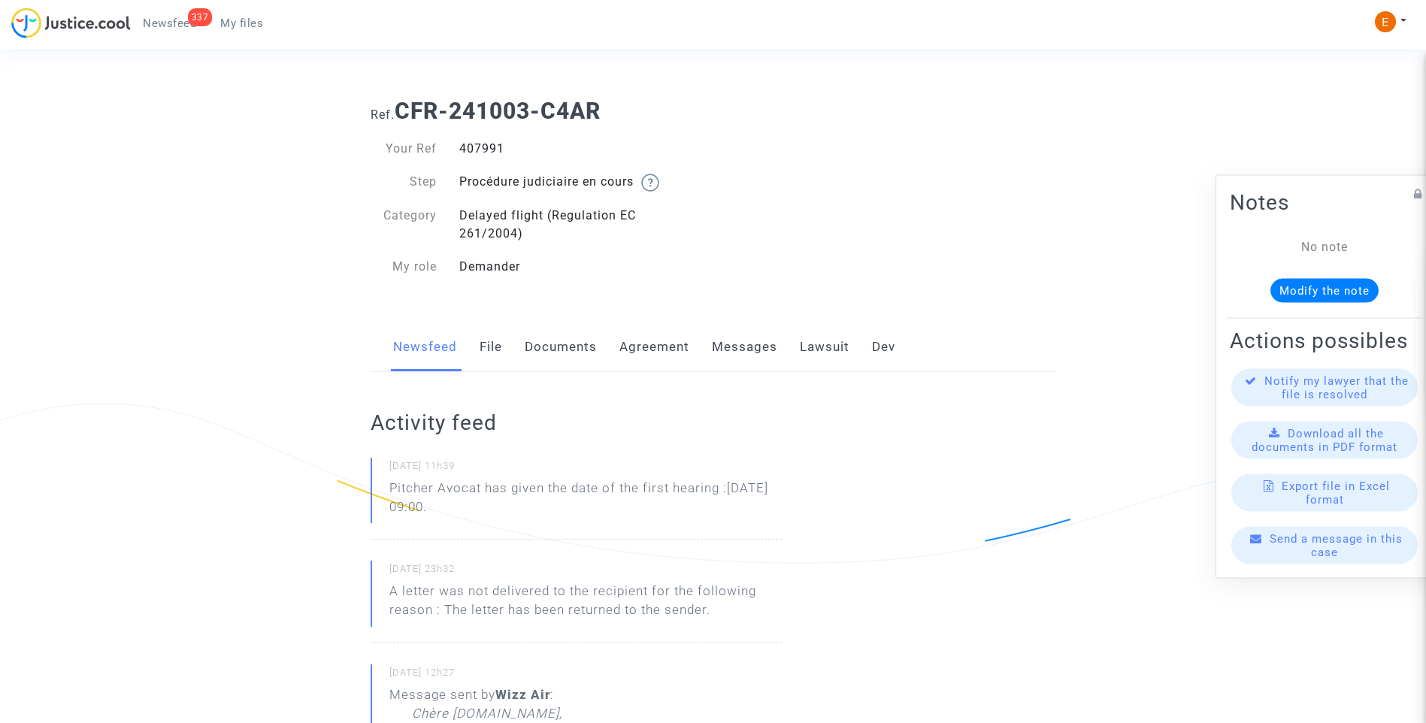
drag, startPoint x: 346, startPoint y: 495, endPoint x: 411, endPoint y: 503, distance: 65.9
drag, startPoint x: 1009, startPoint y: 429, endPoint x: 1152, endPoint y: 92, distance: 365.2
drag, startPoint x: 695, startPoint y: 595, endPoint x: 565, endPoint y: 523, distance: 148.7
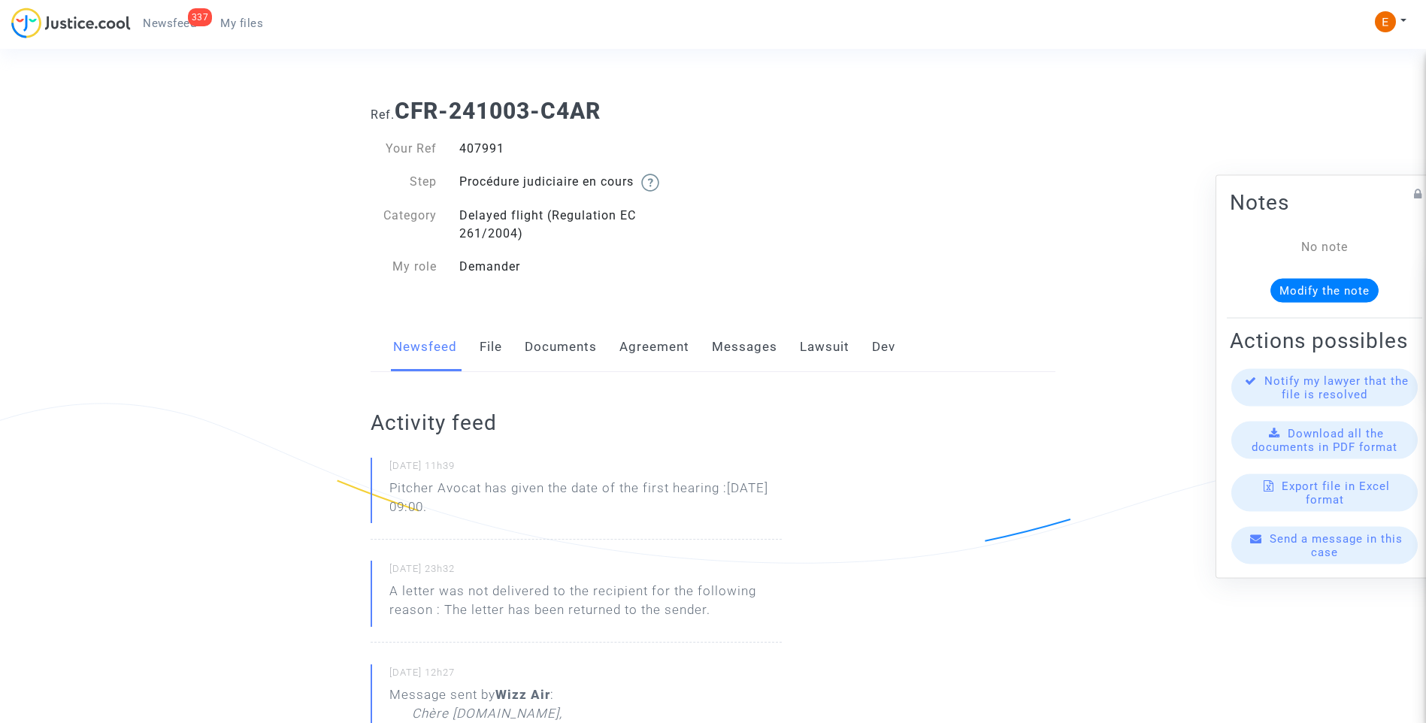
click at [695, 592] on p "A letter was not delivered to the recipient for the following reason : The lett…" at bounding box center [585, 604] width 392 height 45
drag, startPoint x: 483, startPoint y: 487, endPoint x: 520, endPoint y: 499, distance: 38.8
click at [520, 499] on p "Pitcher Avocat has given the date of the first hearing :Dec 18th 2025 at 09:00." at bounding box center [585, 501] width 392 height 45
drag, startPoint x: 520, startPoint y: 499, endPoint x: 496, endPoint y: 497, distance: 24.2
copy p "has given the date of the first hearing :Dec 18th 2025 at 09:00."
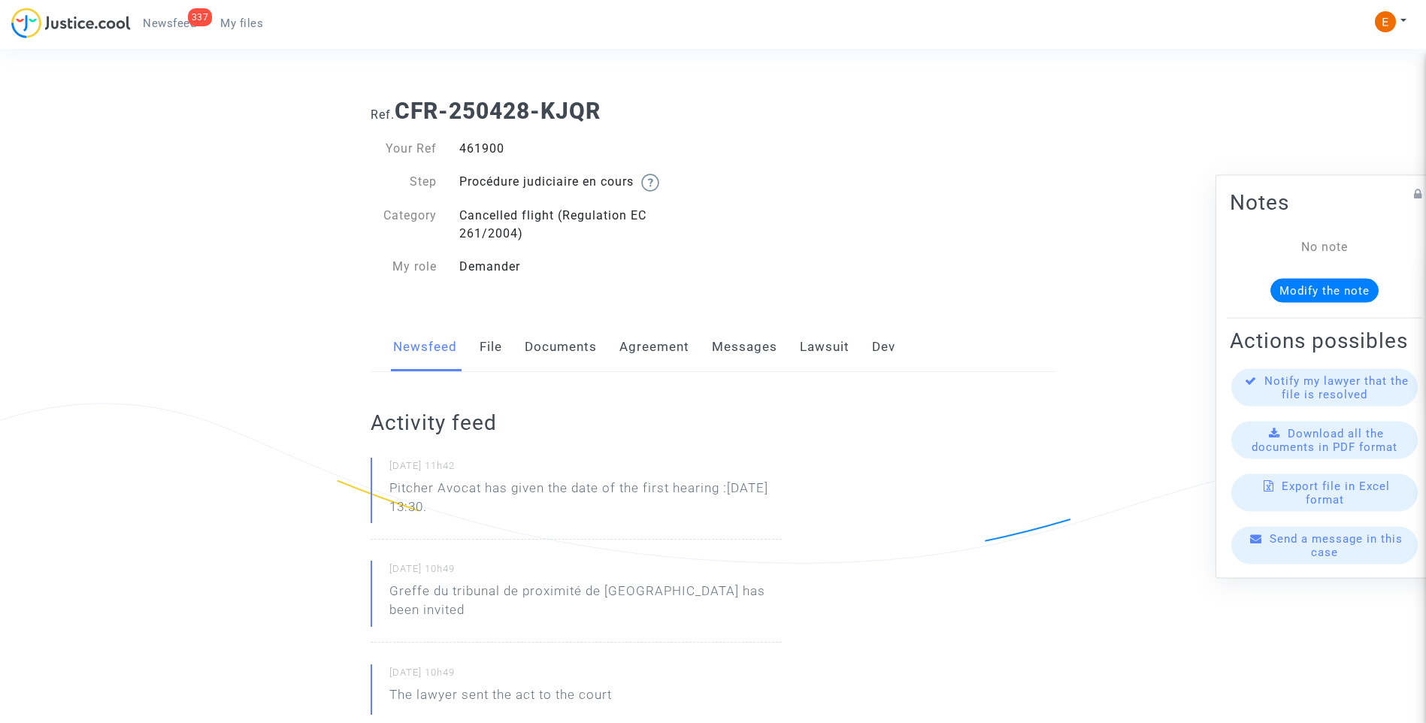
drag, startPoint x: 0, startPoint y: 0, endPoint x: 471, endPoint y: 147, distance: 493.2
click at [471, 147] on div "461900" at bounding box center [580, 149] width 265 height 18
copy div "461900"
drag, startPoint x: 489, startPoint y: 485, endPoint x: 518, endPoint y: 495, distance: 31.2
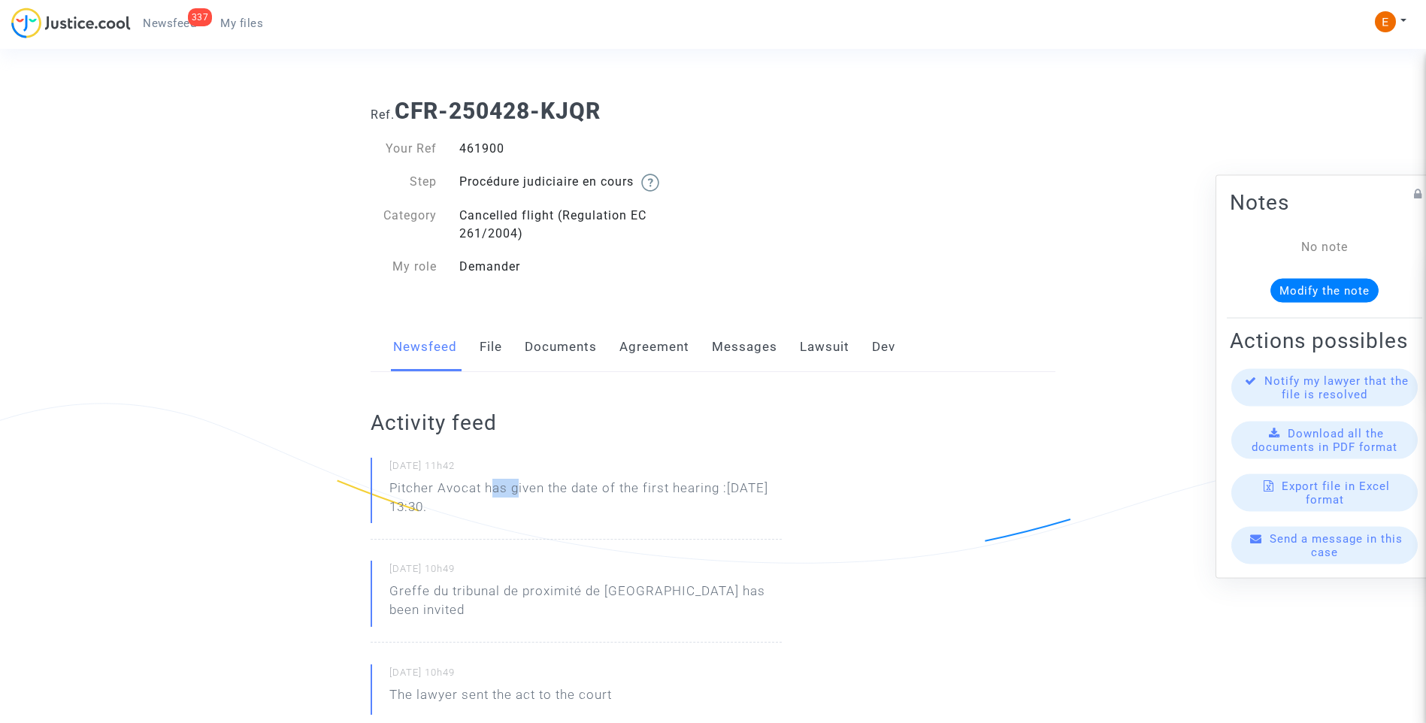
click at [519, 495] on p "Pitcher Avocat has given the date of the first hearing :[DATE] 13:30." at bounding box center [585, 501] width 392 height 45
drag, startPoint x: 518, startPoint y: 495, endPoint x: 519, endPoint y: 507, distance: 12.1
click at [519, 507] on p "Pitcher Avocat has given the date of the first hearing :[DATE] 13:30." at bounding box center [585, 501] width 392 height 45
drag, startPoint x: 519, startPoint y: 507, endPoint x: 492, endPoint y: 497, distance: 29.0
copy p "has given the date of the first hearing :[DATE] 13:30."
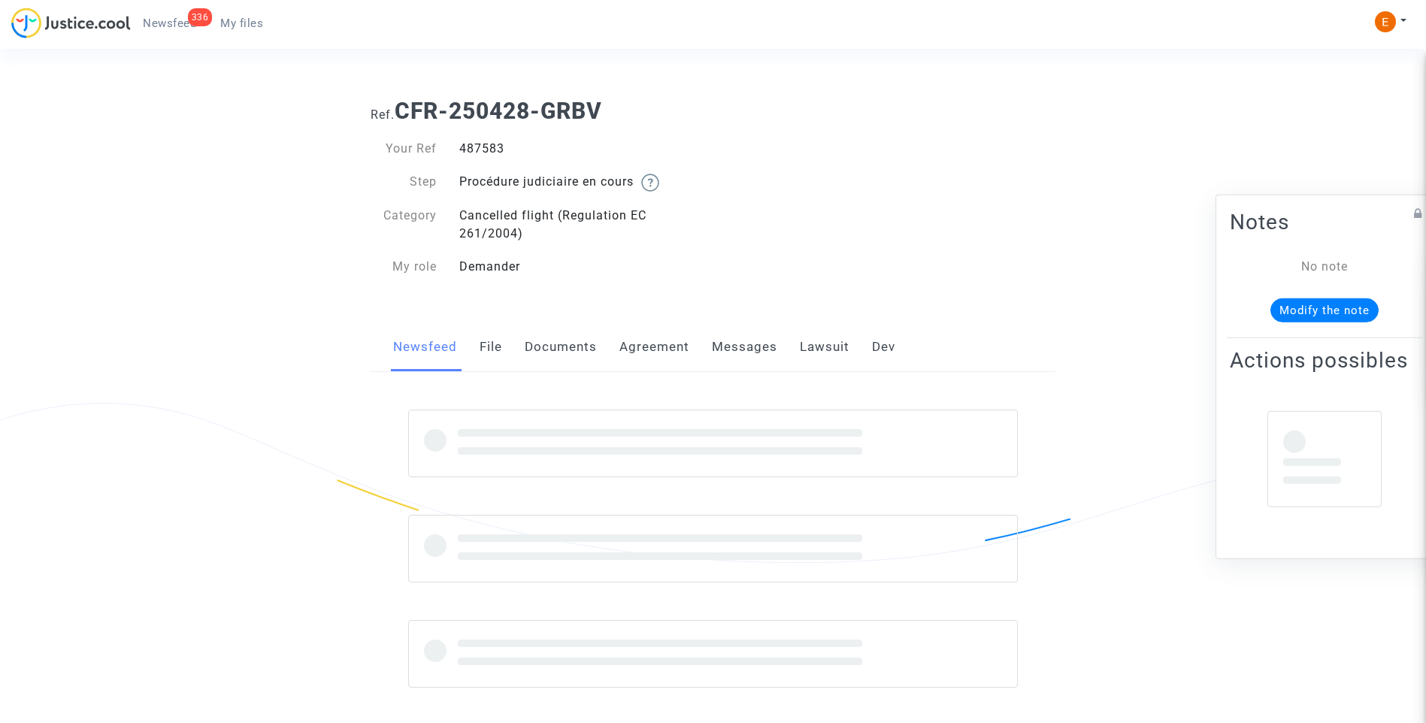
click at [477, 146] on div "487583" at bounding box center [580, 149] width 265 height 18
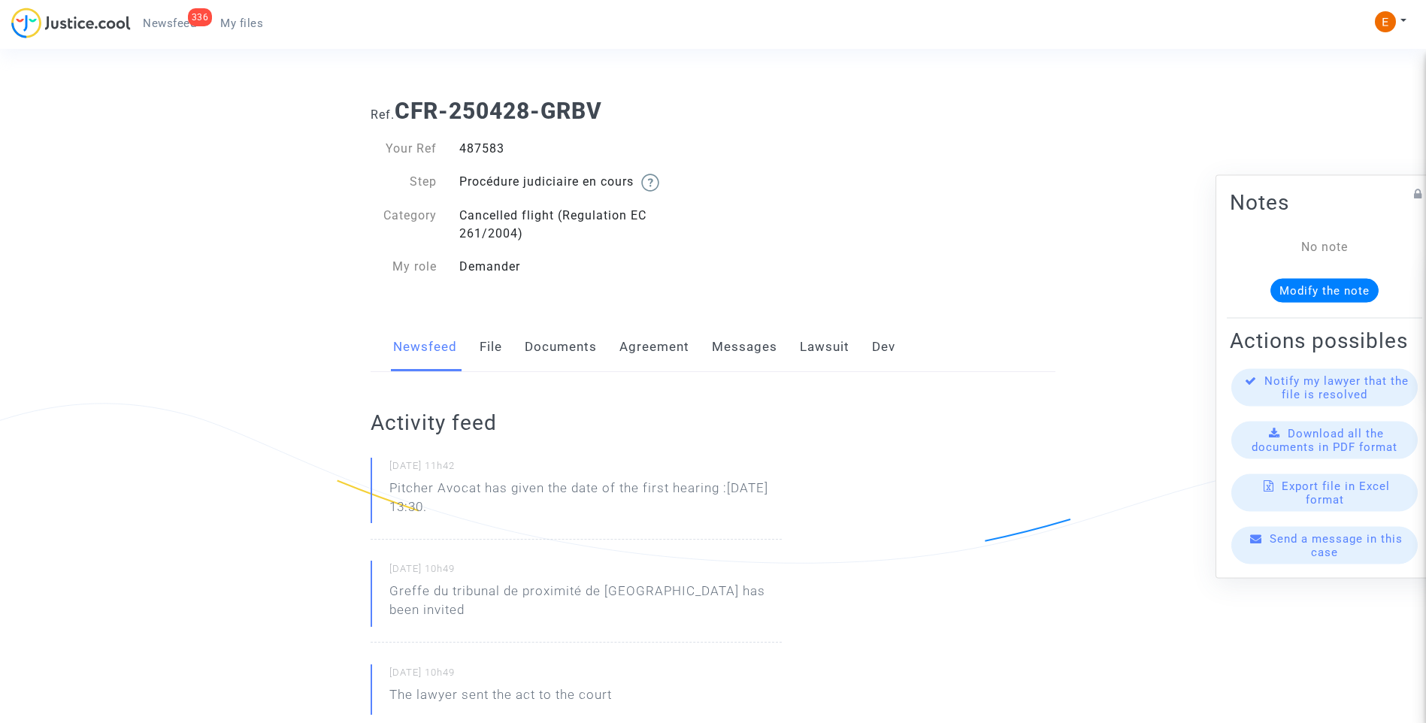
copy div "487583"
drag, startPoint x: 558, startPoint y: 514, endPoint x: 486, endPoint y: 490, distance: 76.1
click at [486, 490] on p "Pitcher Avocat has given the date of the first hearing :[DATE] 13:30." at bounding box center [585, 501] width 392 height 45
copy p "has given the date of the first hearing :[DATE] 13:30."
